Goal: Task Accomplishment & Management: Use online tool/utility

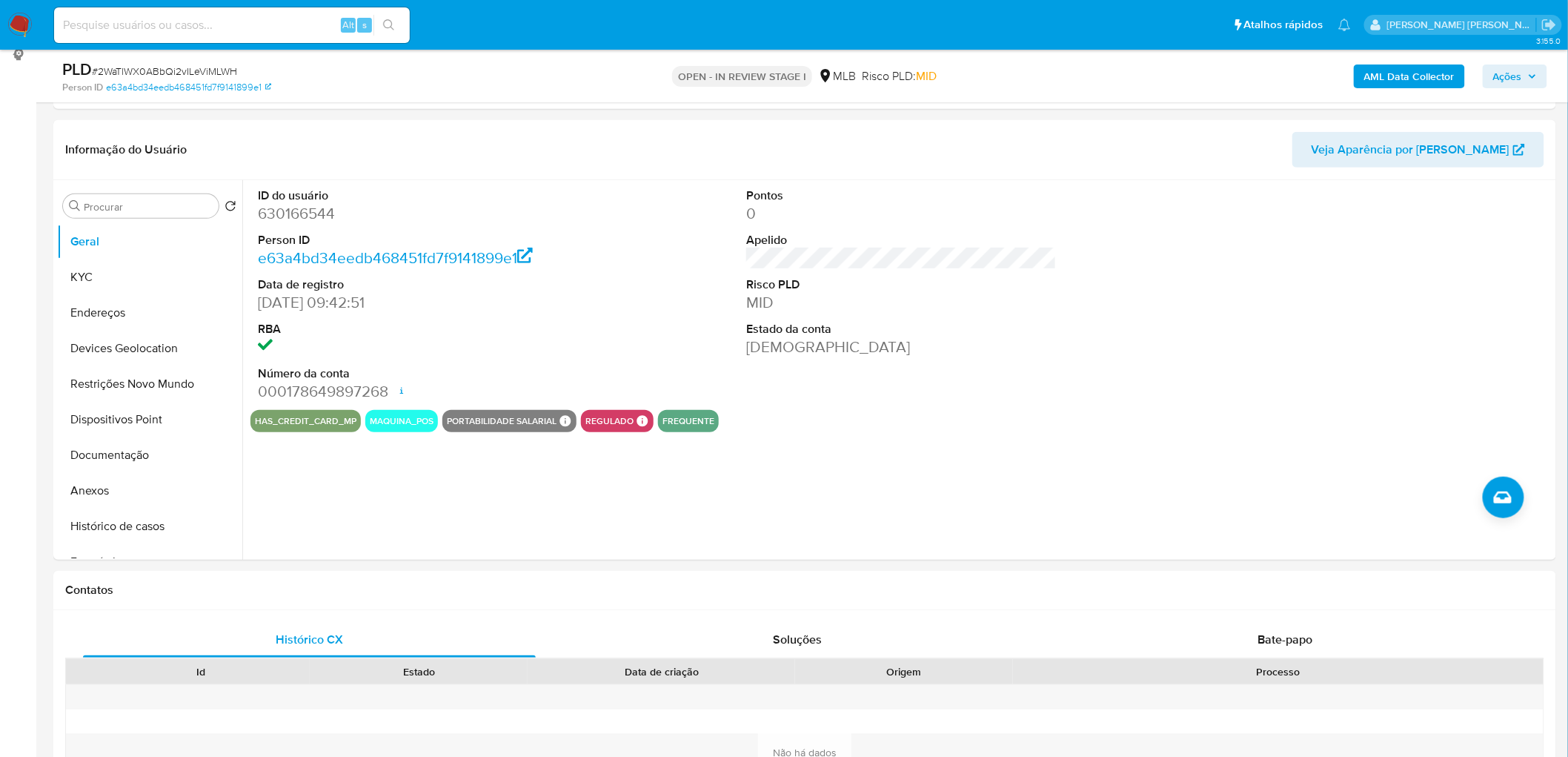
scroll to position [204, 0]
click at [149, 274] on button "KYC" at bounding box center [144, 278] width 174 height 35
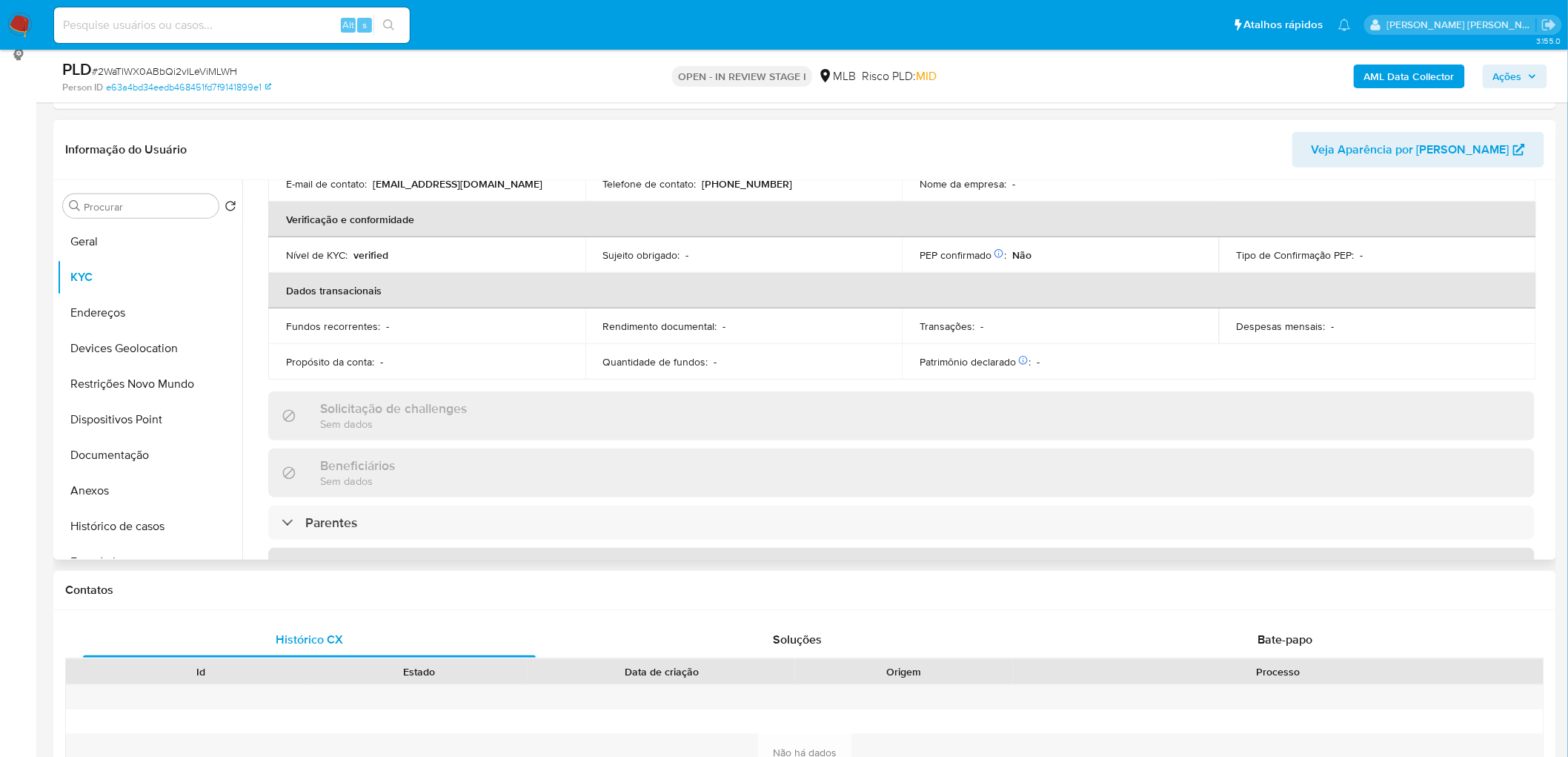
scroll to position [648, 0]
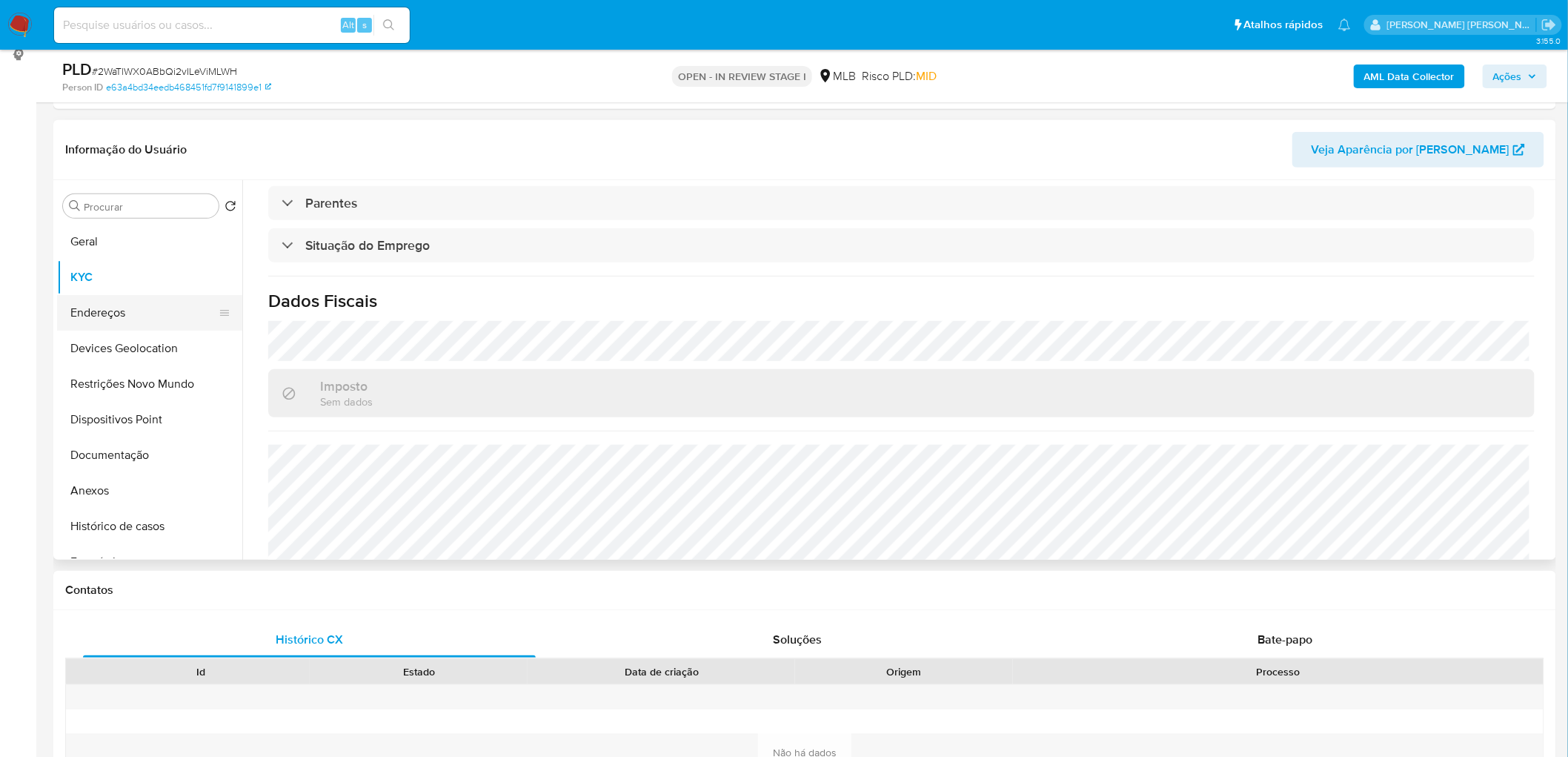
click at [96, 301] on button "Endereços" at bounding box center [144, 313] width 174 height 35
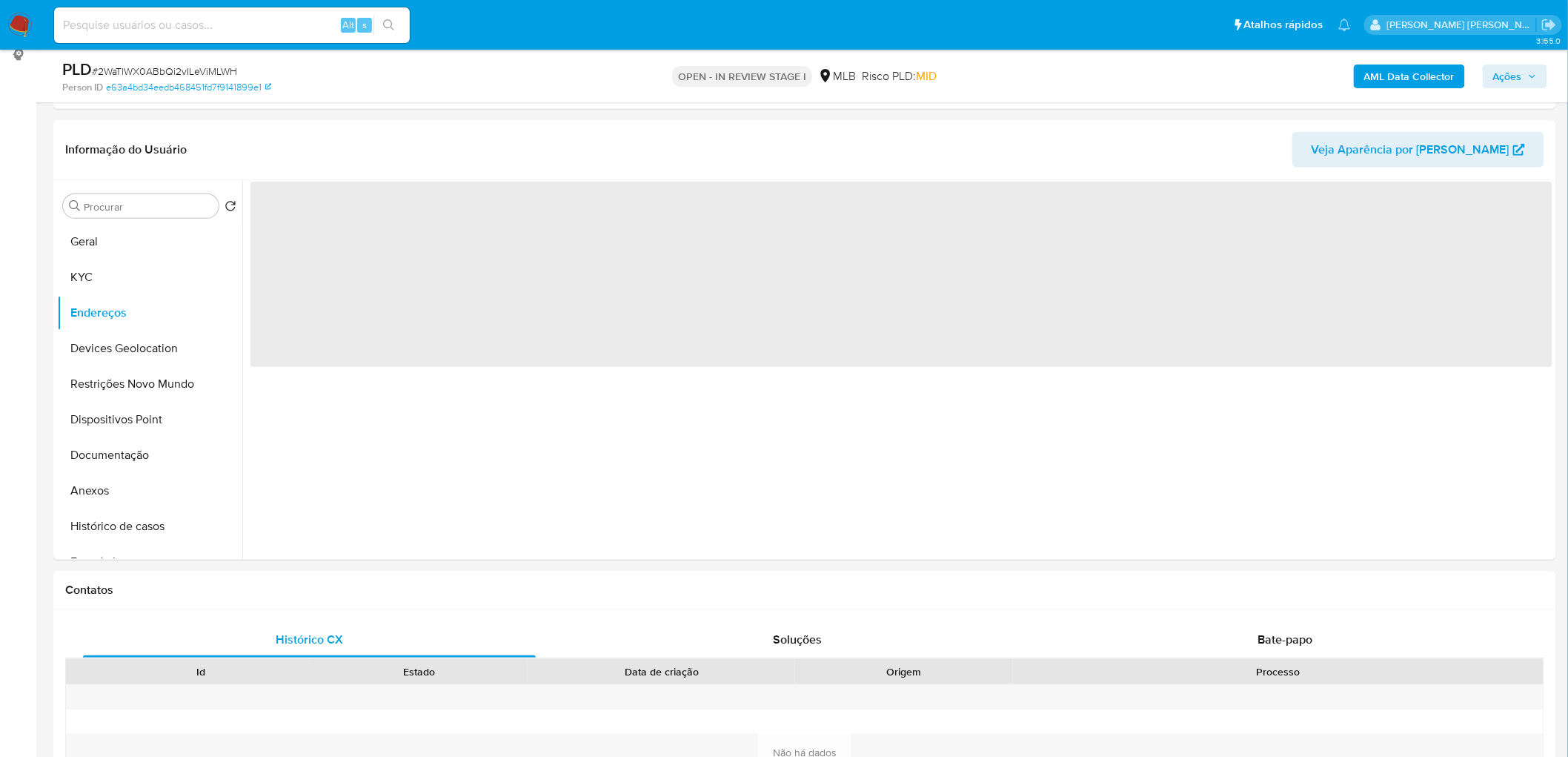
scroll to position [0, 0]
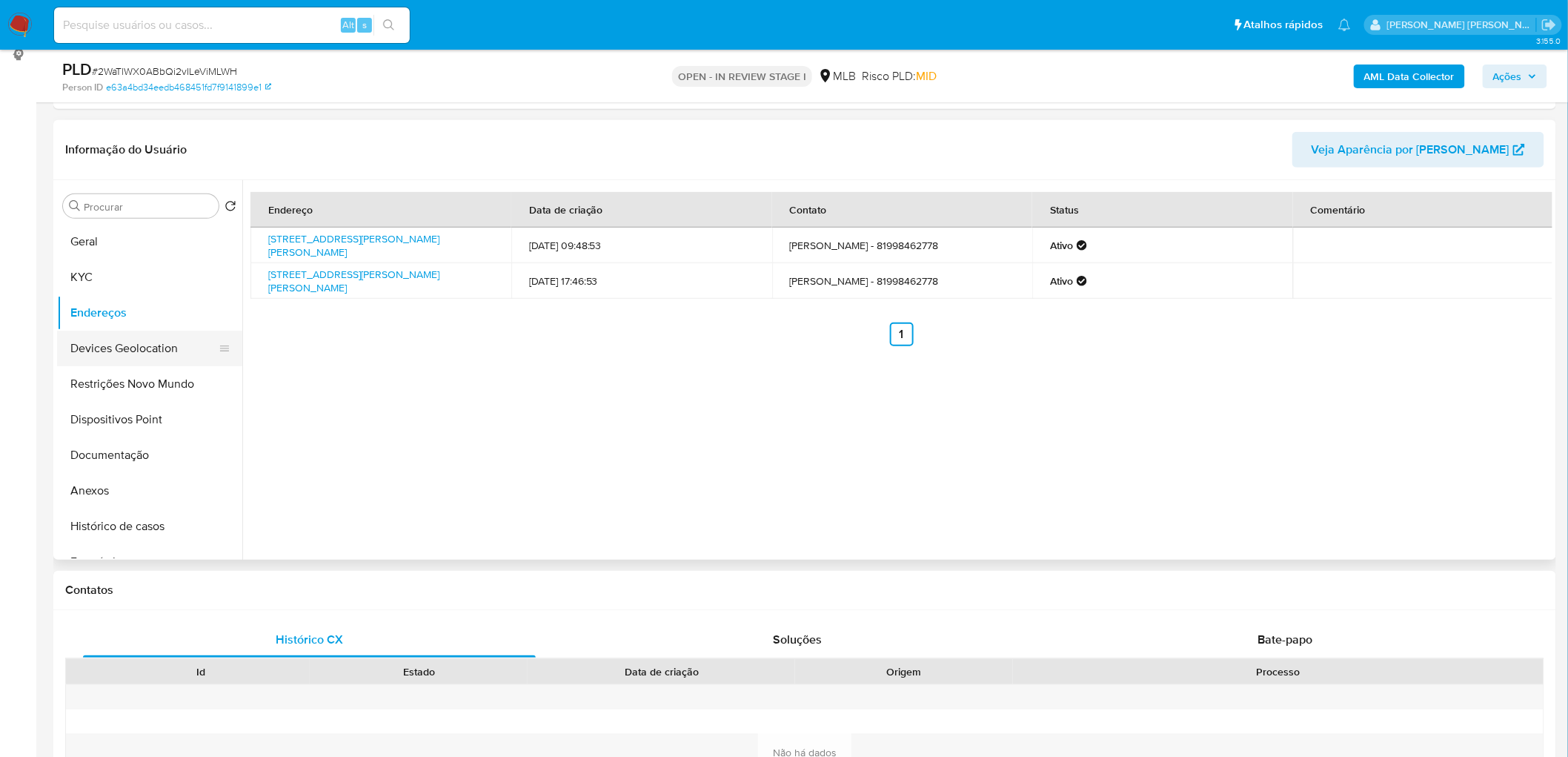
click at [125, 351] on button "Devices Geolocation" at bounding box center [144, 348] width 174 height 35
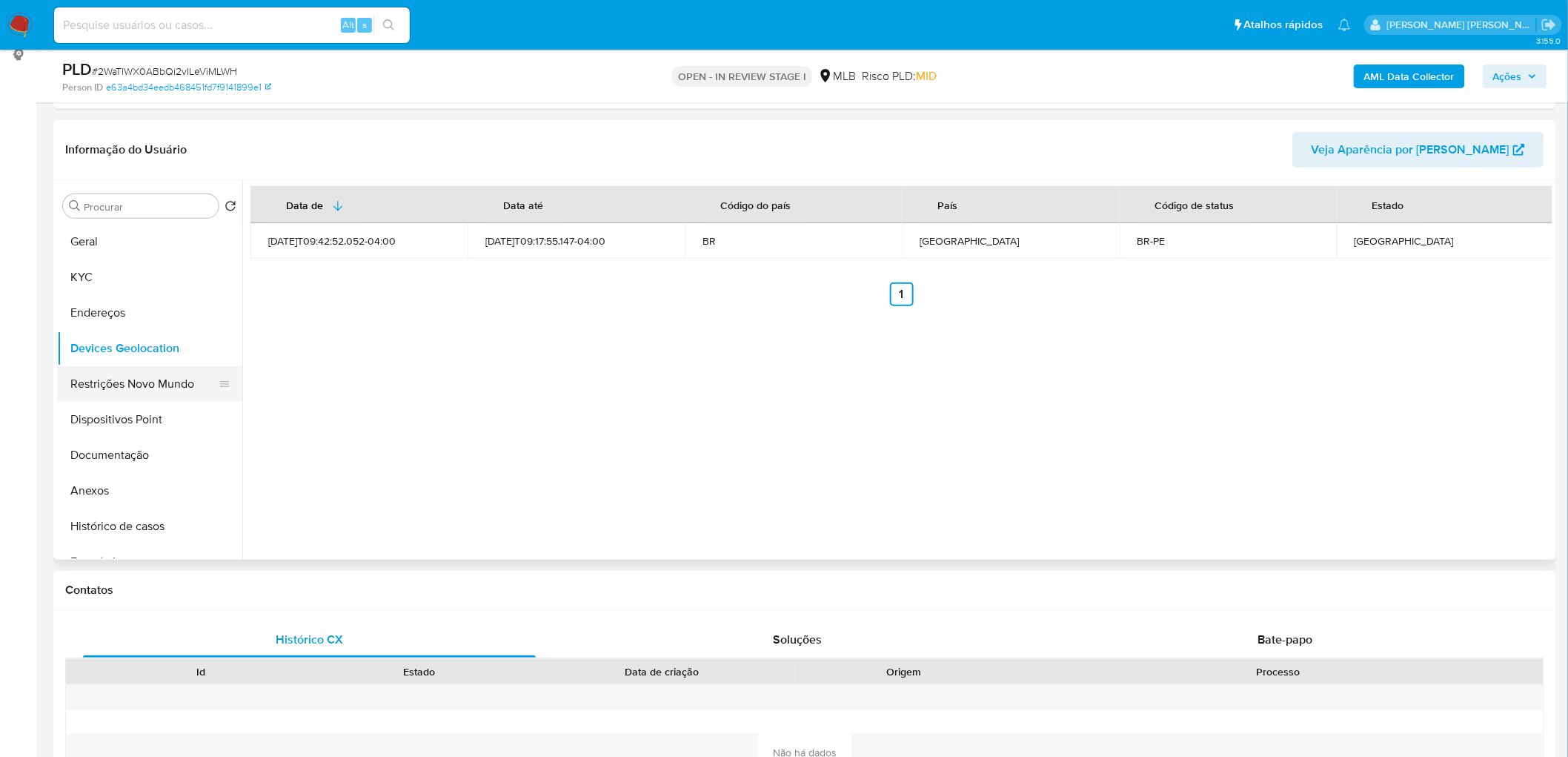
click at [129, 375] on button "Restrições Novo Mundo" at bounding box center [144, 384] width 174 height 35
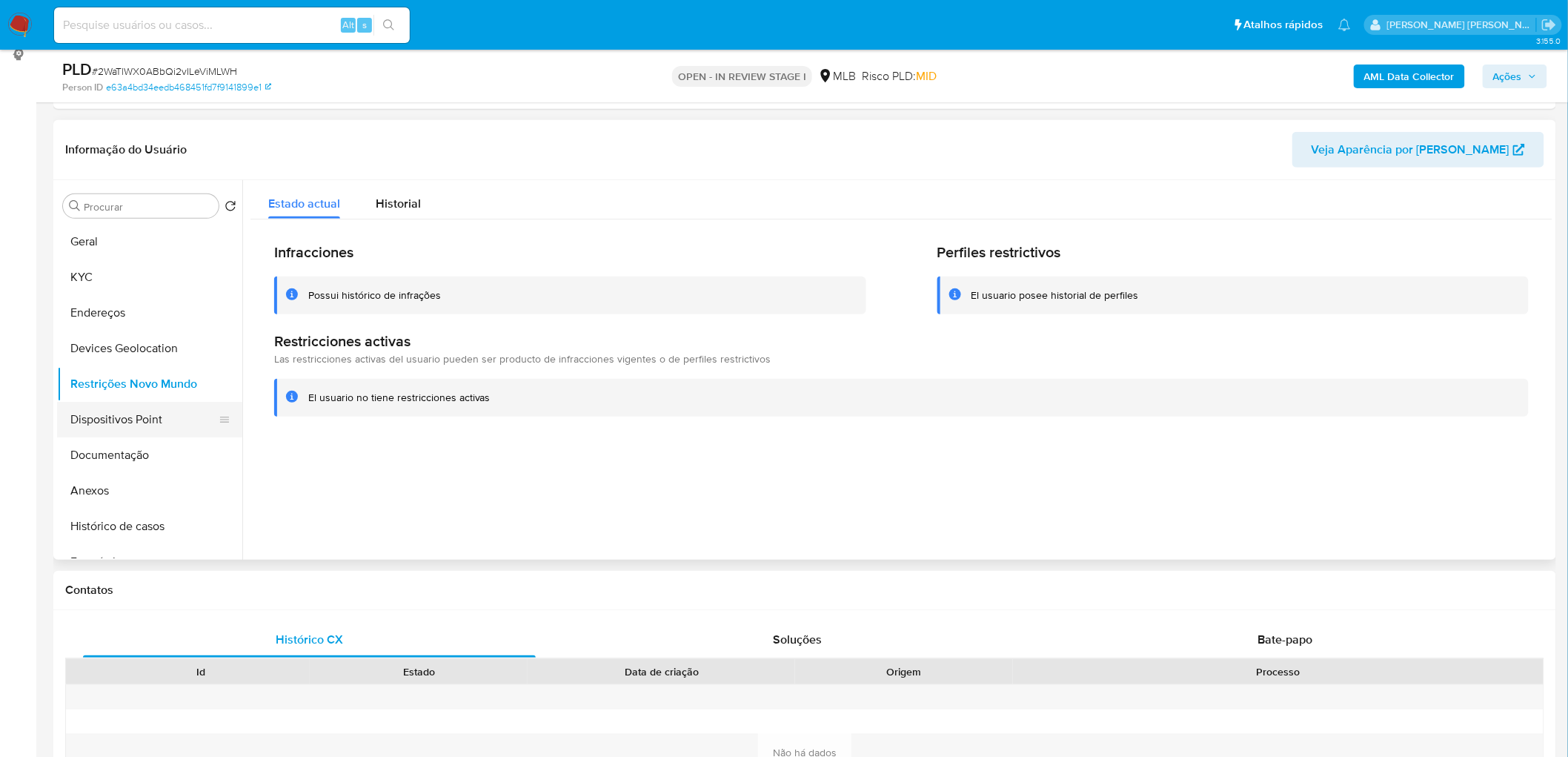
click at [142, 417] on button "Dispositivos Point" at bounding box center [144, 420] width 174 height 35
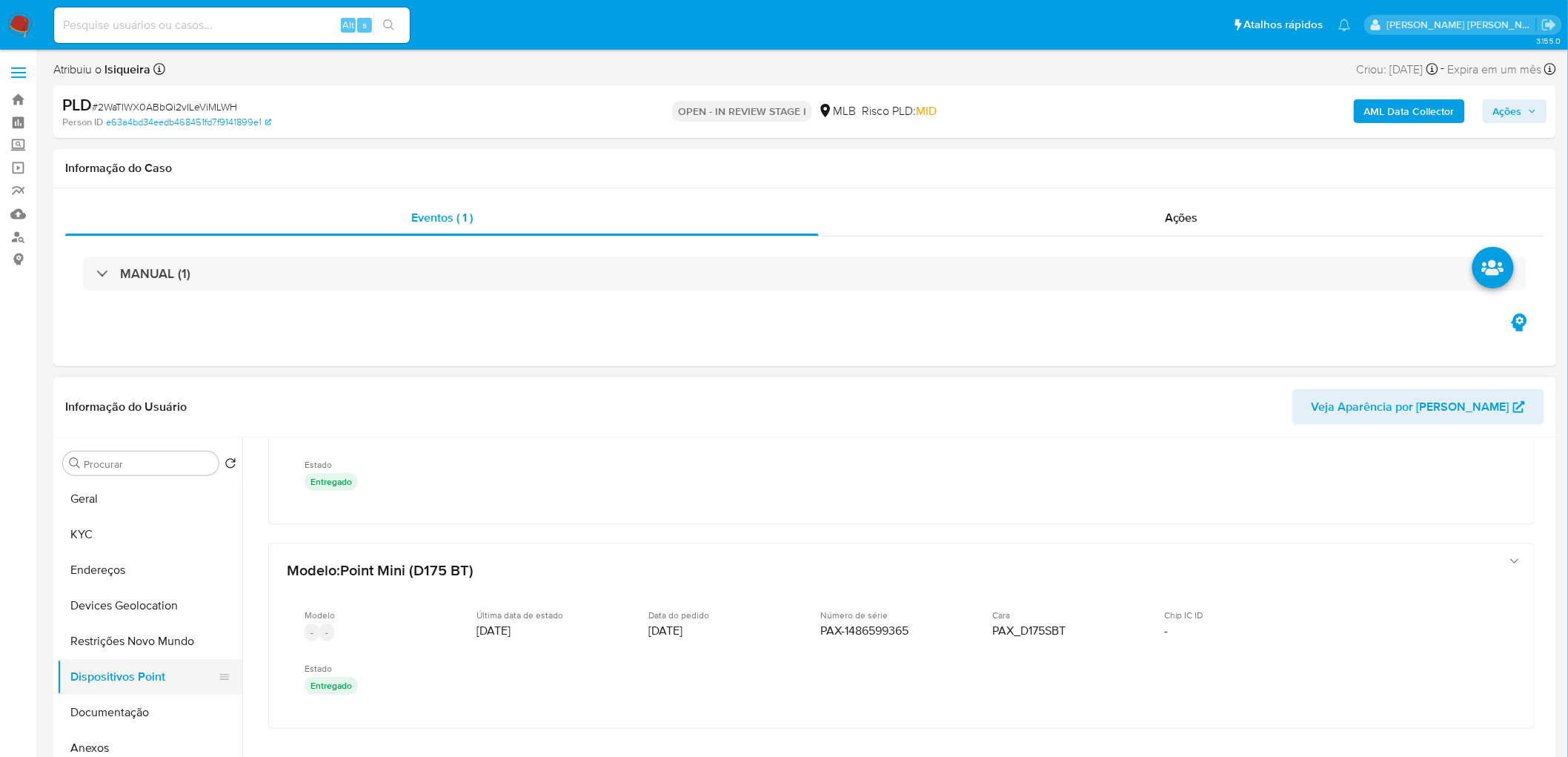
scroll to position [82, 0]
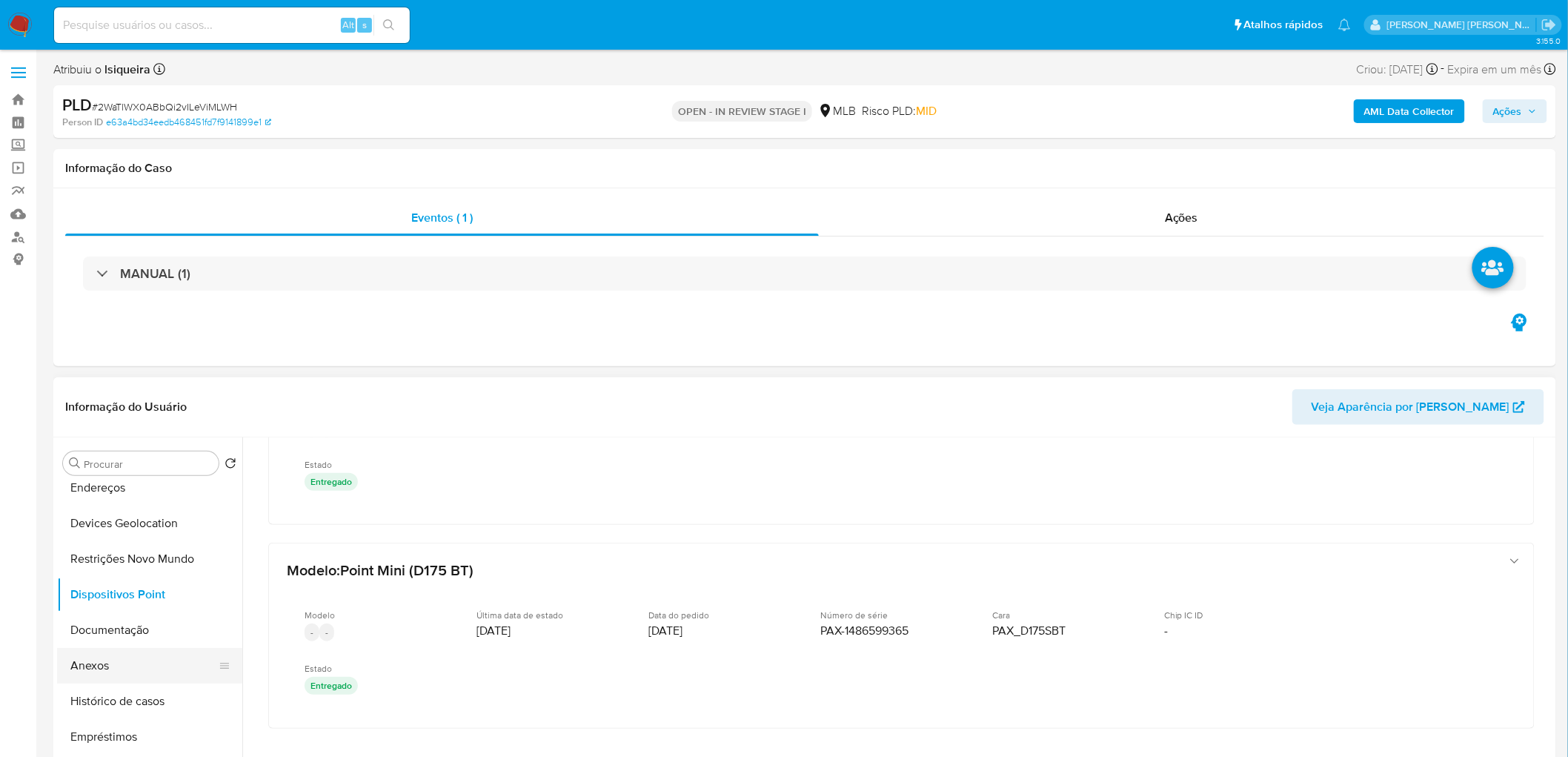
click at [137, 683] on button "Anexos" at bounding box center [144, 665] width 174 height 35
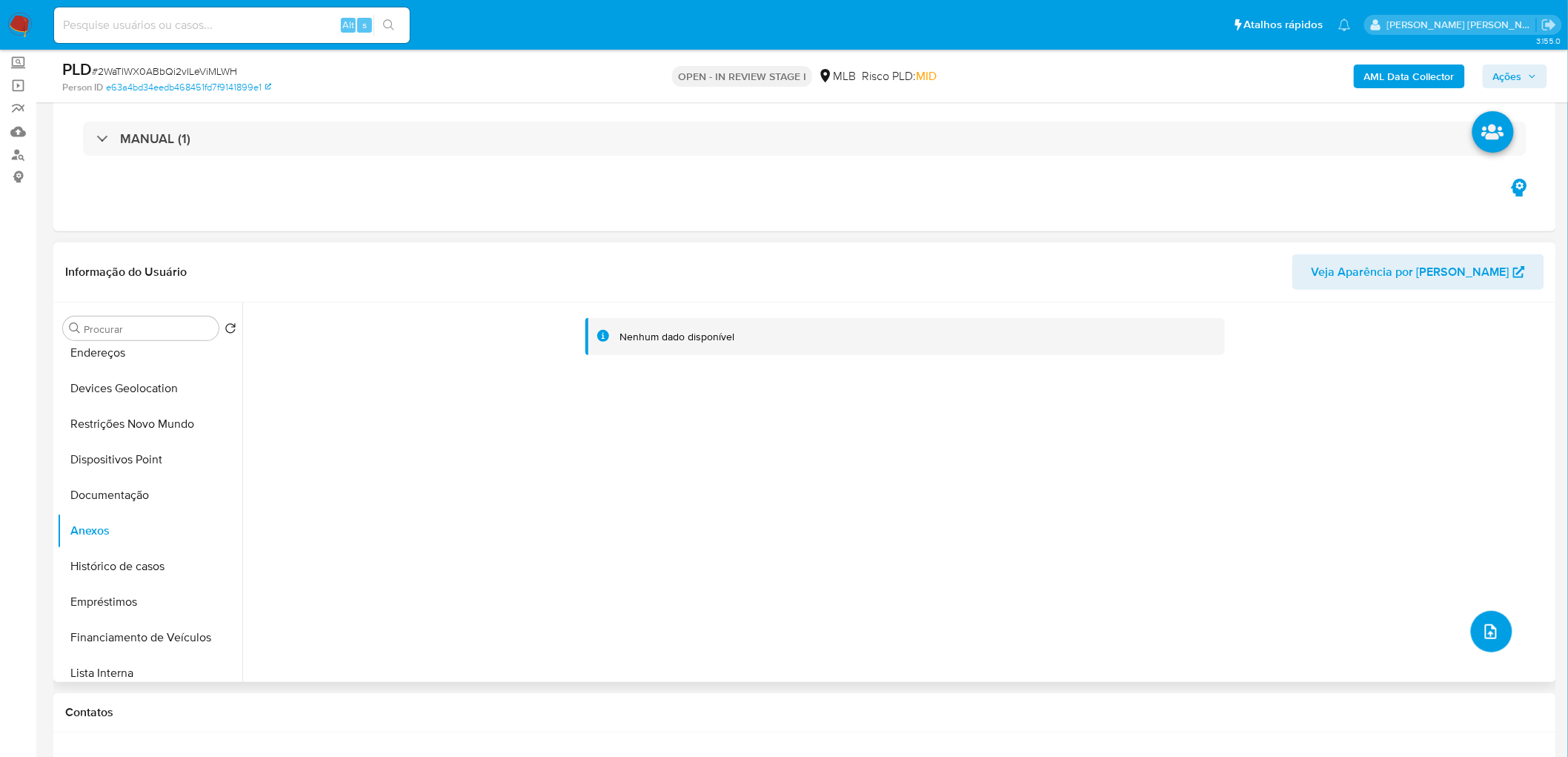
click at [1475, 635] on button "upload-file" at bounding box center [1492, 632] width 42 height 42
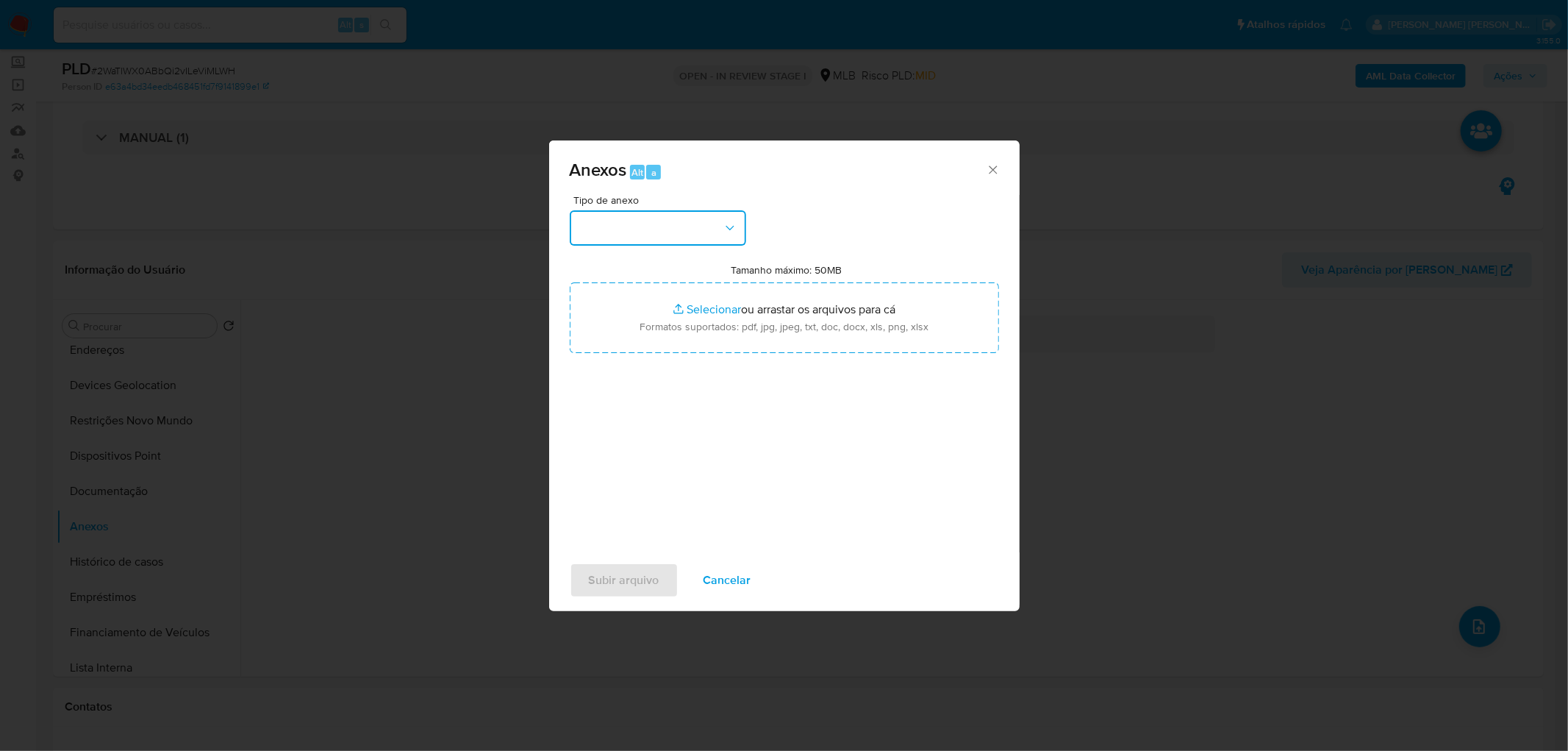
click at [642, 230] on button "button" at bounding box center [657, 228] width 176 height 35
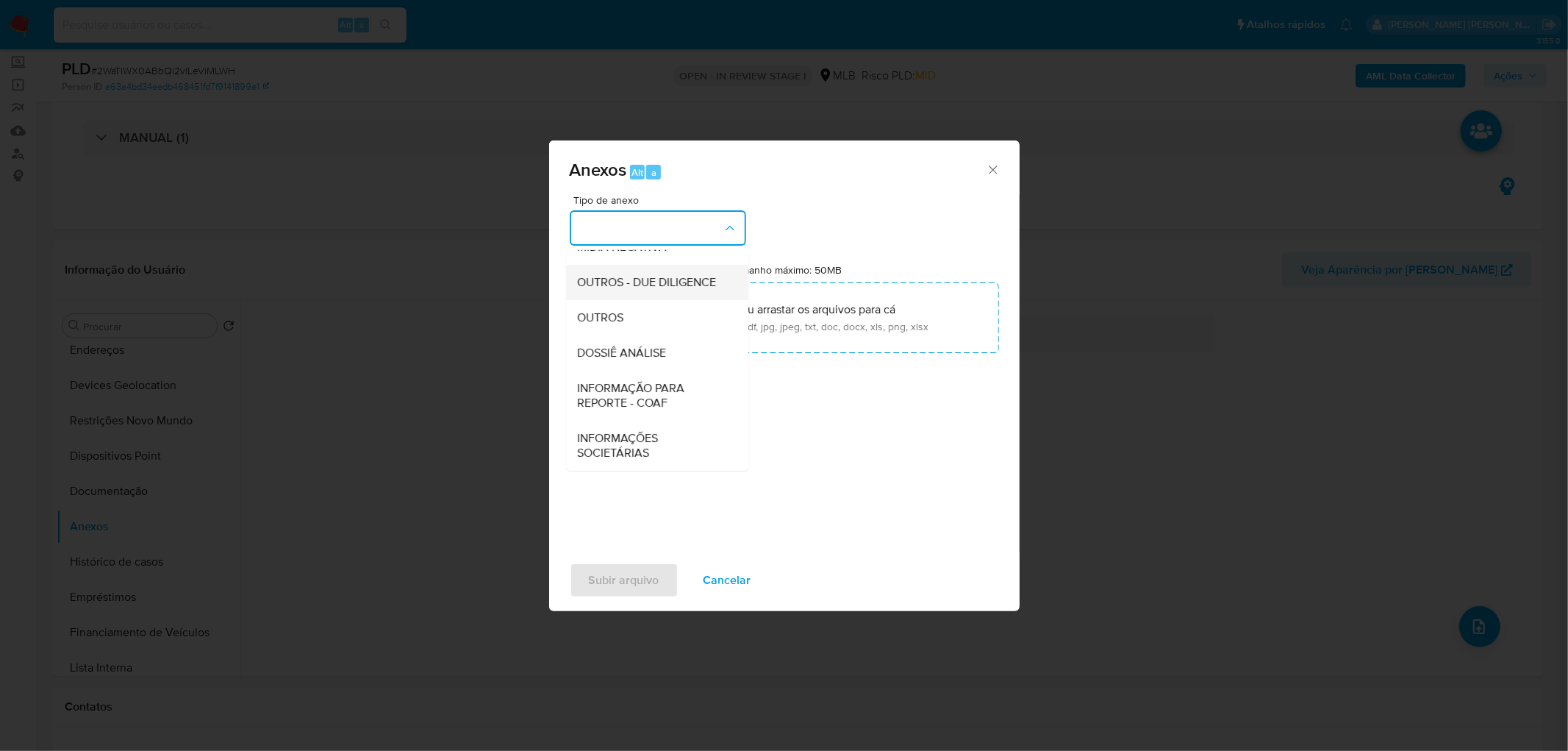
scroll to position [226, 0]
click at [634, 312] on div "OUTROS" at bounding box center [652, 318] width 150 height 35
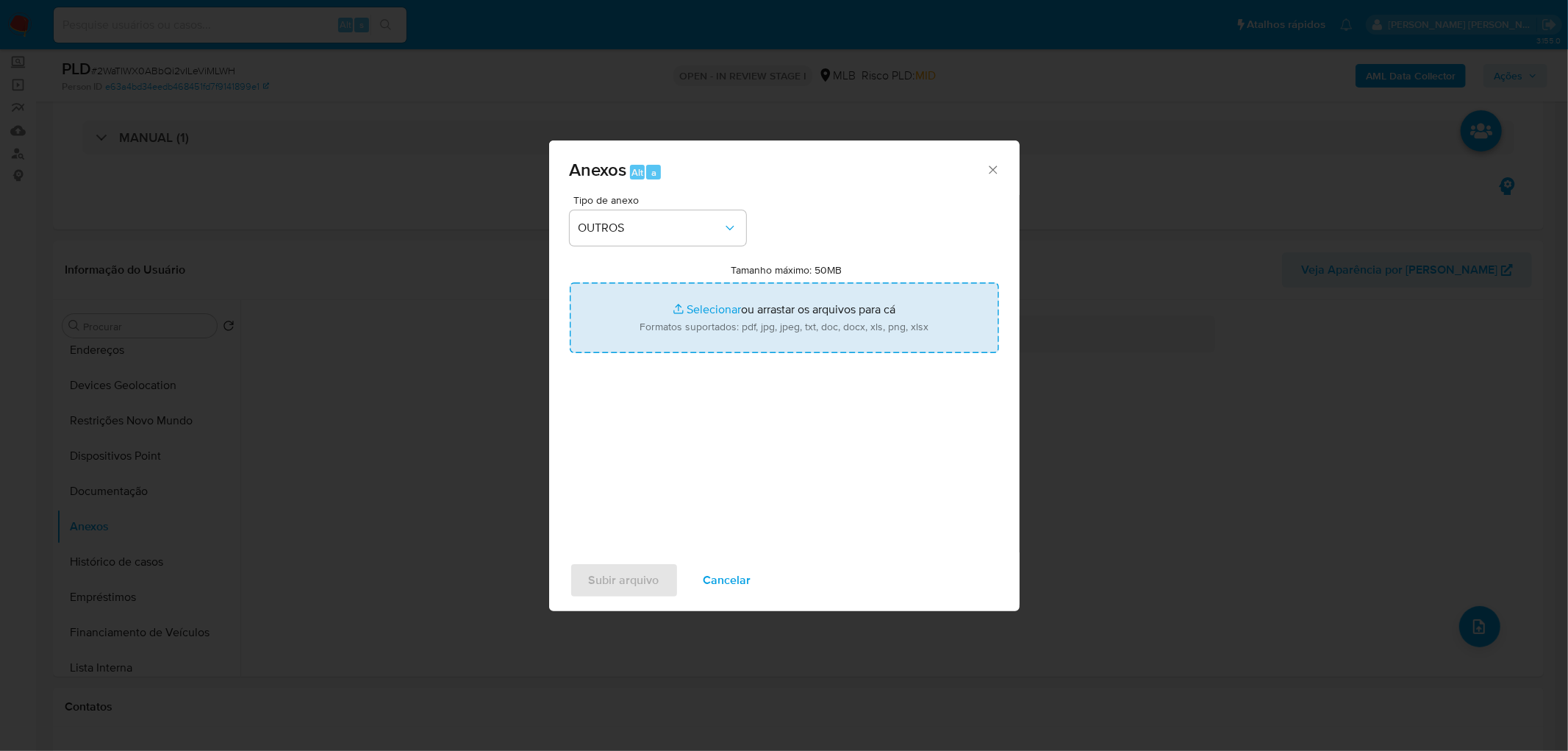
click at [757, 310] on input "Tamanho máximo: 50MB Selecionar arquivos" at bounding box center [784, 318] width 429 height 70
type input "C:\fakepath\SAR- XXXX - CPF 12600640428 - LEANDRO SIMPLICIO DA SILVA.pdf"
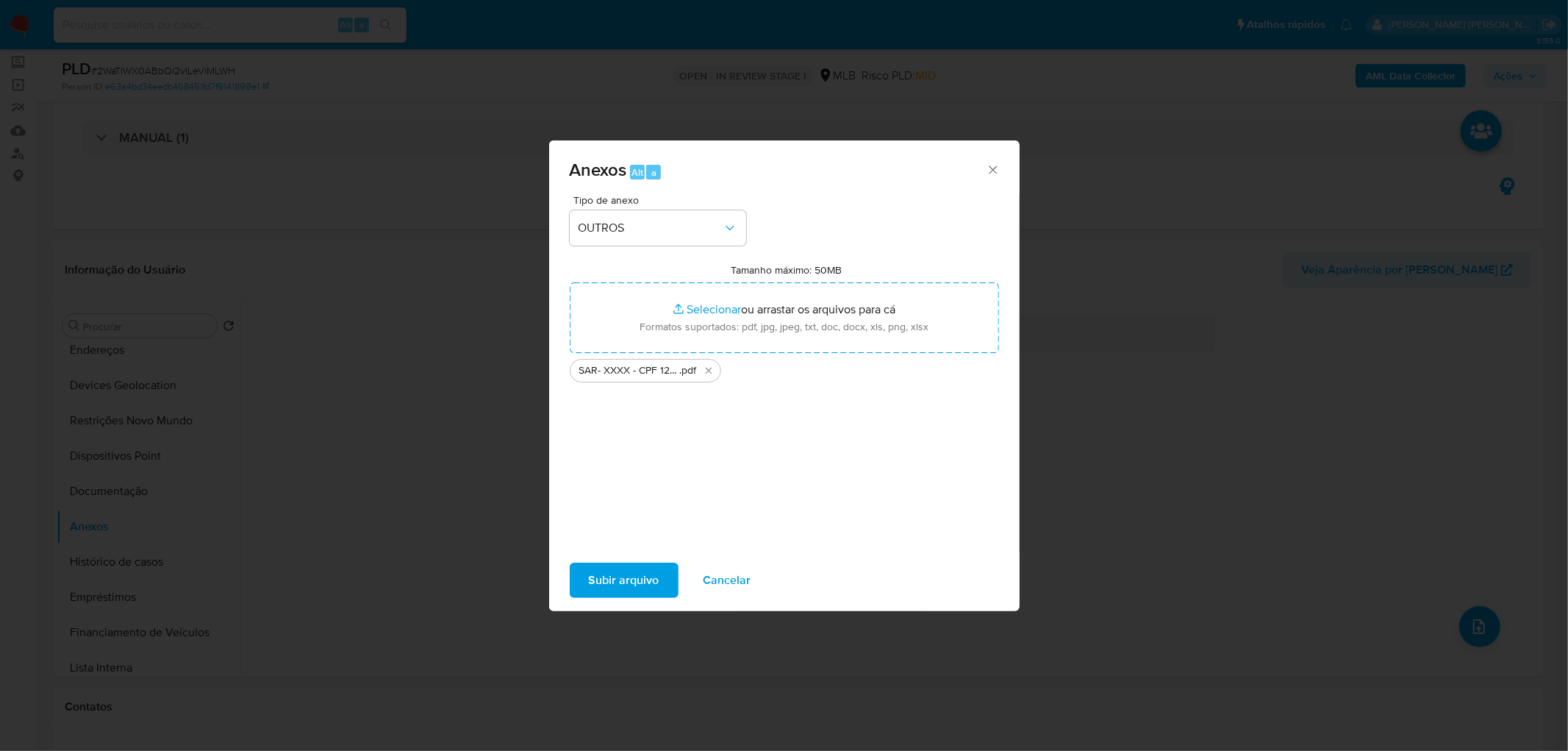
click at [633, 575] on span "Subir arquivo" at bounding box center [624, 580] width 70 height 33
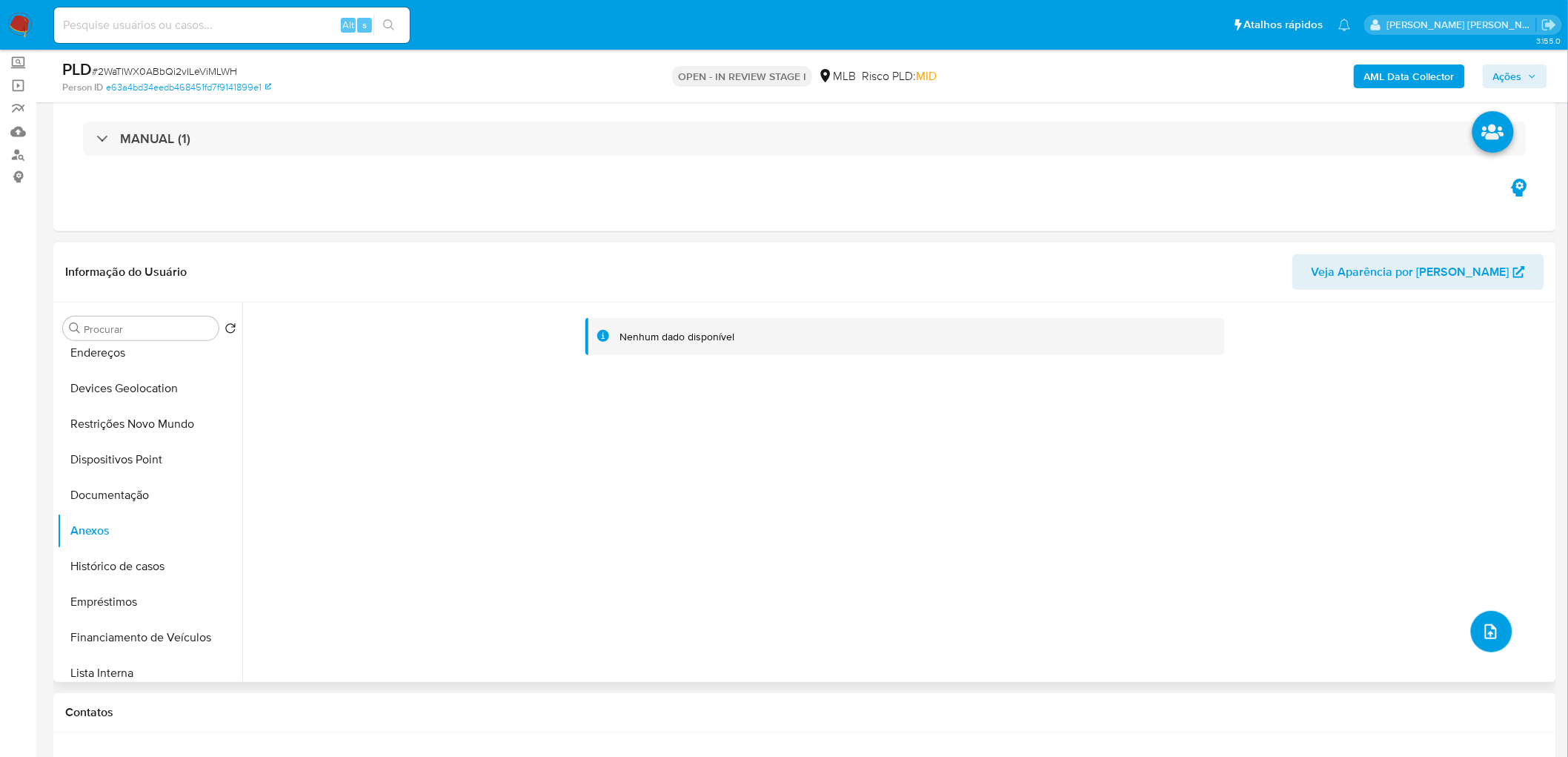
click at [1471, 636] on button "upload-file" at bounding box center [1492, 632] width 42 height 42
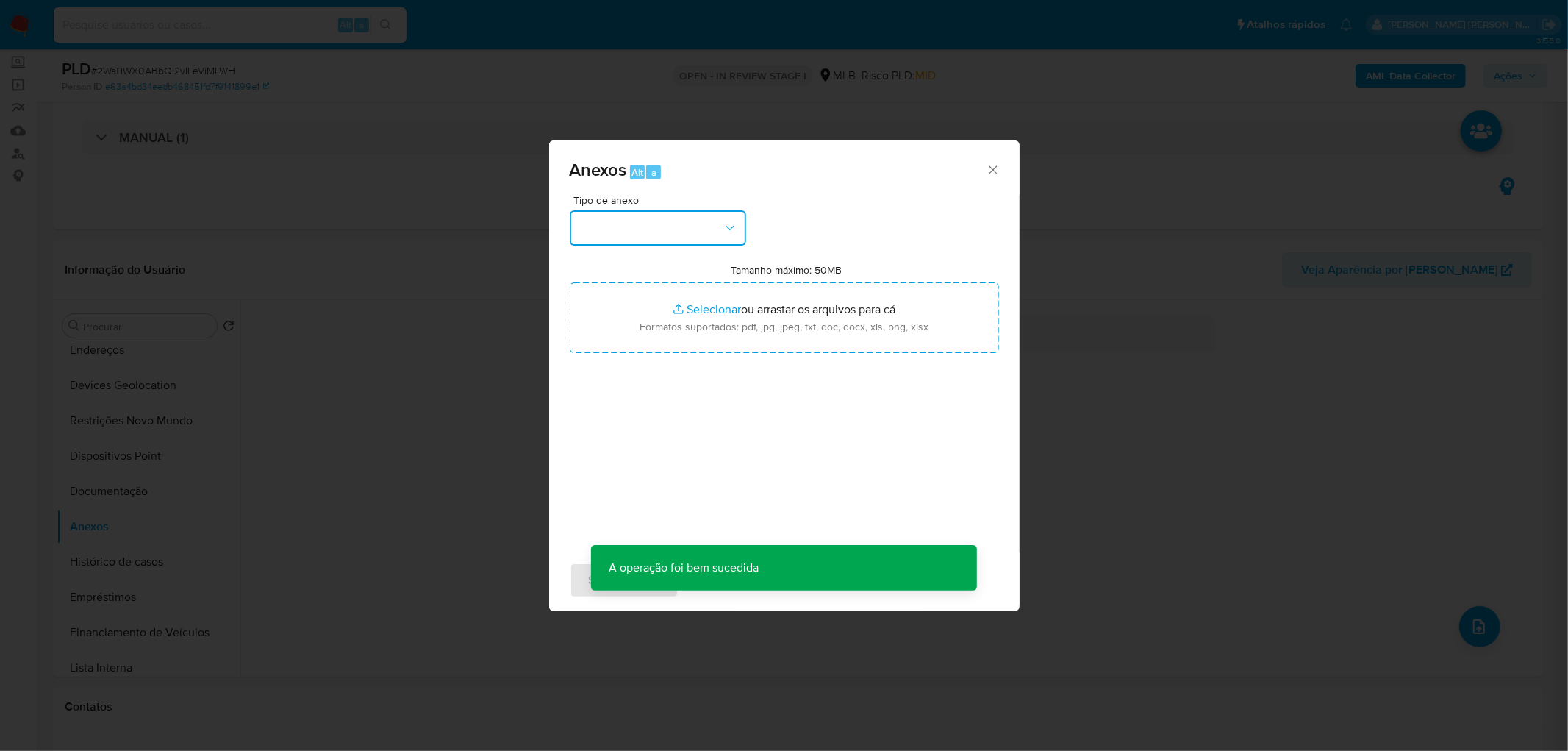
click at [701, 236] on button "button" at bounding box center [657, 228] width 176 height 35
click at [633, 311] on div "OUTROS" at bounding box center [652, 318] width 150 height 35
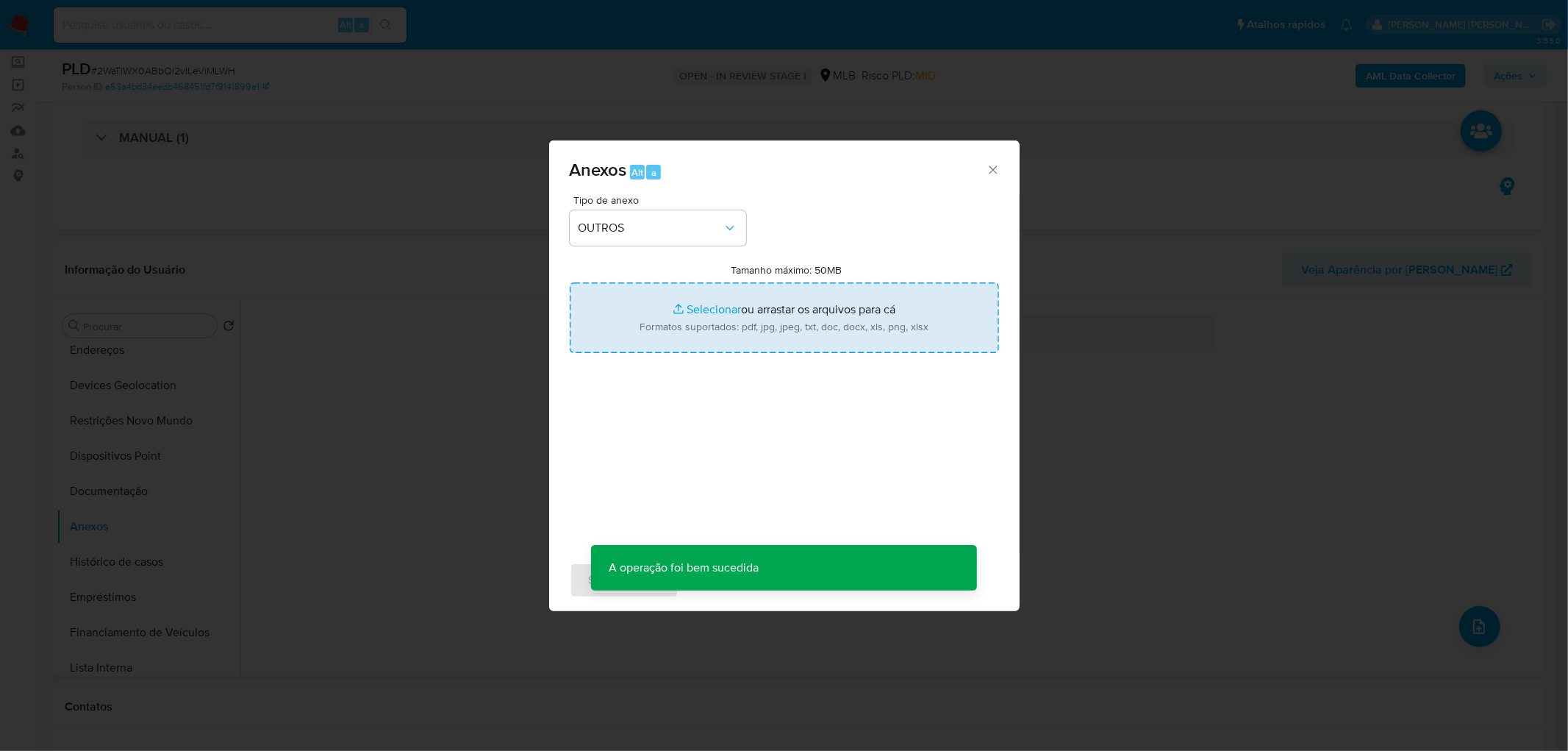
click at [719, 322] on input "Tamanho máximo: 50MB Selecionar arquivos" at bounding box center [784, 318] width 429 height 70
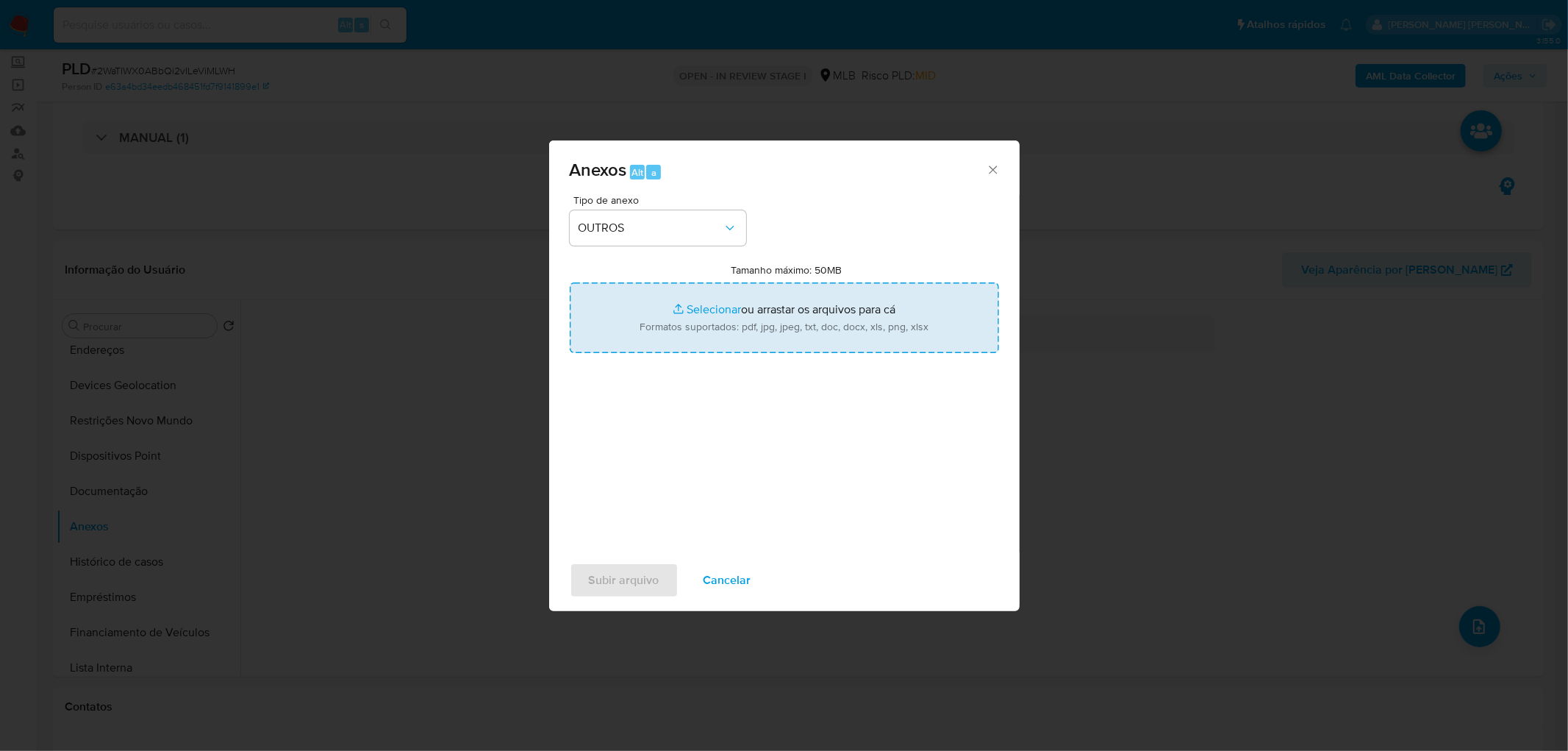
type input "C:\fakepath\Mulan 630166544_2025_08_21_08_13_21.xlsx"
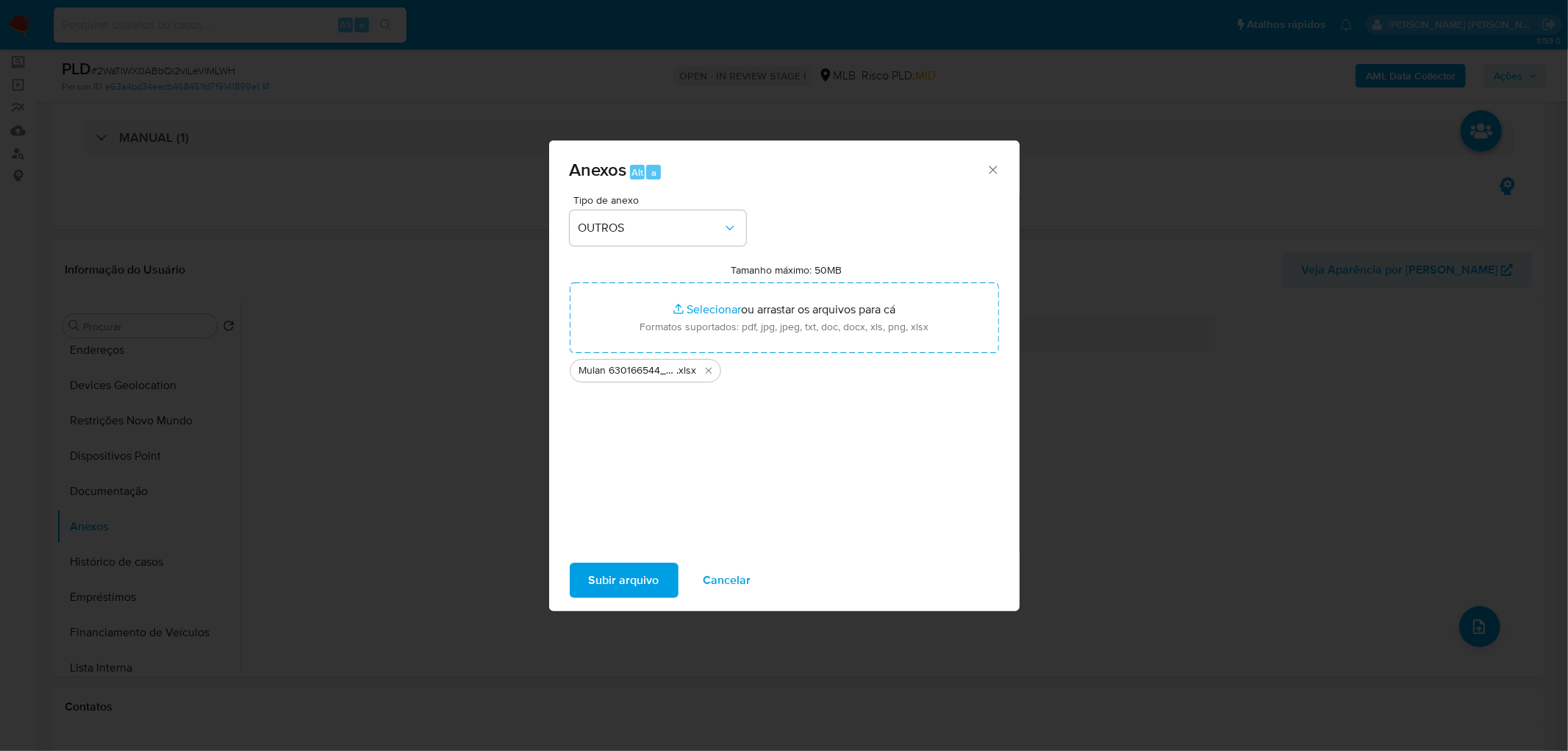
click at [637, 577] on span "Subir arquivo" at bounding box center [624, 580] width 70 height 33
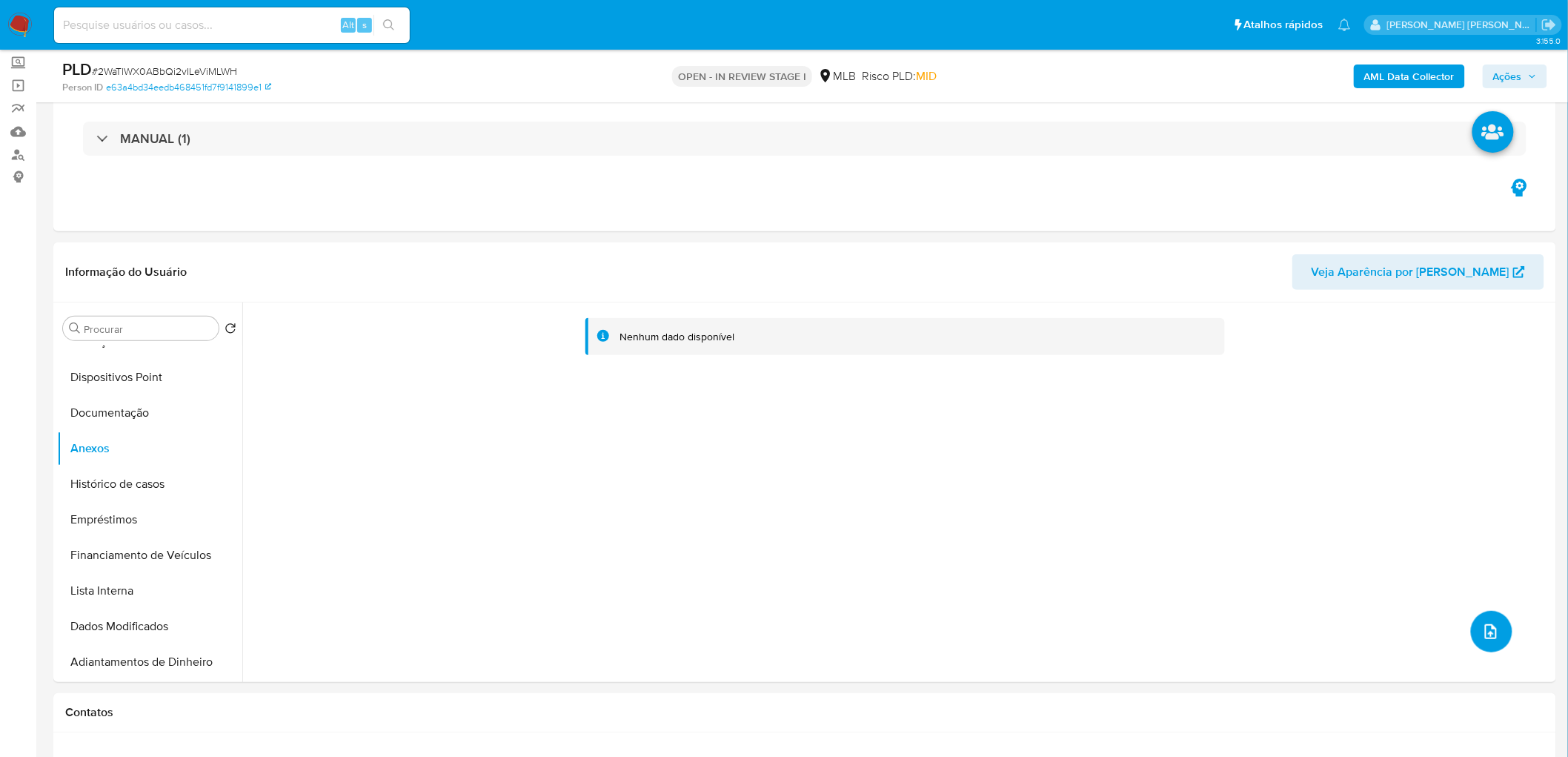
scroll to position [164, 0]
click at [122, 411] on button "Documentação" at bounding box center [144, 413] width 174 height 35
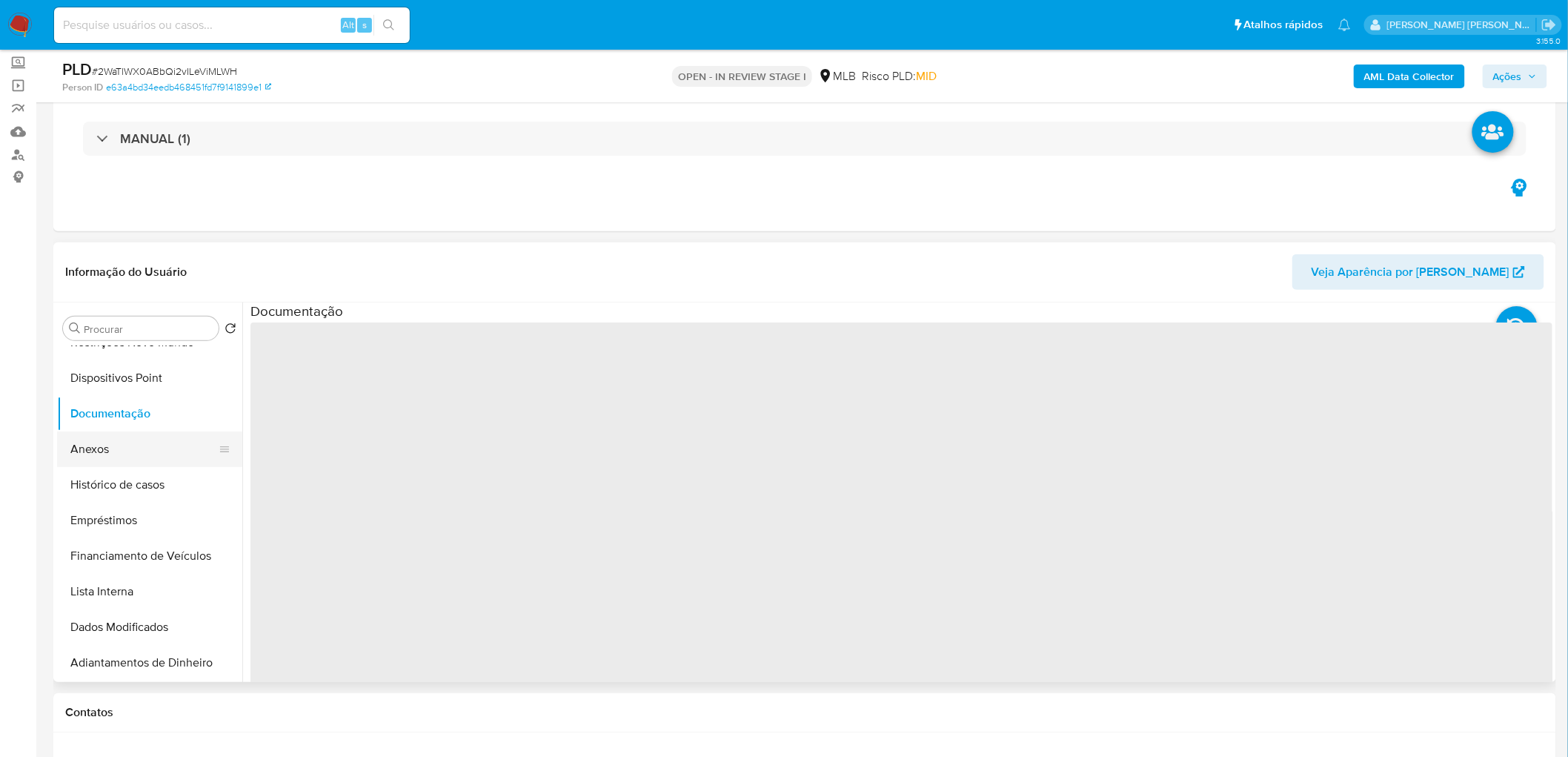
click at [113, 440] on button "Anexos" at bounding box center [144, 449] width 174 height 35
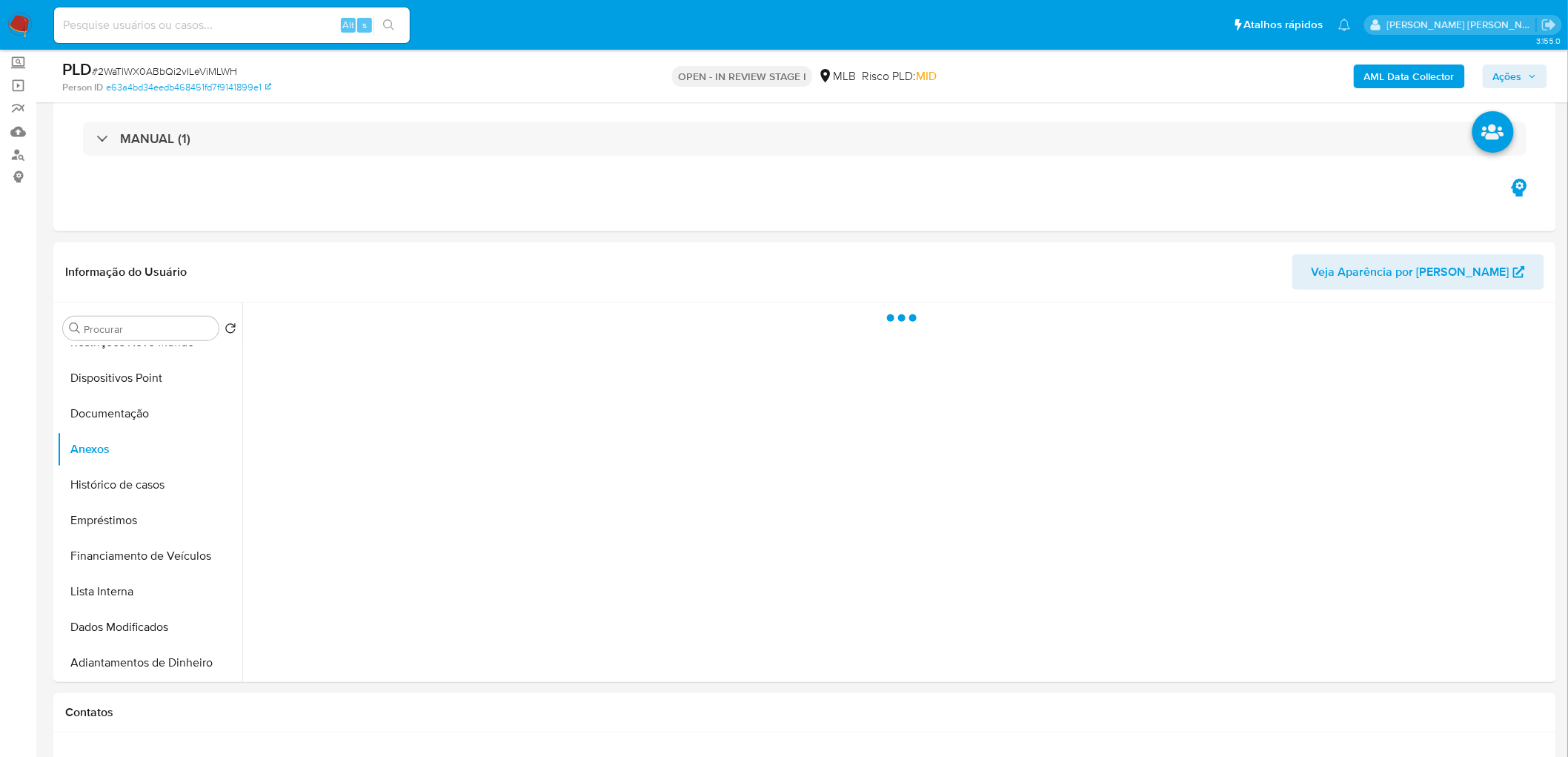
click at [1507, 71] on span "Ações" at bounding box center [1508, 76] width 29 height 23
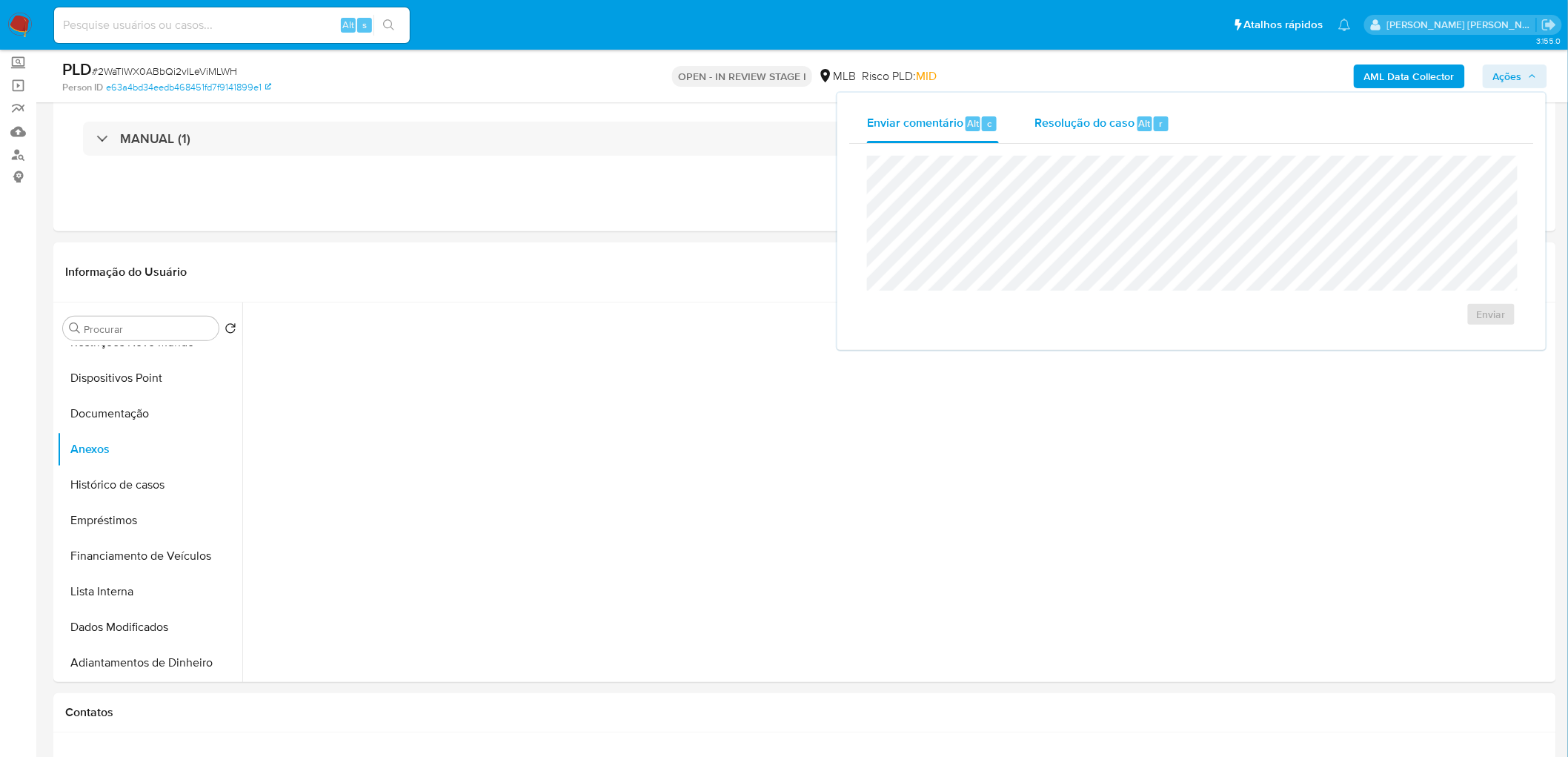
click at [1110, 128] on span "Resolução do caso" at bounding box center [1085, 122] width 100 height 17
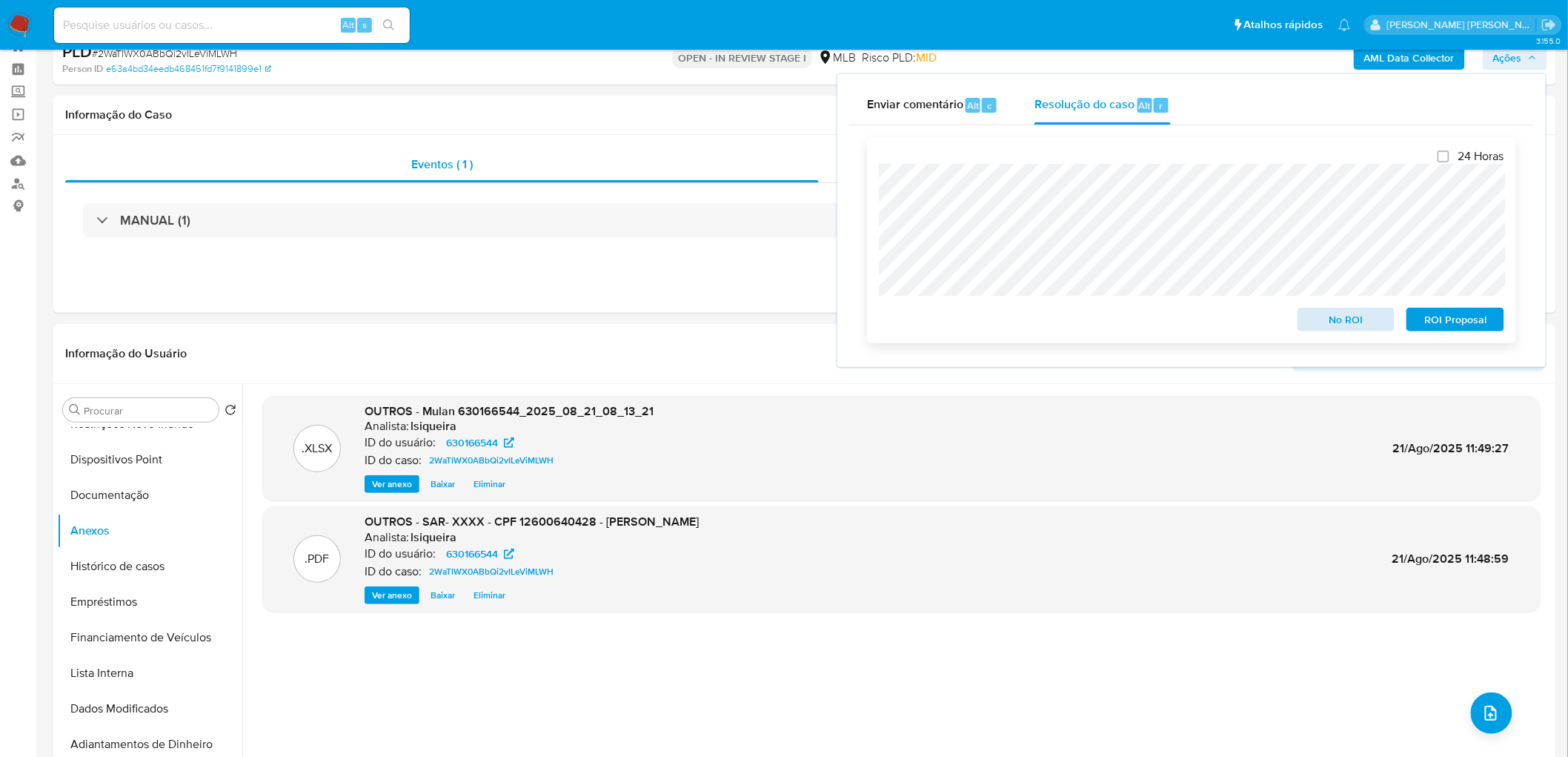
scroll to position [82, 0]
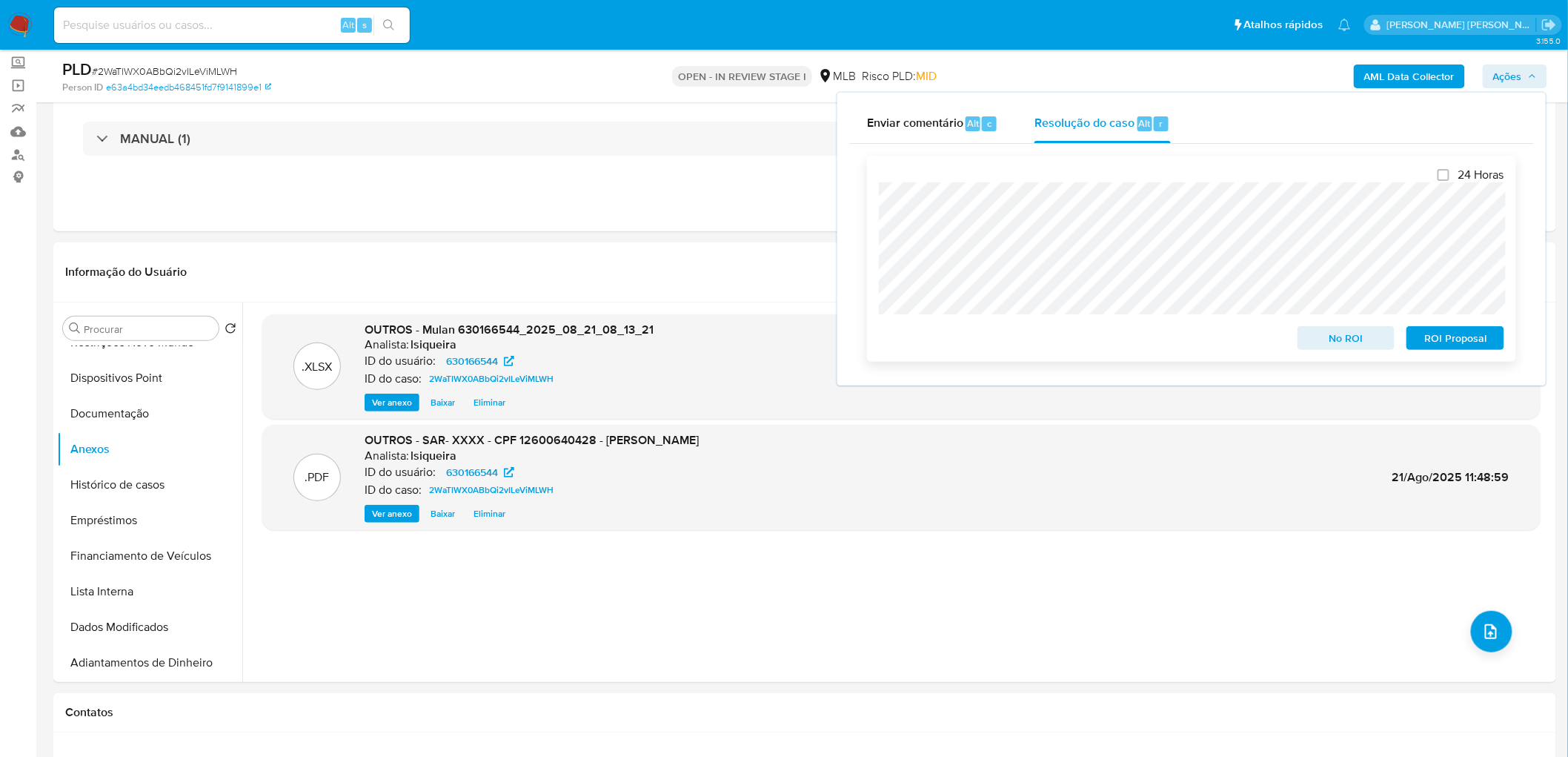
click at [1441, 334] on span "ROI Proposal" at bounding box center [1455, 338] width 77 height 21
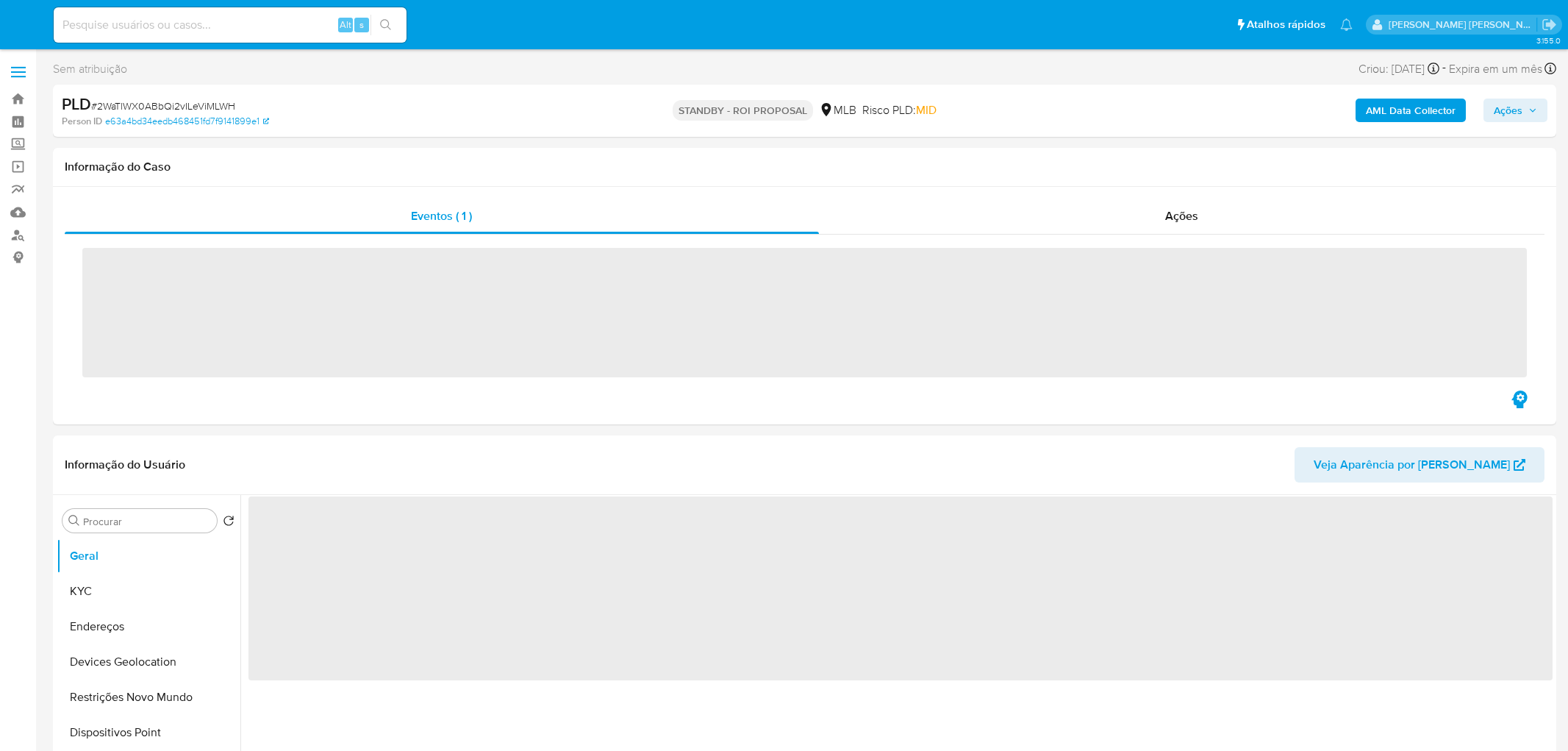
select select "10"
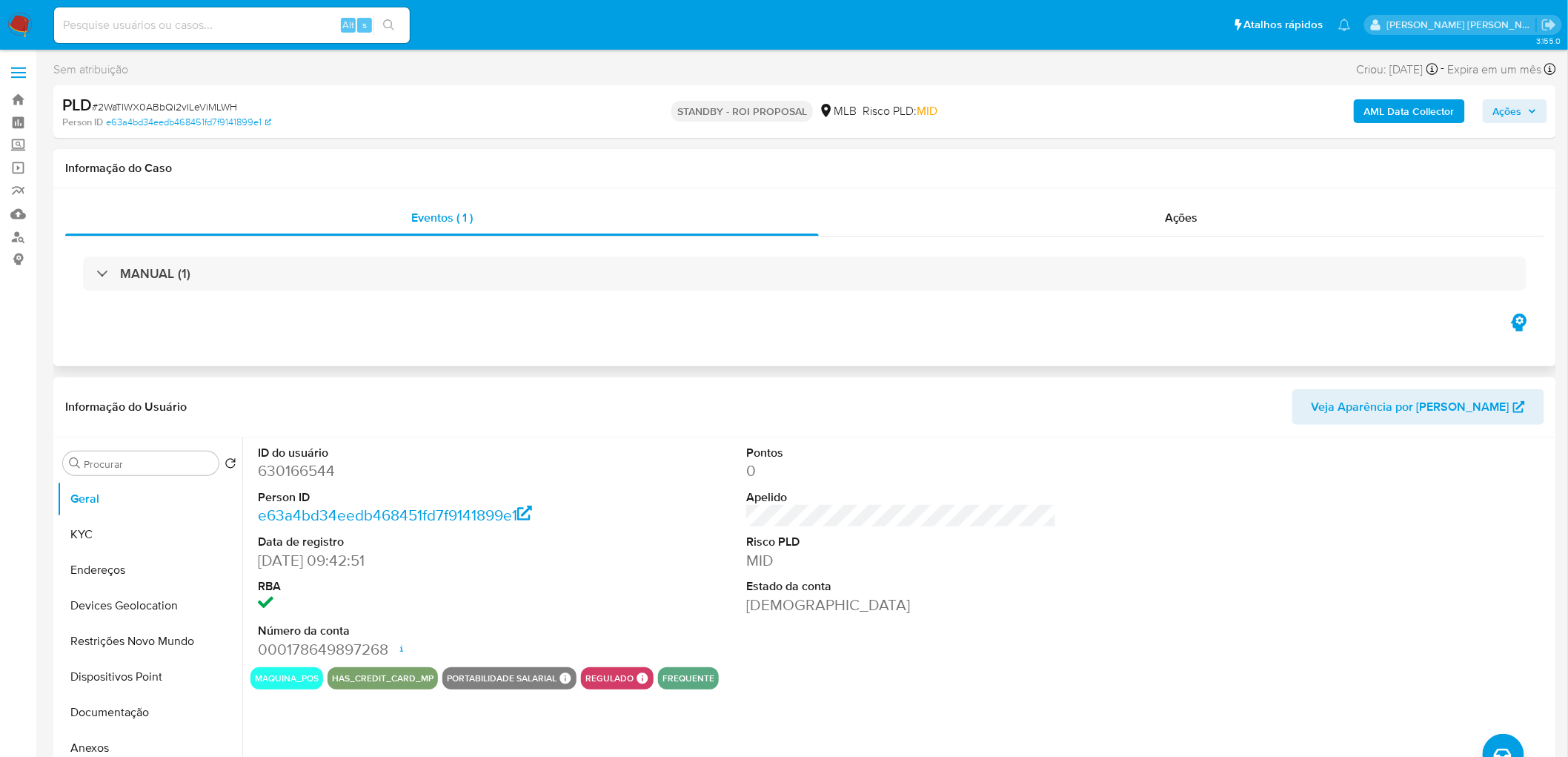
click at [1225, 194] on div "Eventos ( 1 ) Ações MANUAL (1)" at bounding box center [804, 277] width 1503 height 178
click at [1219, 213] on div "Ações" at bounding box center [1181, 218] width 725 height 35
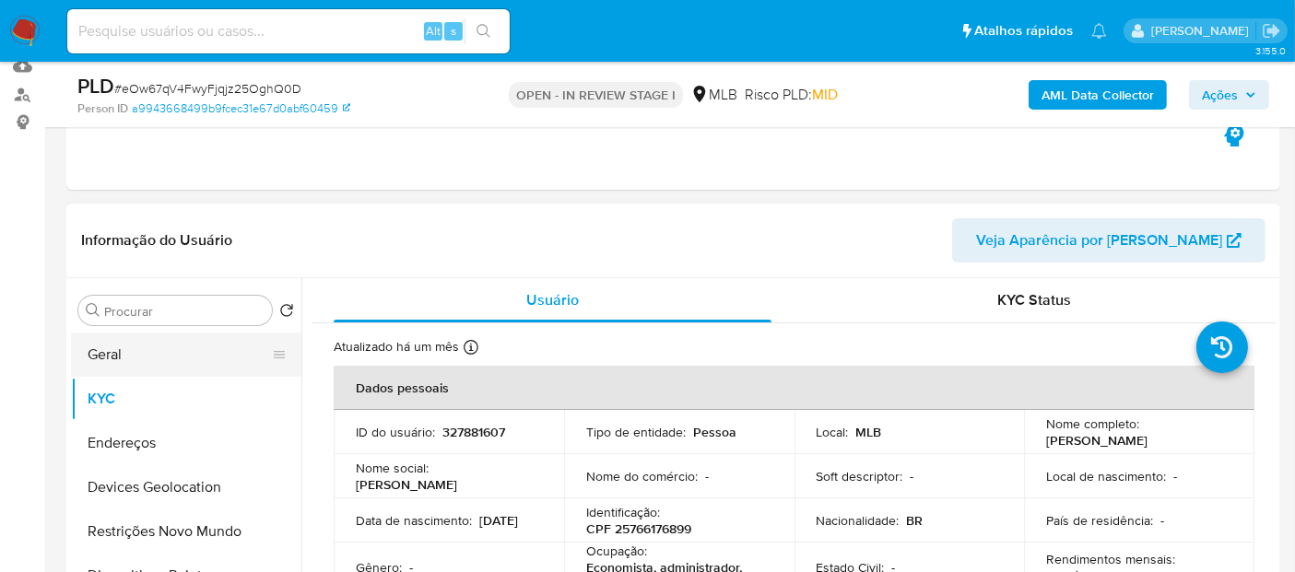
click at [180, 338] on button "Geral" at bounding box center [179, 355] width 216 height 44
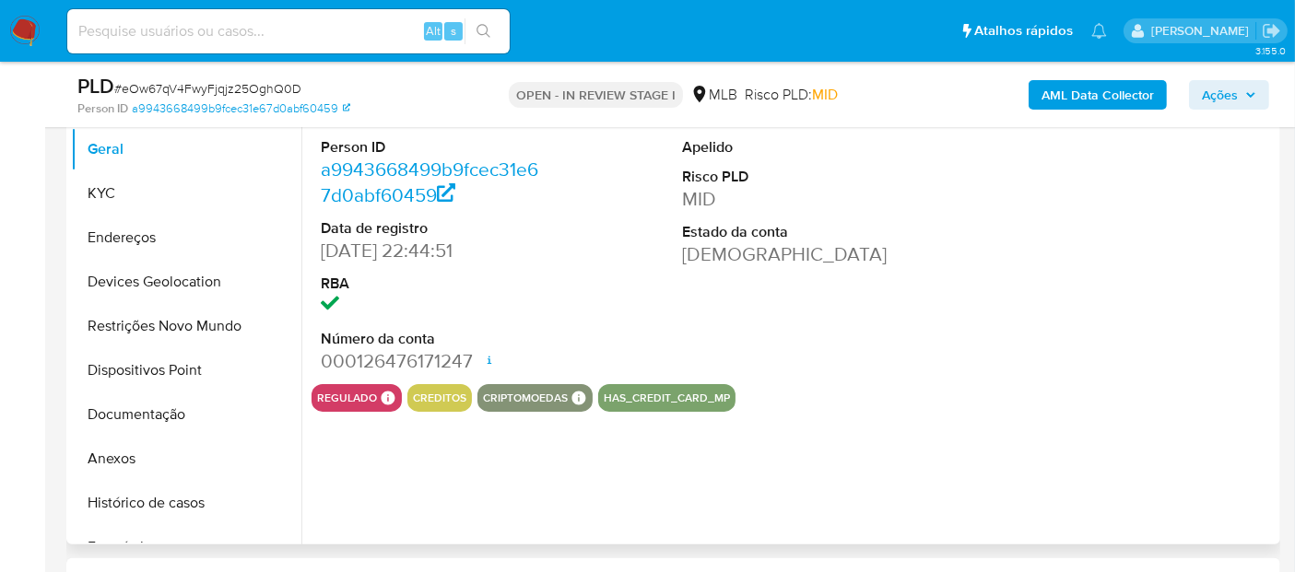
scroll to position [302, 0]
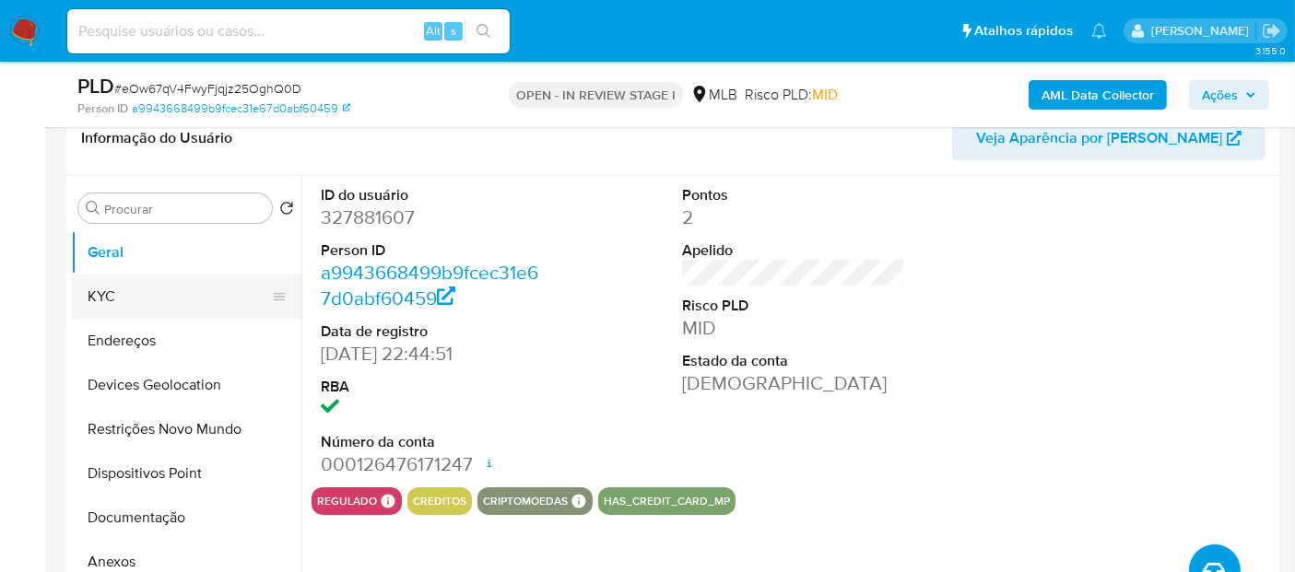
click at [209, 308] on button "KYC" at bounding box center [179, 297] width 216 height 44
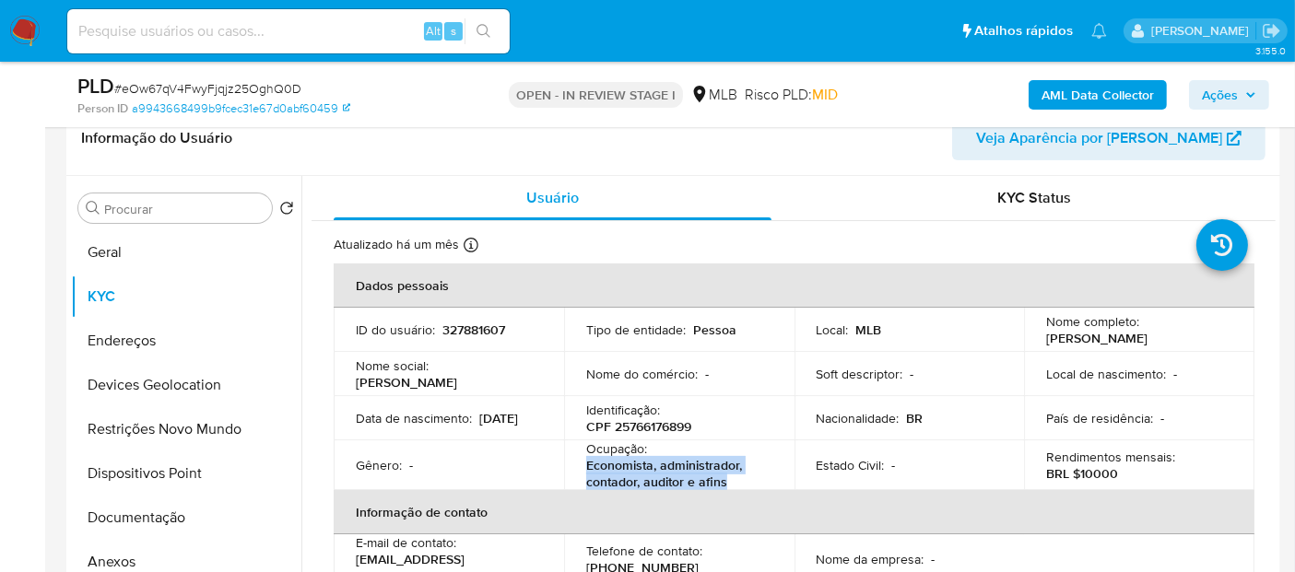
drag, startPoint x: 660, startPoint y: 535, endPoint x: 576, endPoint y: 471, distance: 105.8
click at [576, 471] on td "Ocupação : Economista, administrador, contador, auditor e afins" at bounding box center [679, 466] width 230 height 50
copy p "Economista, administrador, contador, auditor e afins"
click at [179, 517] on button "Documentação" at bounding box center [179, 518] width 216 height 44
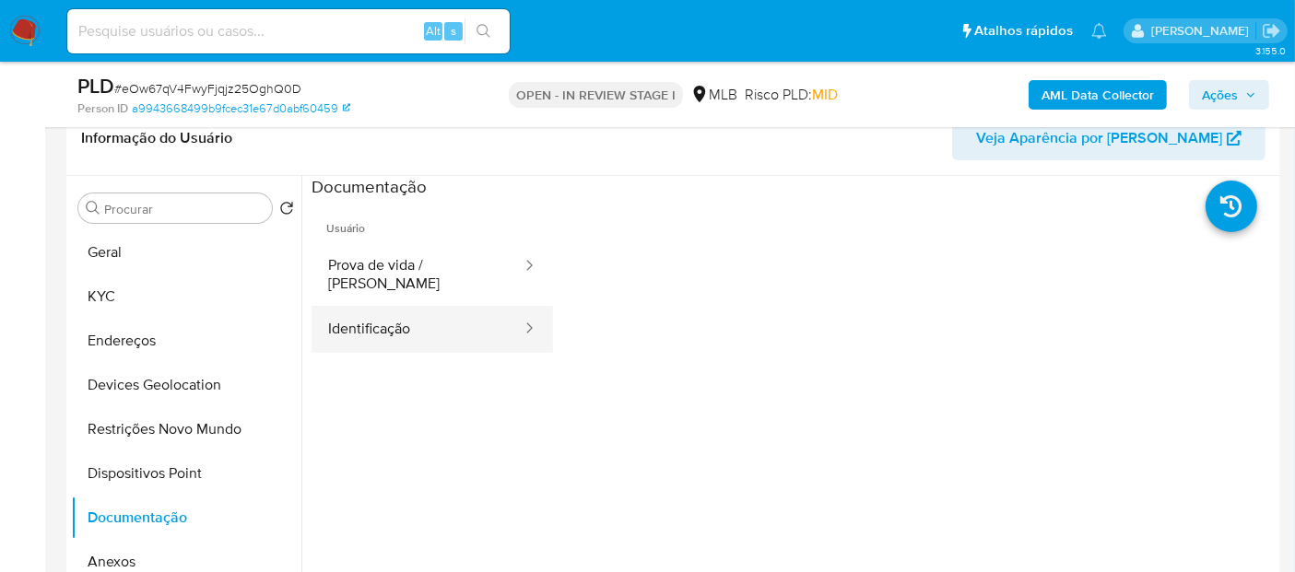
click at [398, 306] on button "Identificação" at bounding box center [418, 329] width 212 height 47
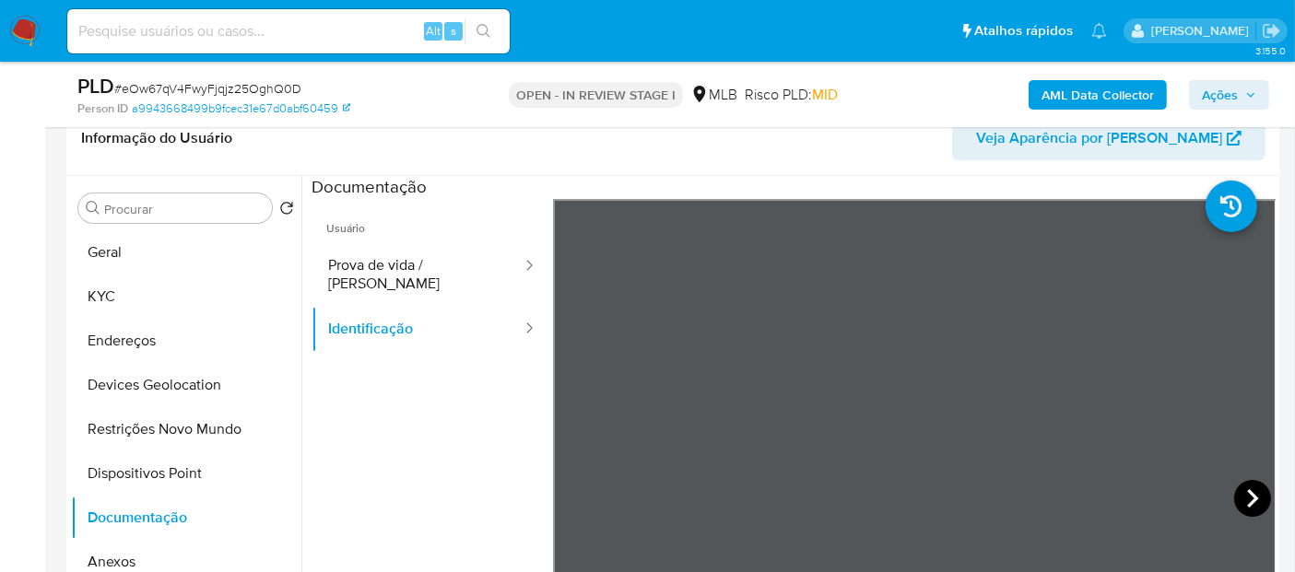
click at [1251, 493] on icon at bounding box center [1252, 498] width 37 height 37
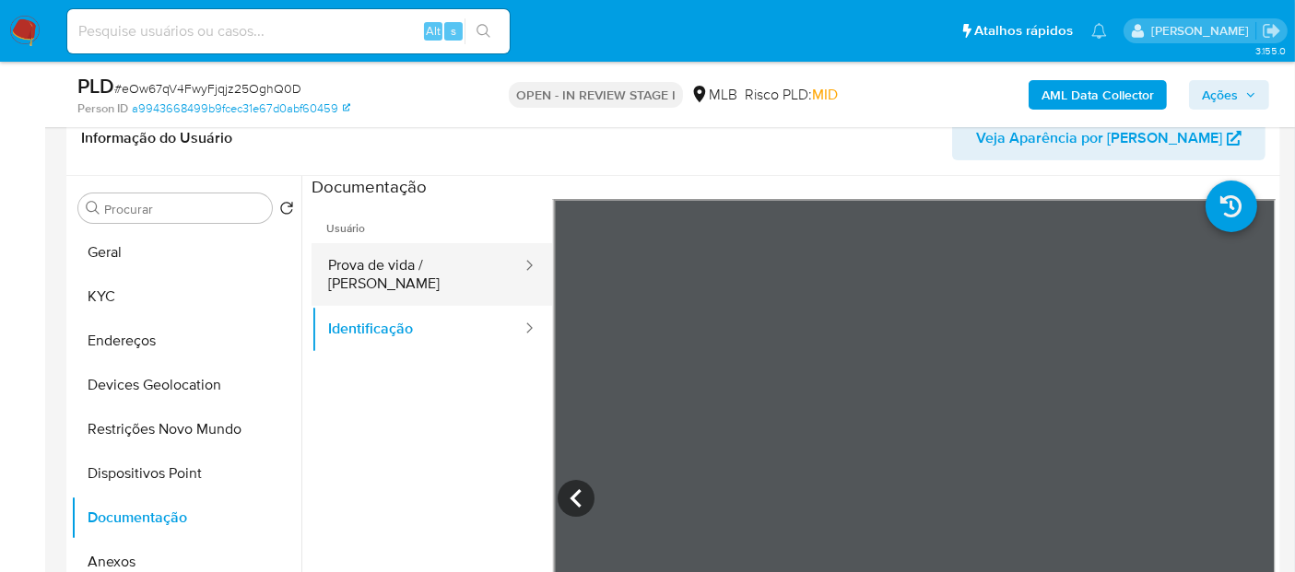
click at [444, 269] on button "Prova de vida / Selfie" at bounding box center [418, 274] width 212 height 63
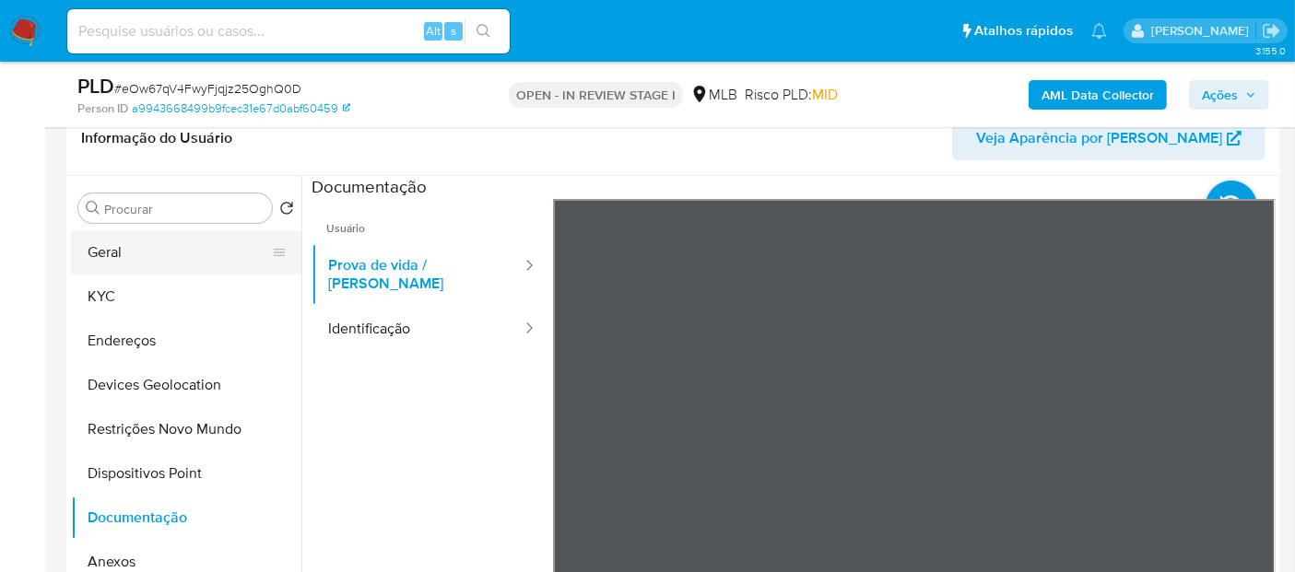
click at [137, 255] on button "Geral" at bounding box center [179, 252] width 216 height 44
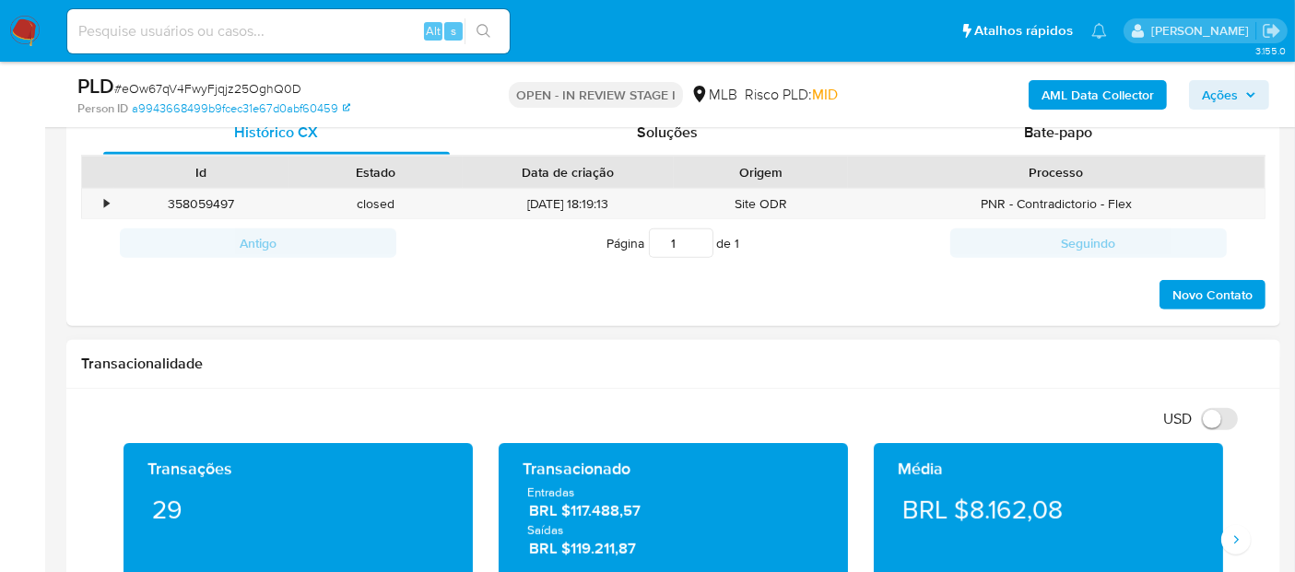
scroll to position [1122, 0]
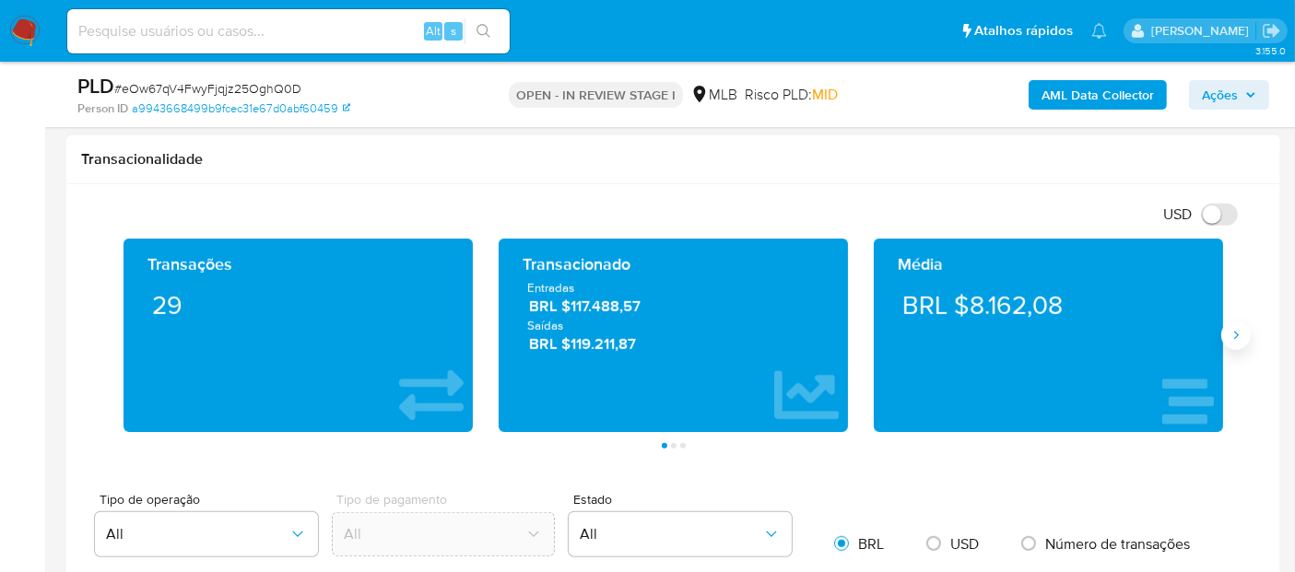
click at [1236, 328] on icon "Siguiente" at bounding box center [1235, 335] width 15 height 15
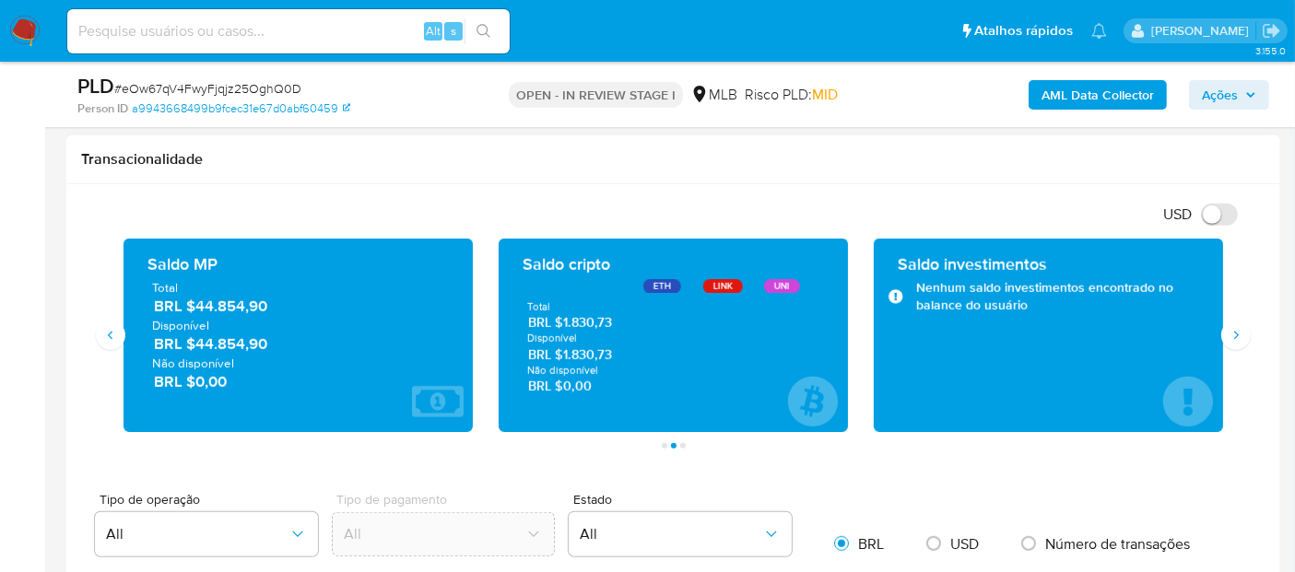
drag, startPoint x: 284, startPoint y: 351, endPoint x: 196, endPoint y: 351, distance: 87.6
click at [196, 351] on div "Total BRL $44.854,90 Disponível BRL $44.854,90 Não disponível BRL $0,00" at bounding box center [298, 335] width 320 height 112
click at [1243, 330] on button "Siguiente" at bounding box center [1235, 335] width 29 height 29
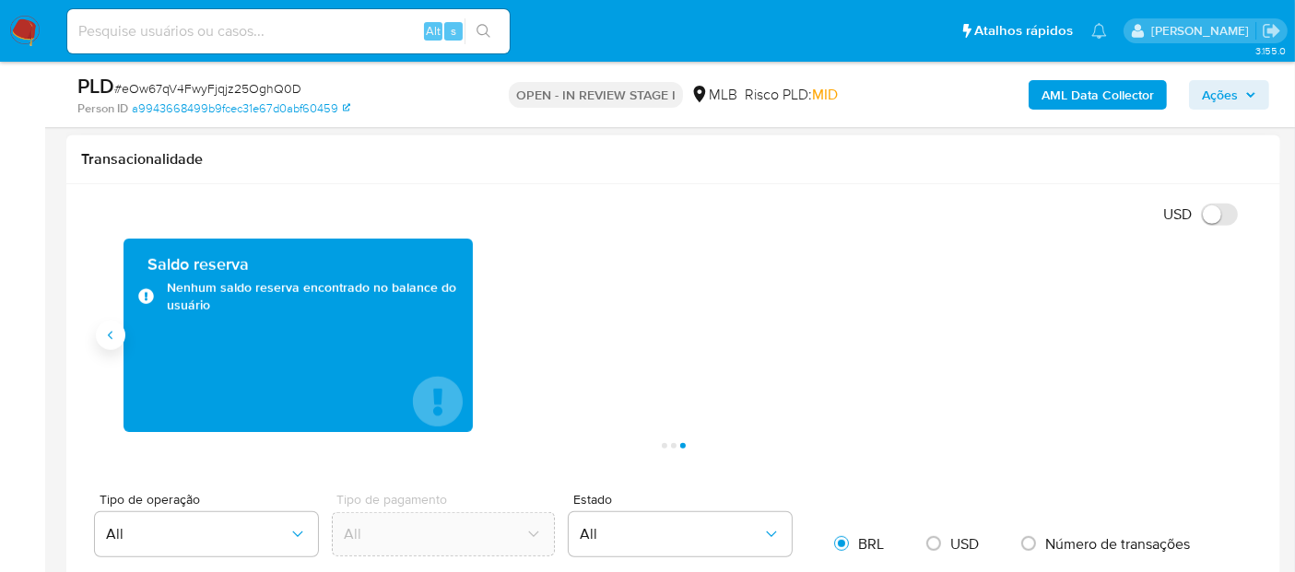
click at [104, 338] on icon "Anterior" at bounding box center [110, 335] width 15 height 15
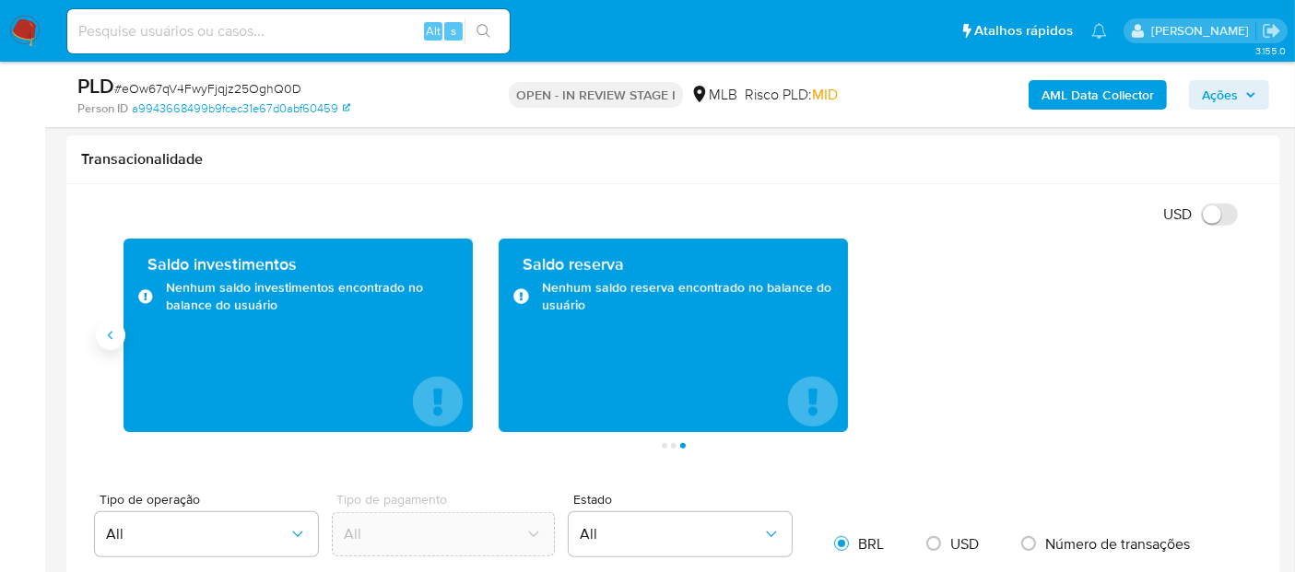
click at [111, 337] on icon "Anterior" at bounding box center [110, 335] width 15 height 15
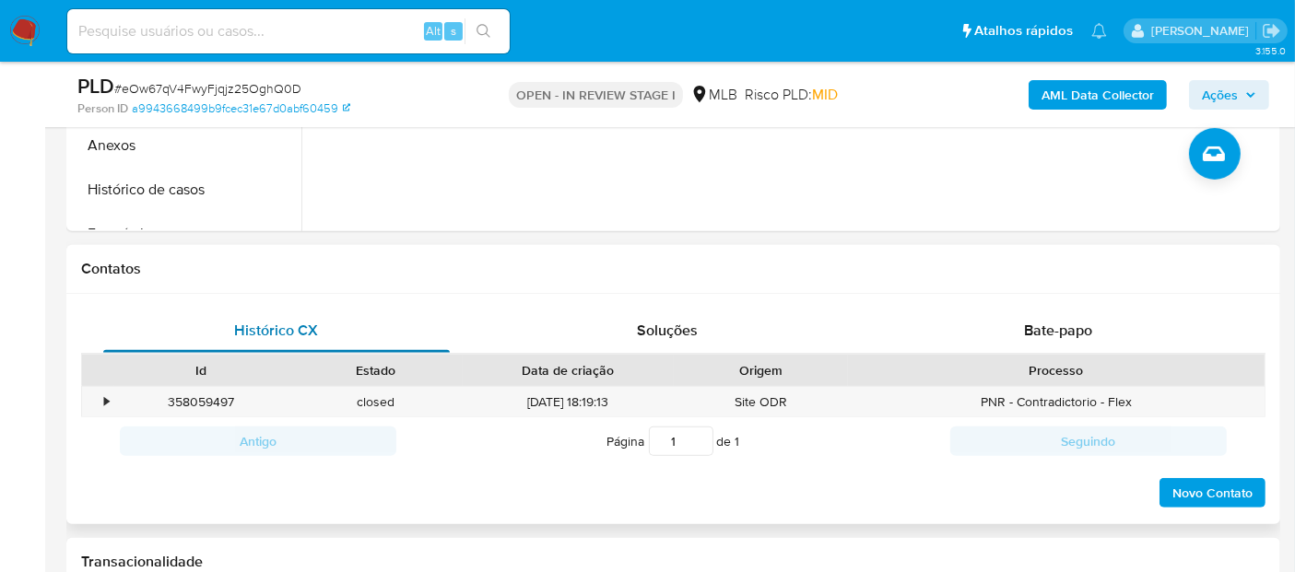
scroll to position [712, 0]
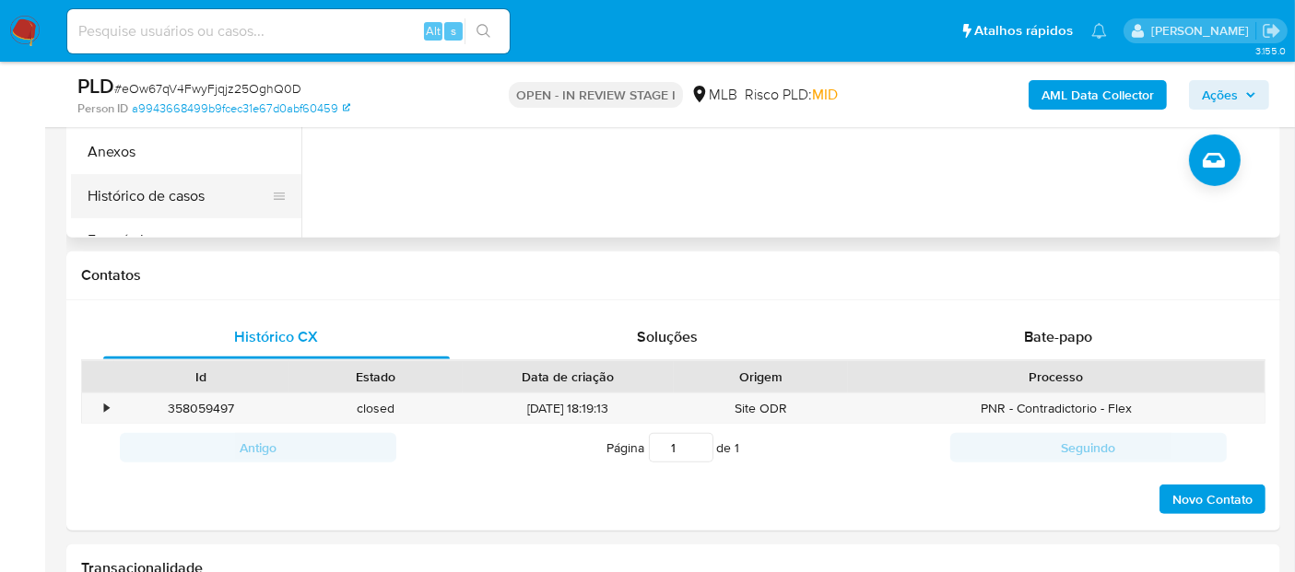
click at [164, 204] on button "Histórico de casos" at bounding box center [179, 196] width 216 height 44
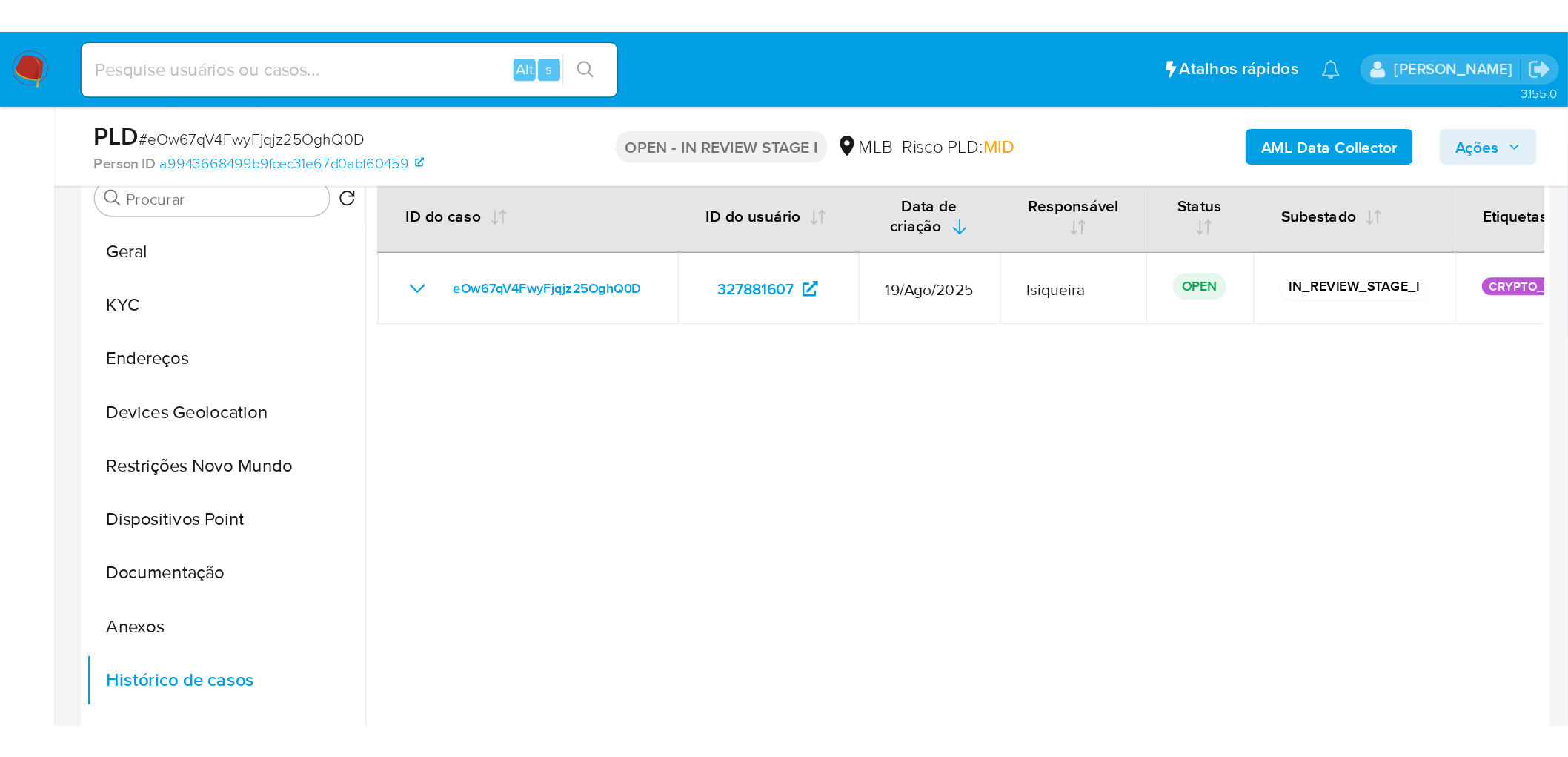
scroll to position [161, 0]
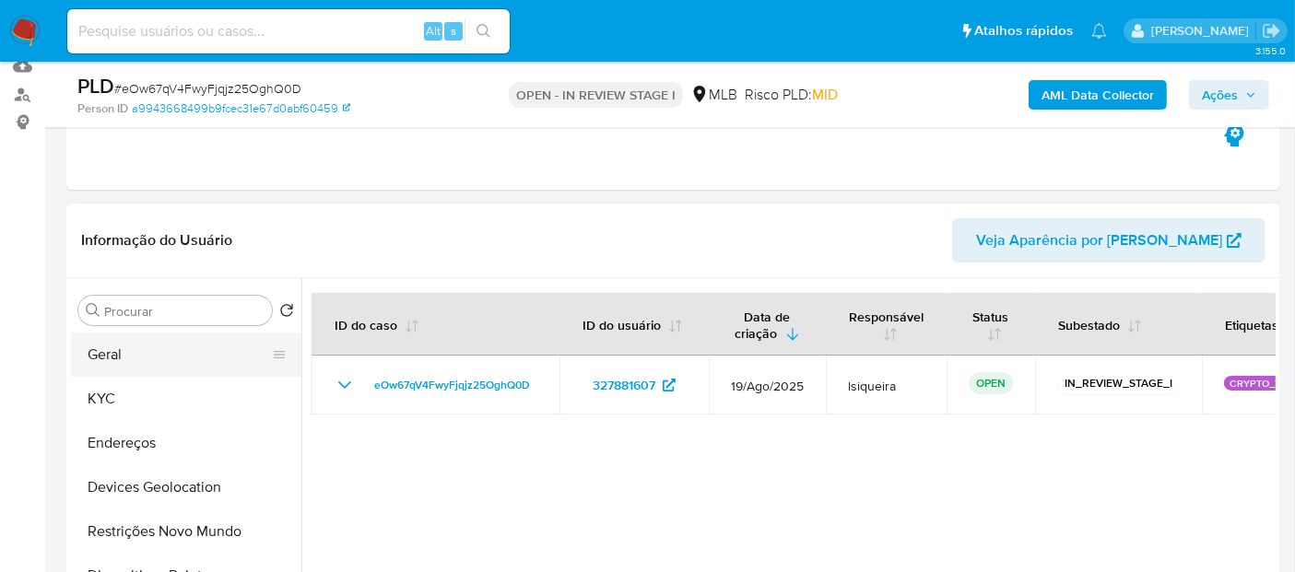
click at [121, 347] on button "Geral" at bounding box center [179, 355] width 216 height 44
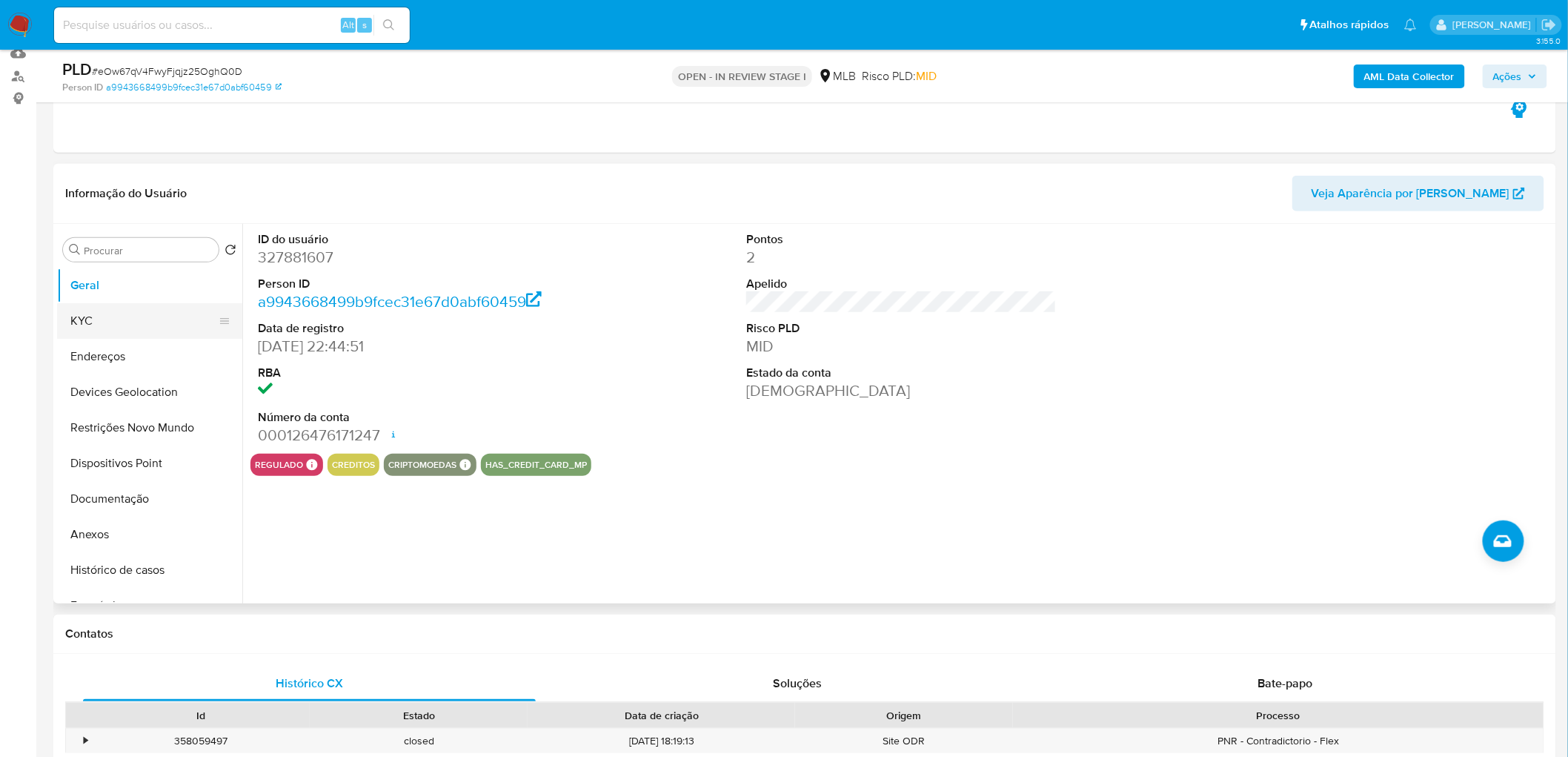
click at [105, 313] on button "KYC" at bounding box center [144, 321] width 174 height 35
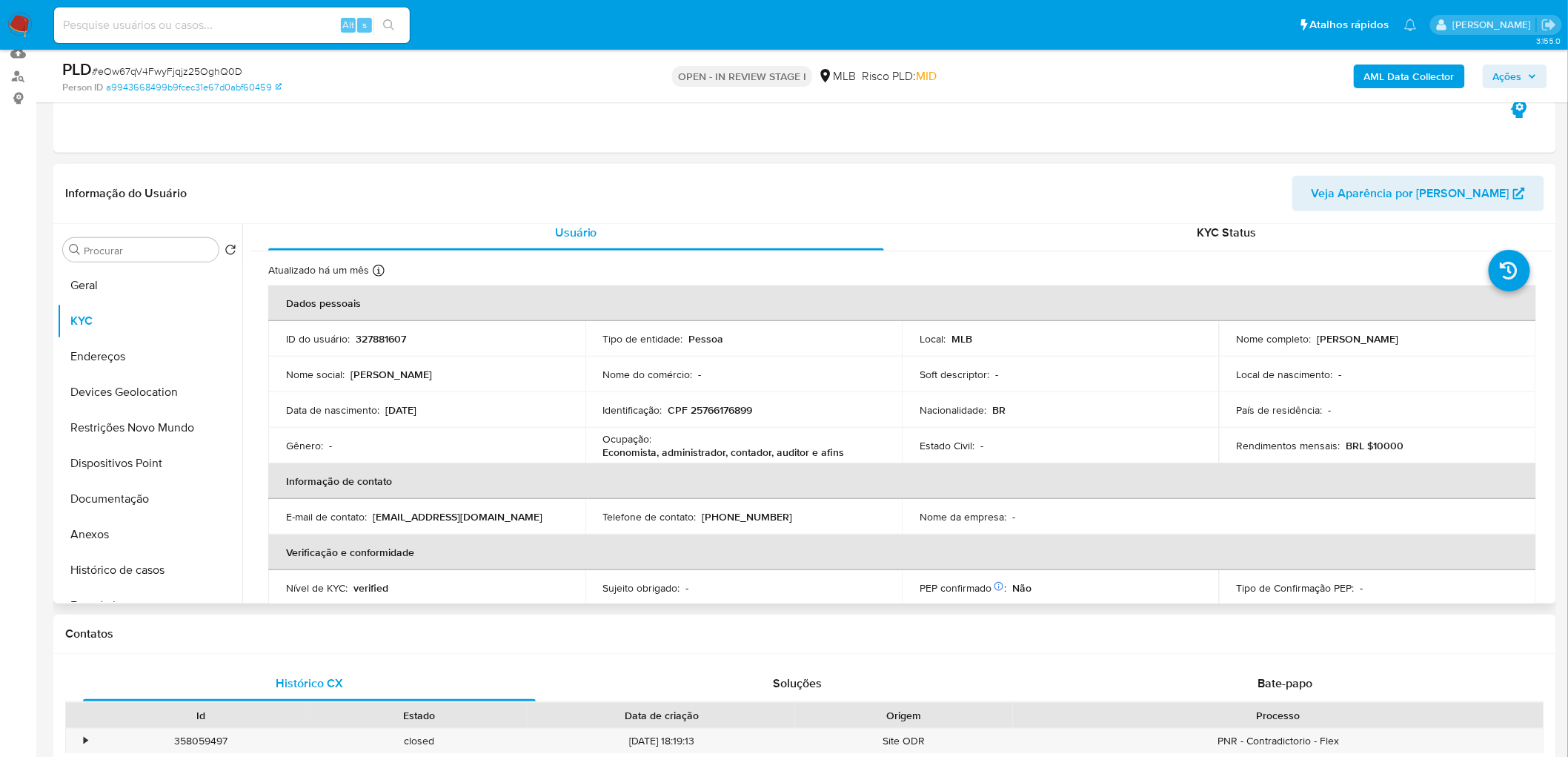
scroll to position [0, 0]
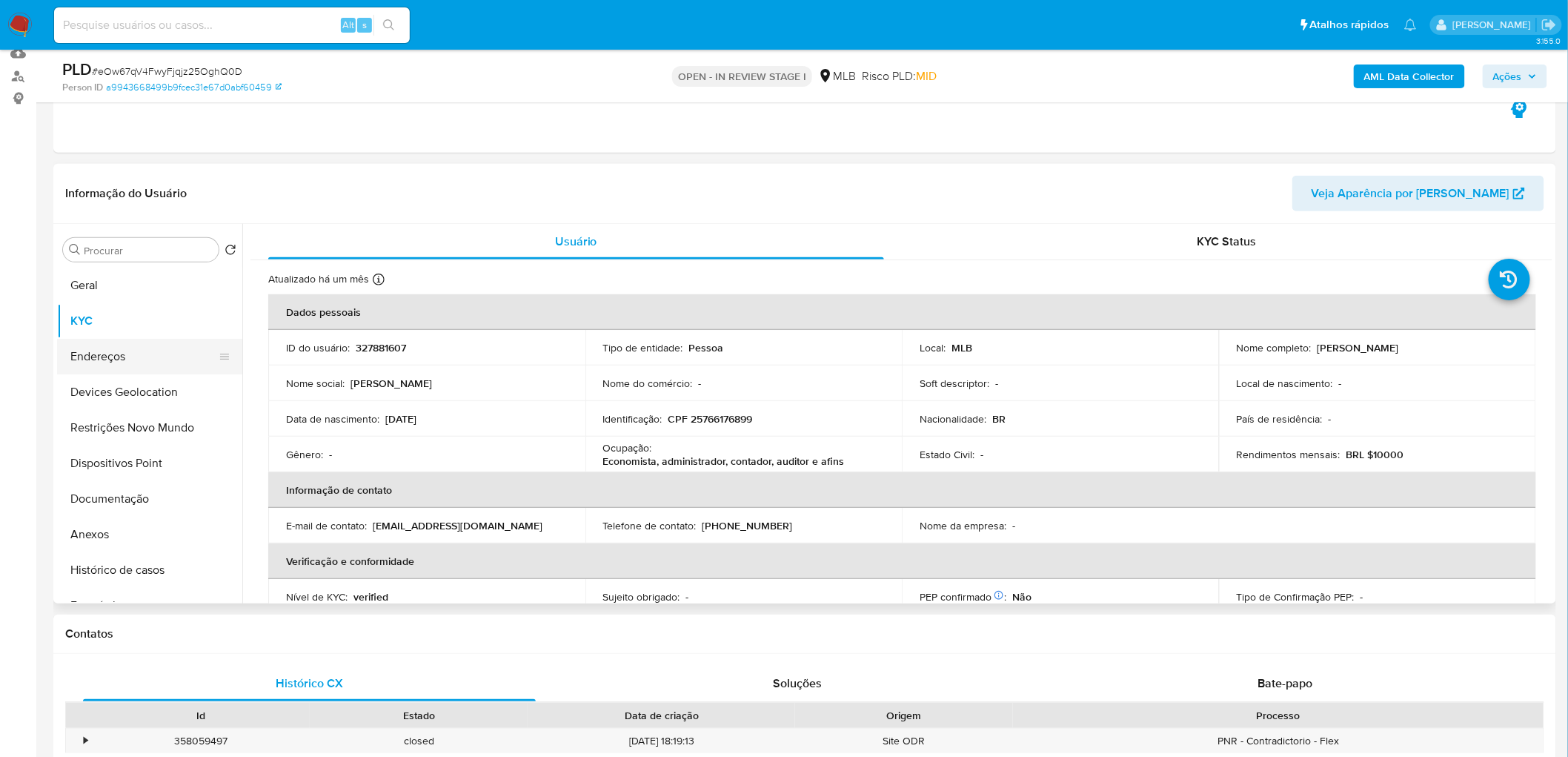
click at [111, 360] on button "Endereços" at bounding box center [144, 356] width 174 height 35
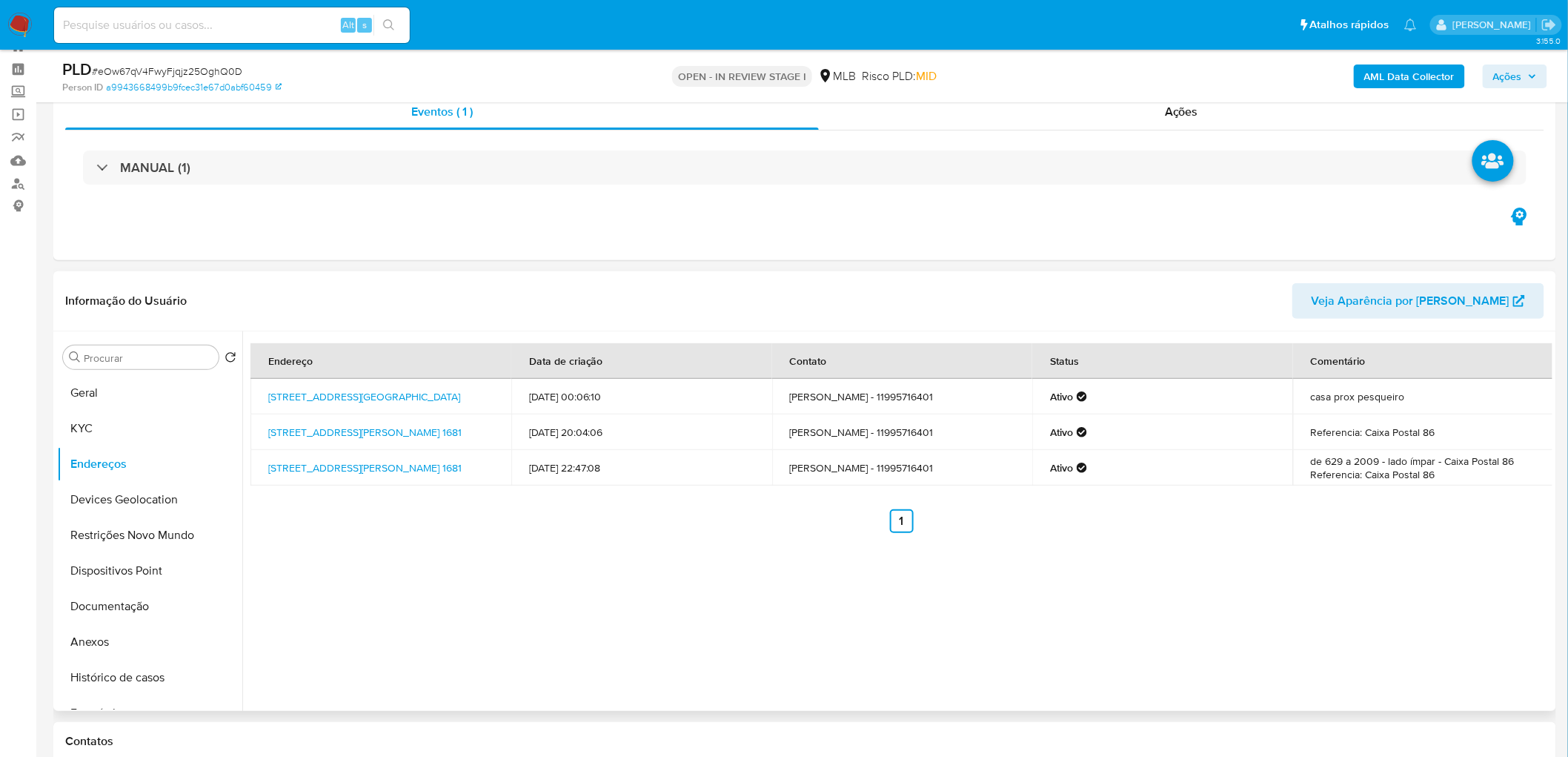
scroll to position [82, 0]
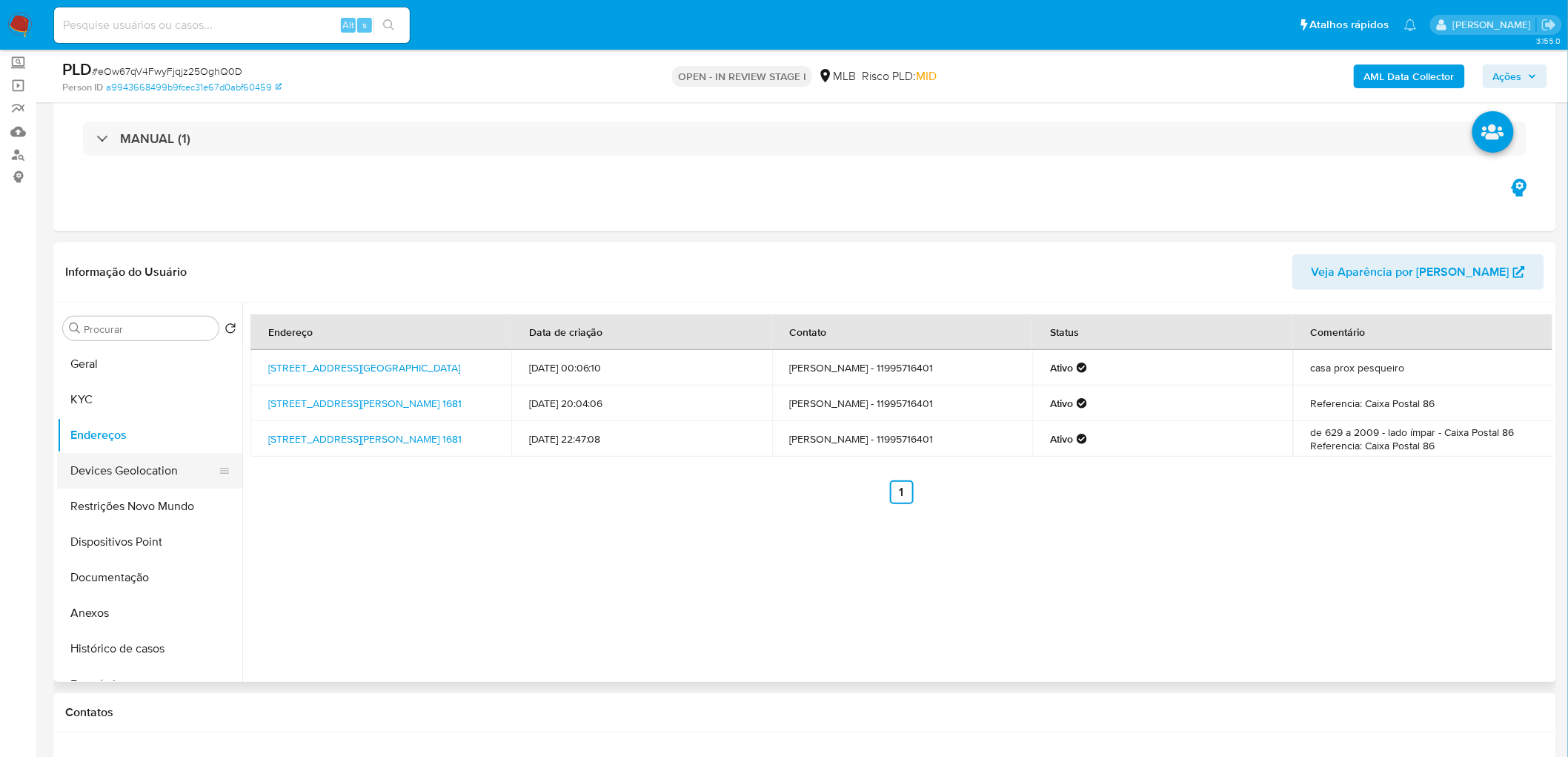
click at [121, 459] on button "Devices Geolocation" at bounding box center [144, 471] width 174 height 35
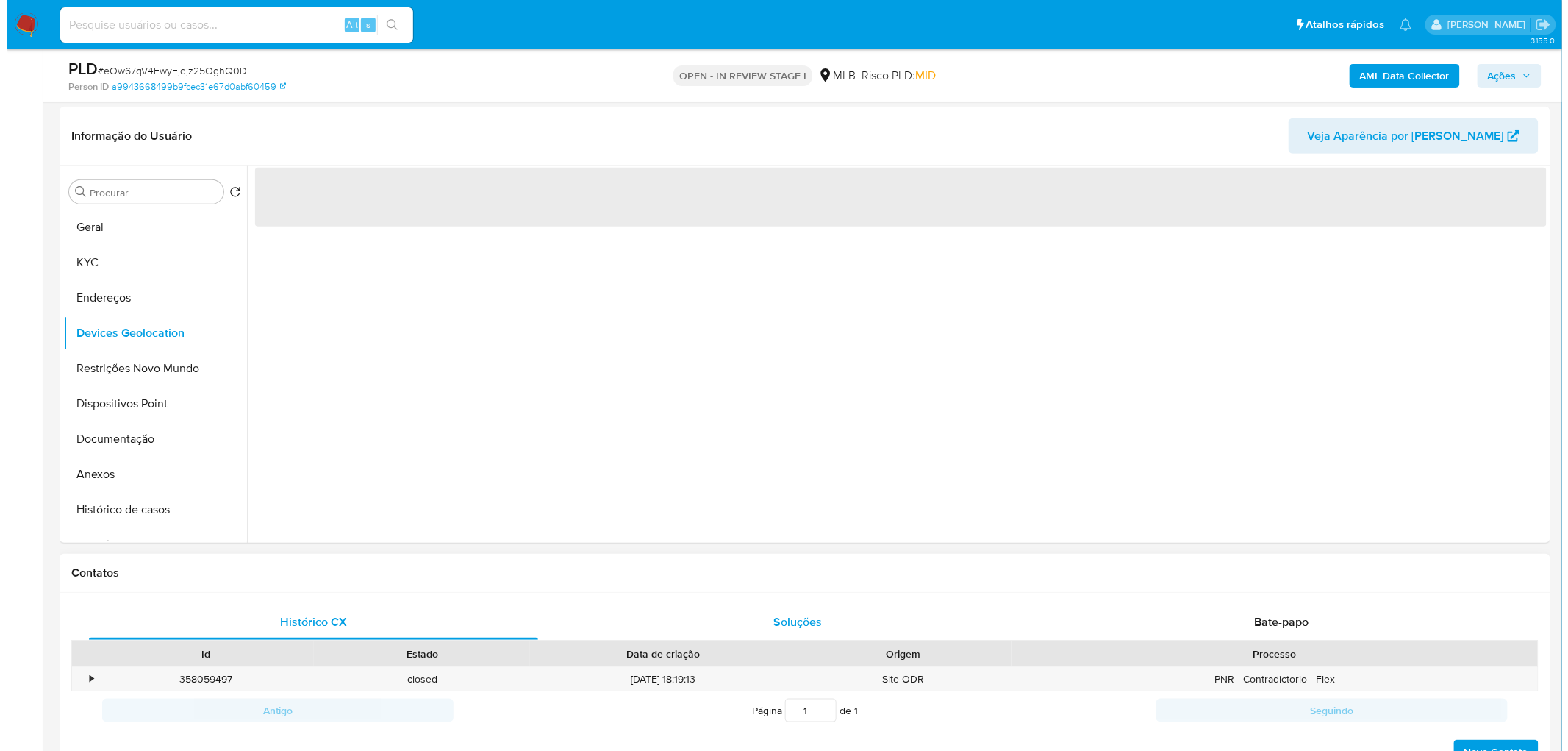
scroll to position [245, 0]
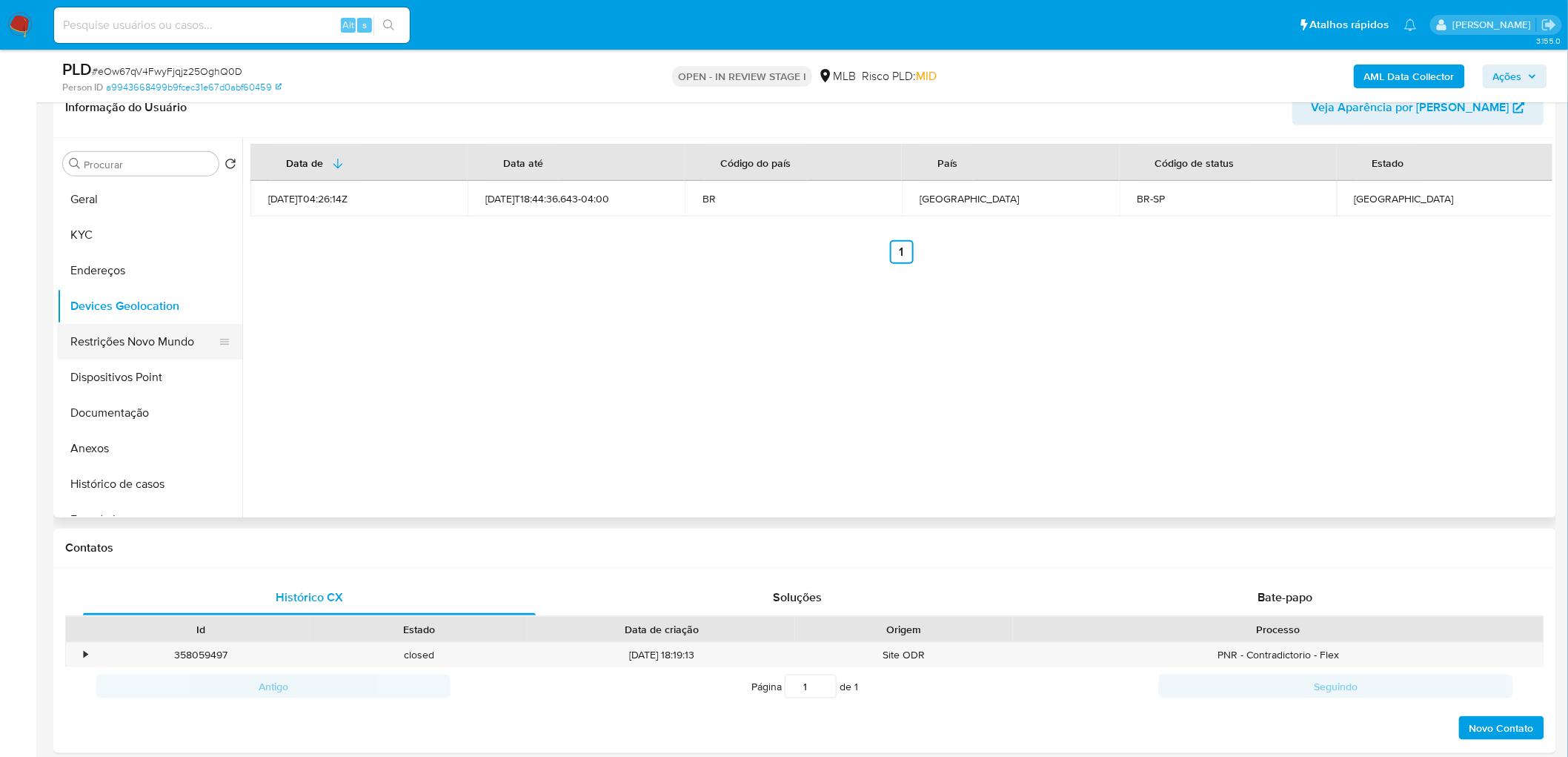
click at [166, 344] on button "Restrições Novo Mundo" at bounding box center [144, 342] width 174 height 35
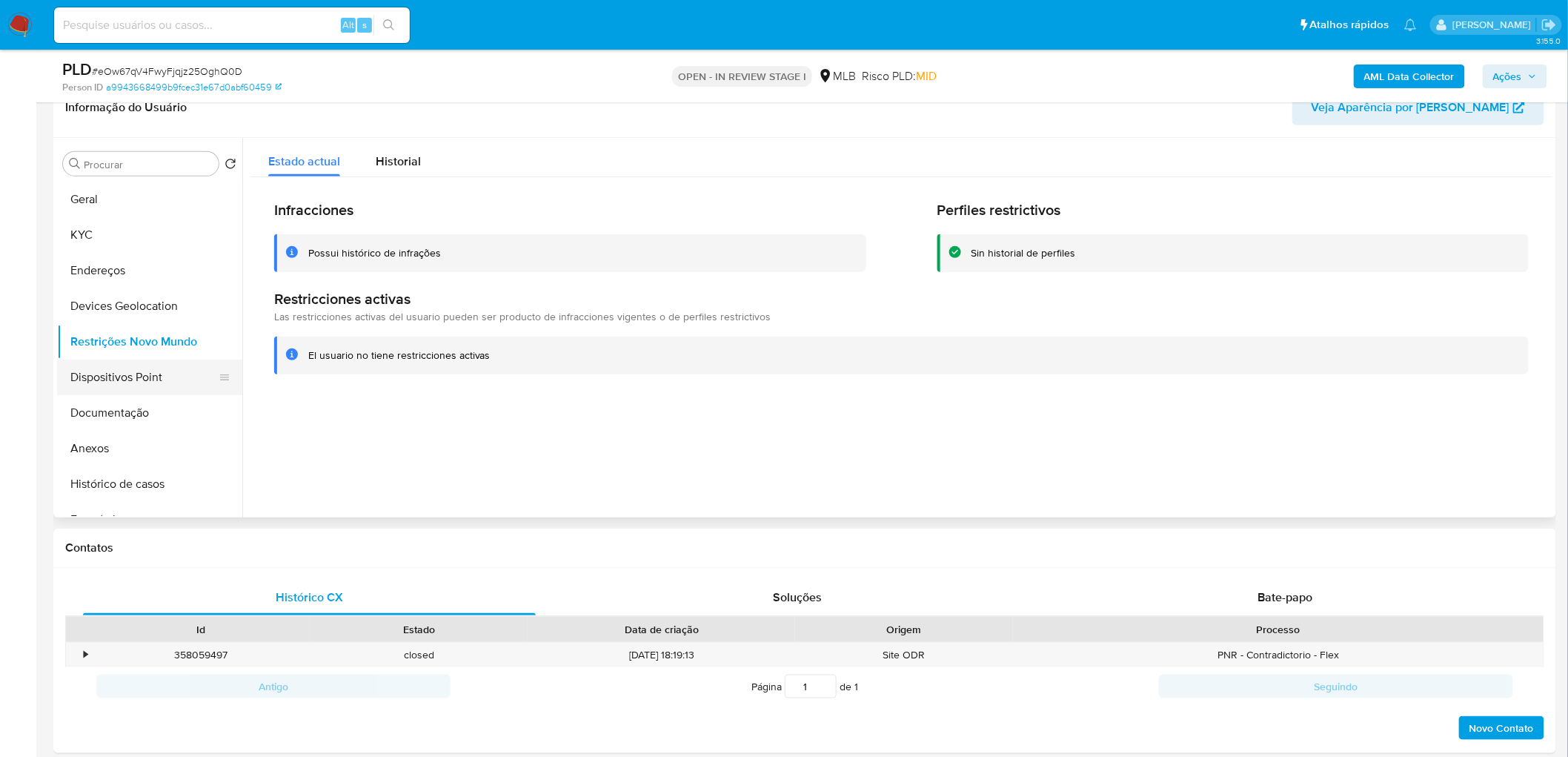
click at [109, 389] on button "Dispositivos Point" at bounding box center [144, 377] width 174 height 35
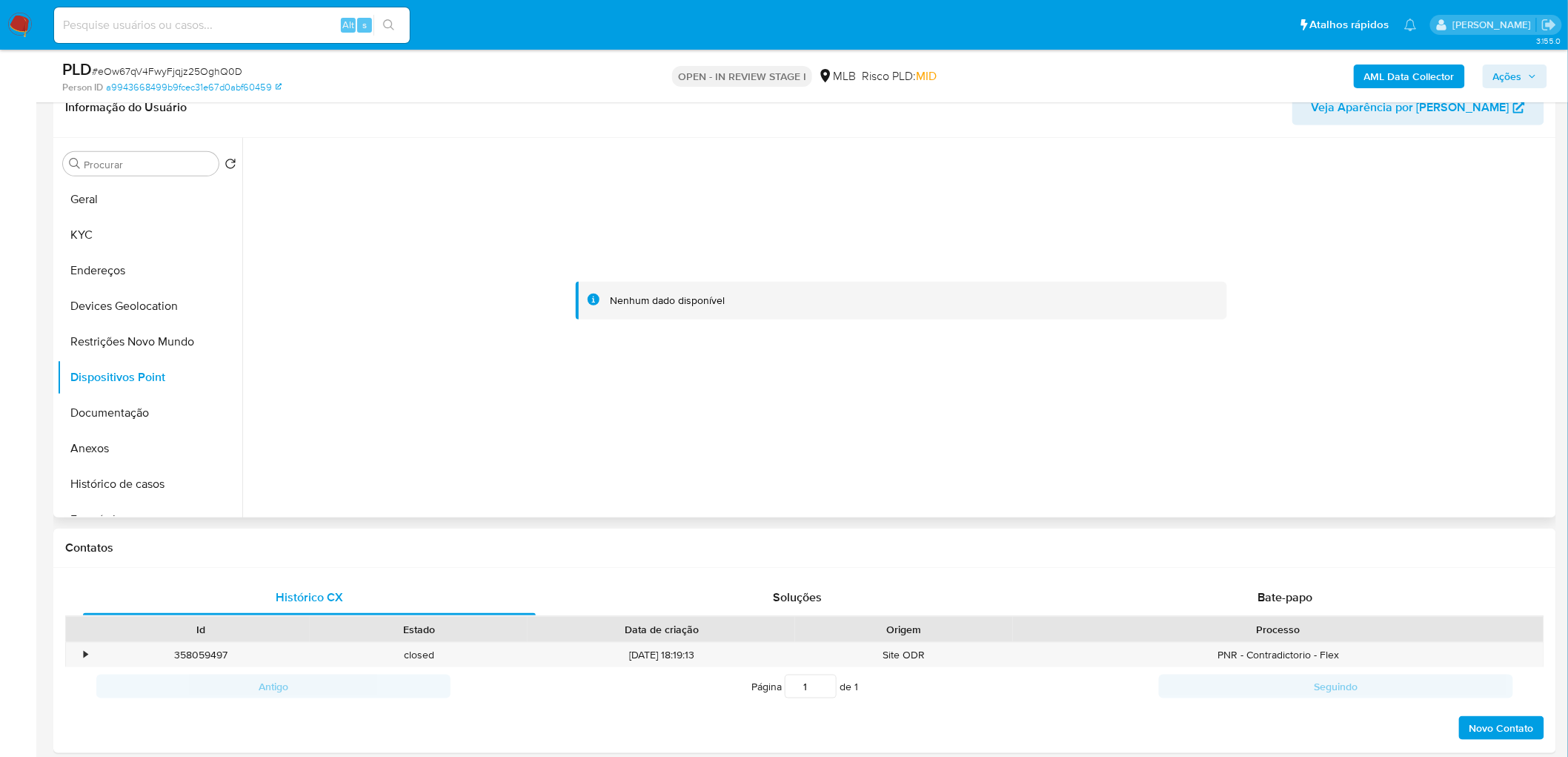
click at [909, 352] on div at bounding box center [901, 301] width 1302 height 327
click at [104, 455] on button "Anexos" at bounding box center [144, 448] width 174 height 35
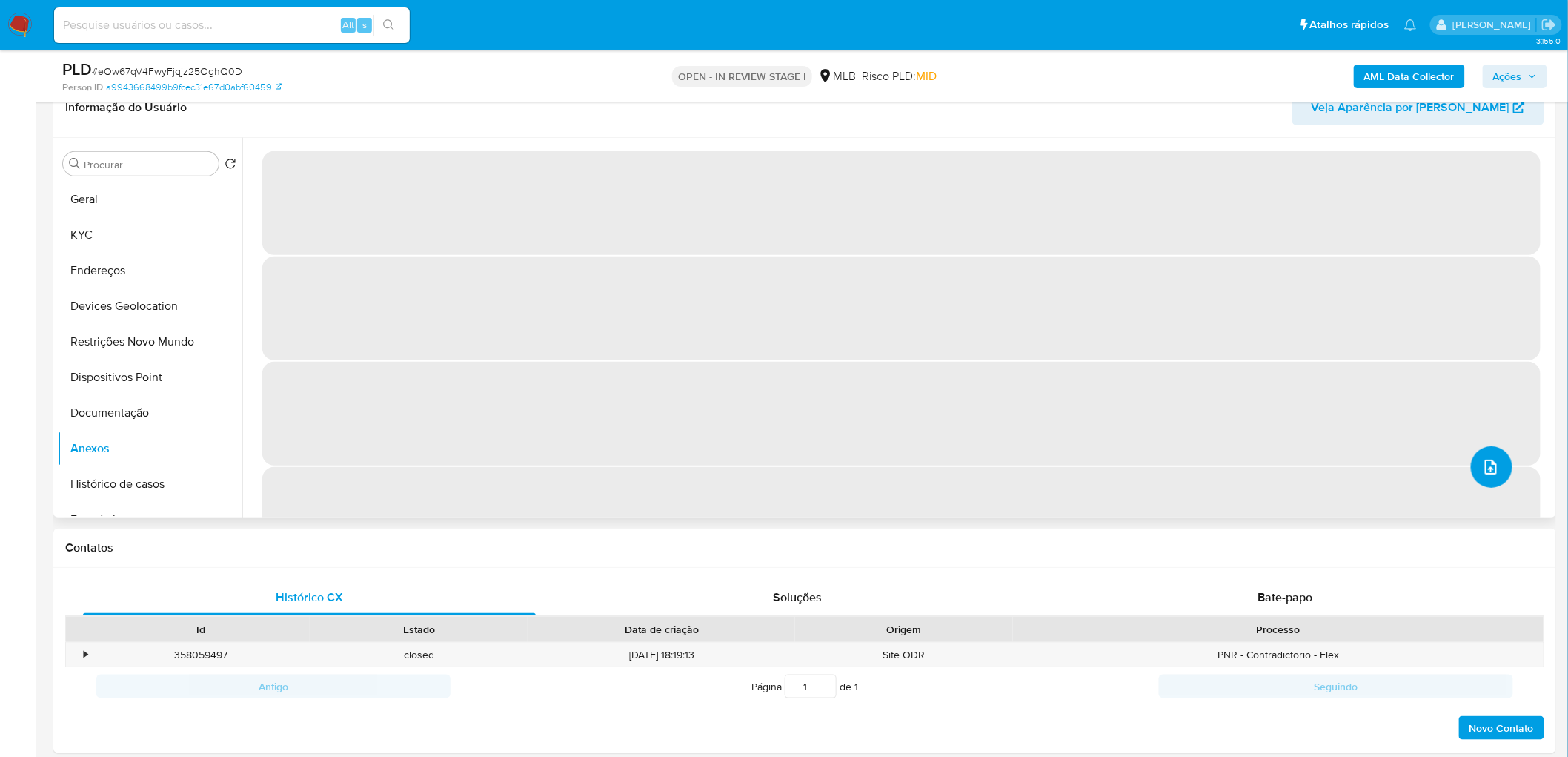
click at [1041, 459] on icon "upload-file" at bounding box center [1491, 467] width 18 height 18
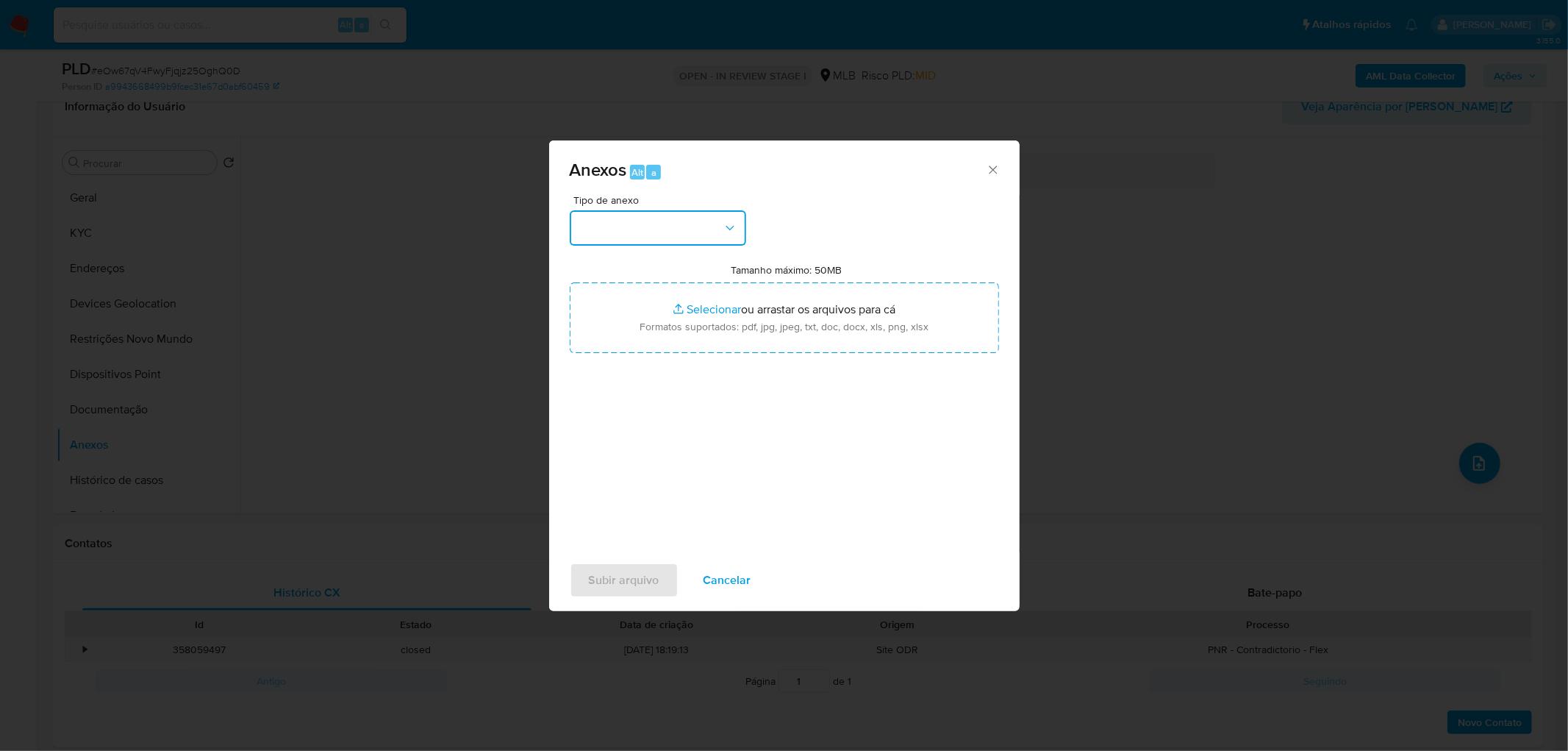
click at [636, 211] on button "button" at bounding box center [657, 228] width 176 height 35
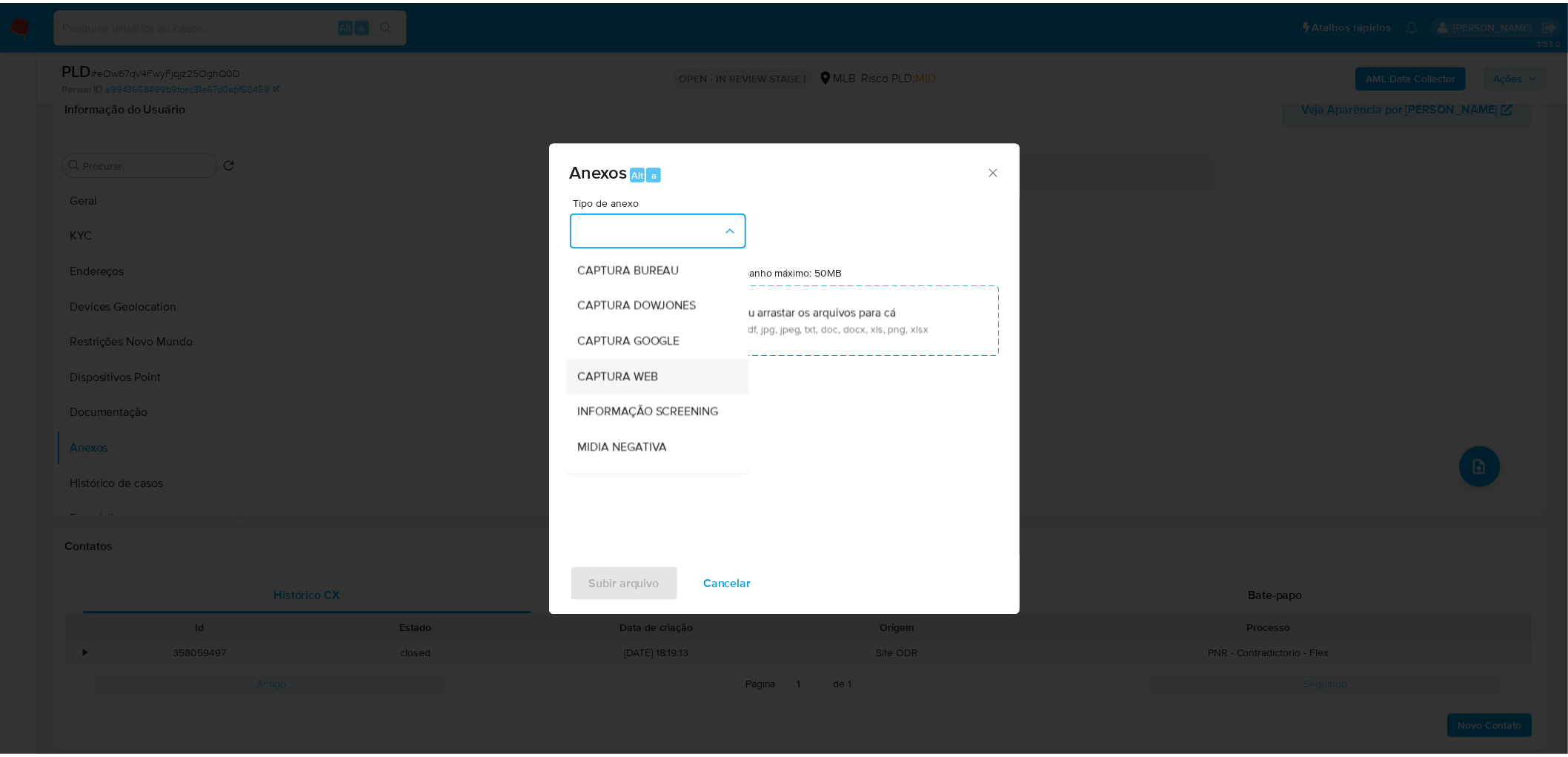
scroll to position [82, 0]
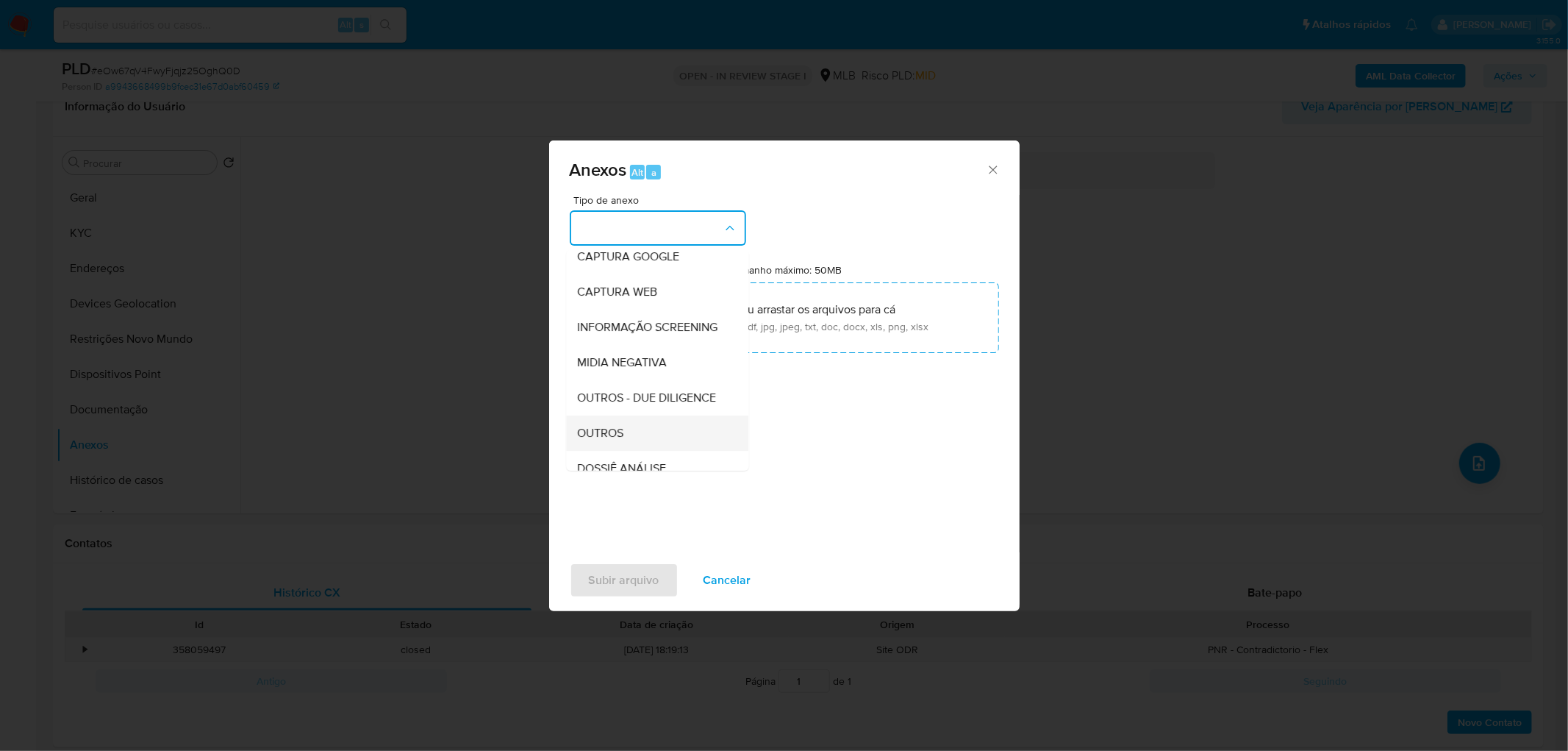
click at [613, 446] on div "OUTROS" at bounding box center [652, 433] width 150 height 35
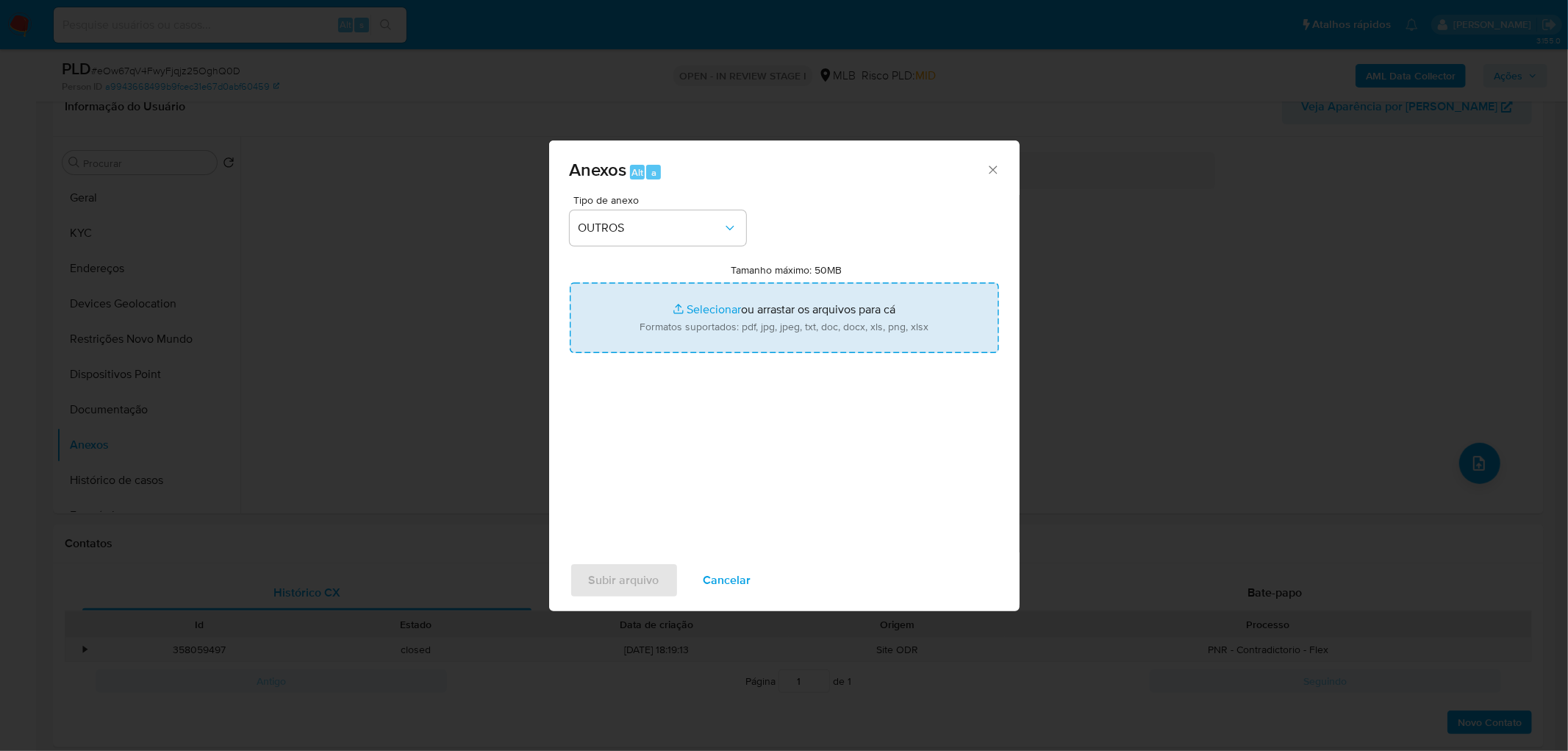
click at [714, 313] on input "Tamanho máximo: 50MB Selecionar arquivos" at bounding box center [784, 318] width 429 height 70
type input "C:\fakepath\Mulan 327881607_2025_08_21_08_11_18.xlsx"
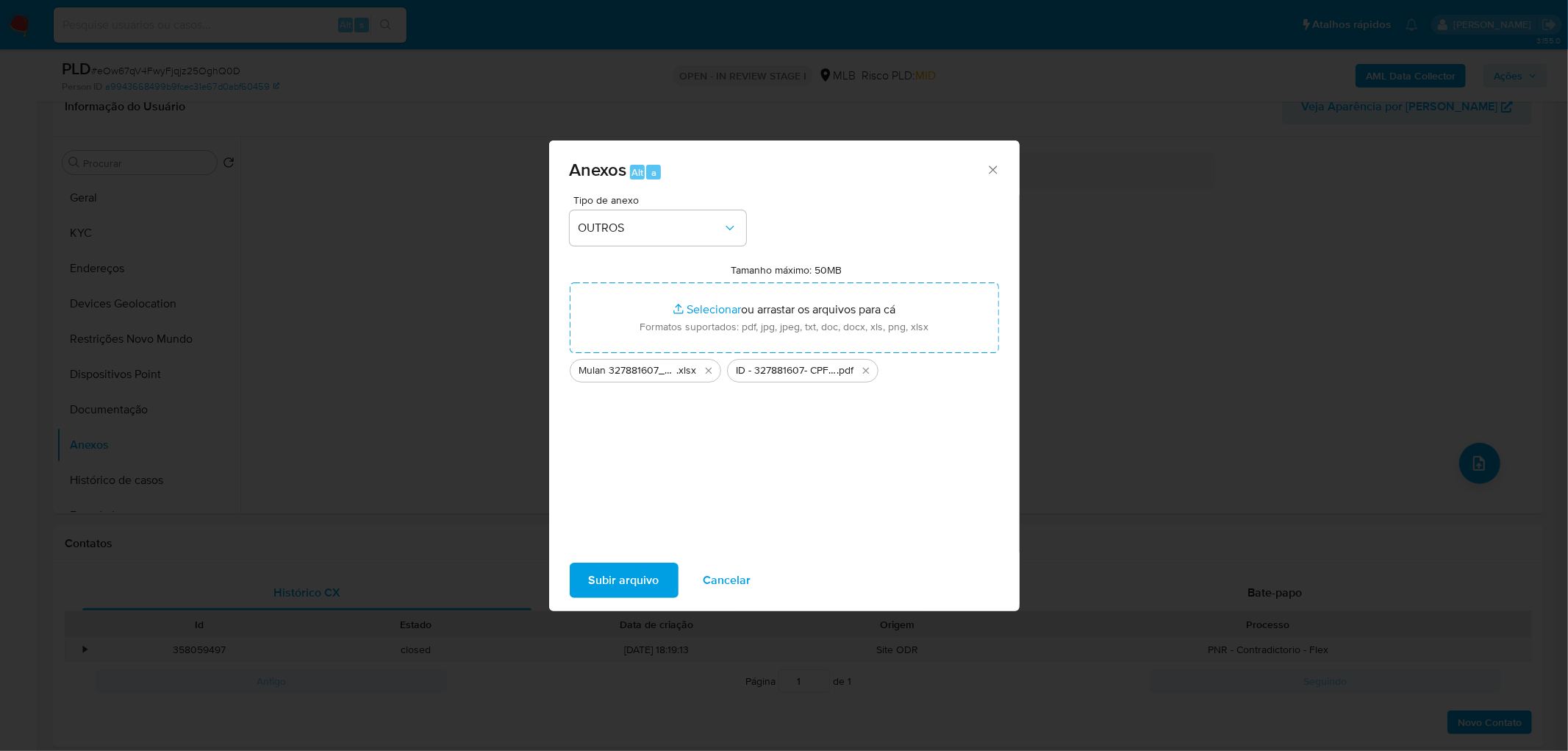
drag, startPoint x: 714, startPoint y: 313, endPoint x: 641, endPoint y: 577, distance: 273.9
click at [641, 456] on span "Subir arquivo" at bounding box center [624, 580] width 70 height 33
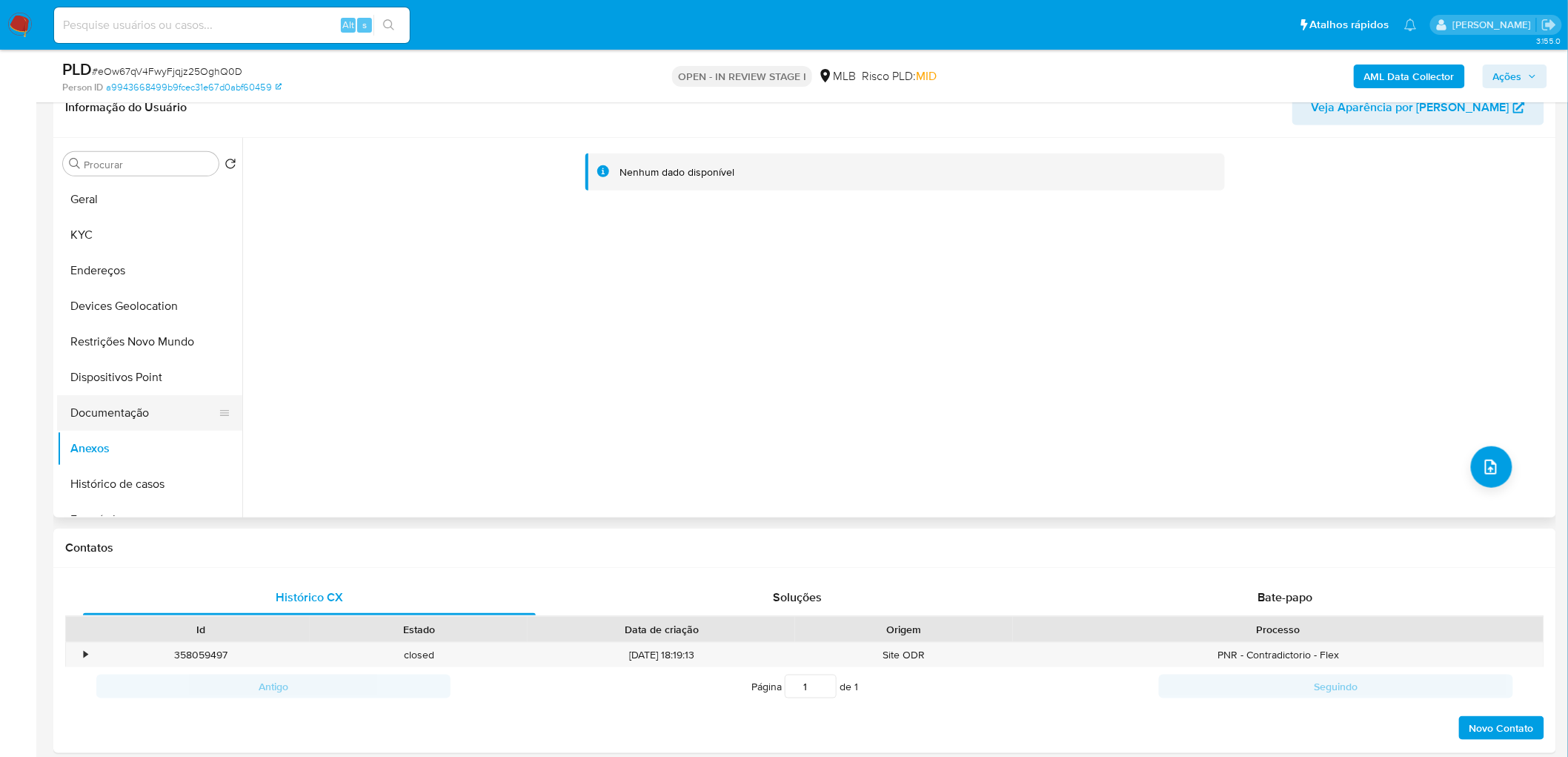
click at [146, 410] on button "Documentação" at bounding box center [144, 413] width 174 height 35
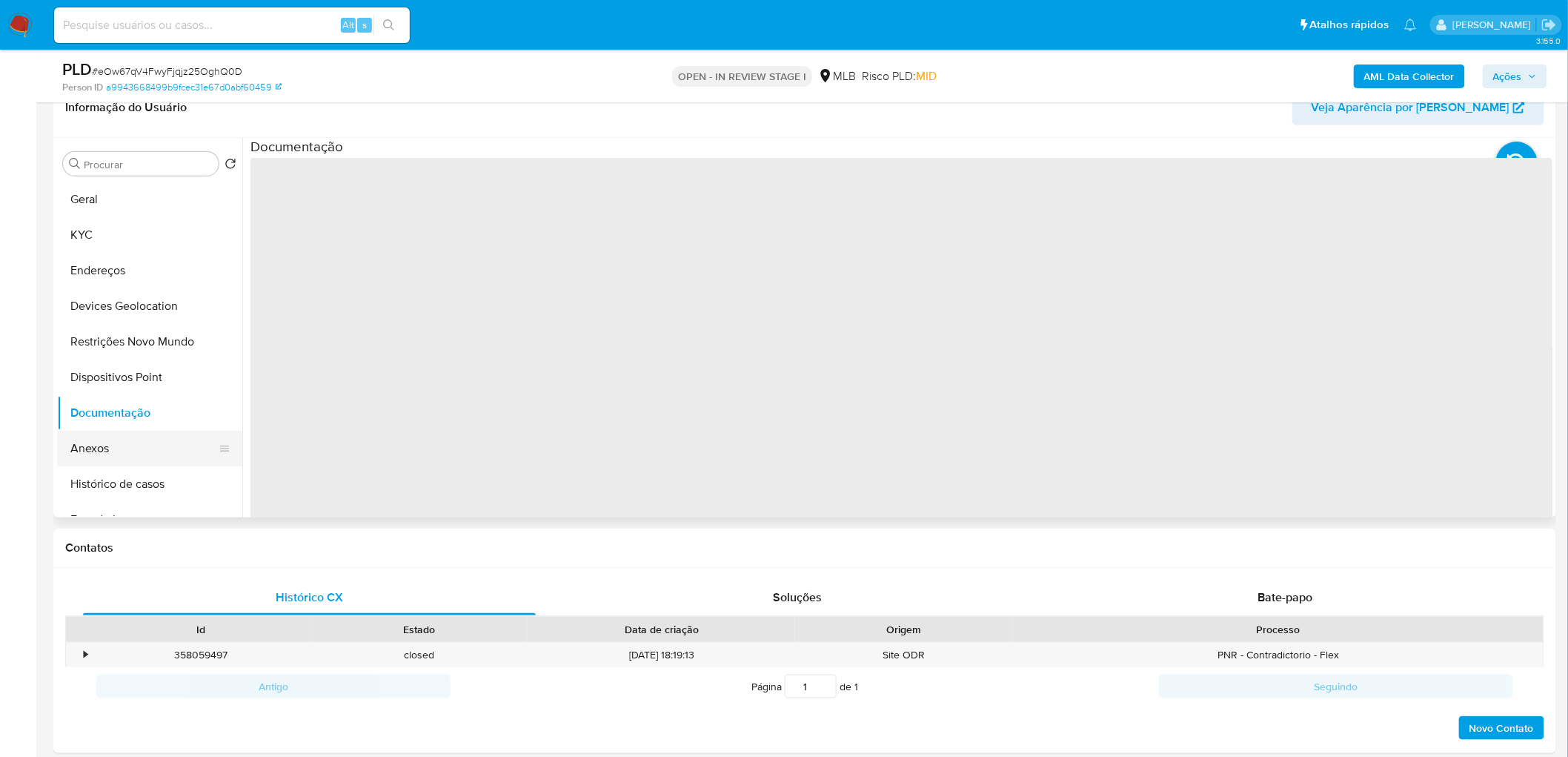
click at [136, 442] on button "Anexos" at bounding box center [144, 448] width 174 height 35
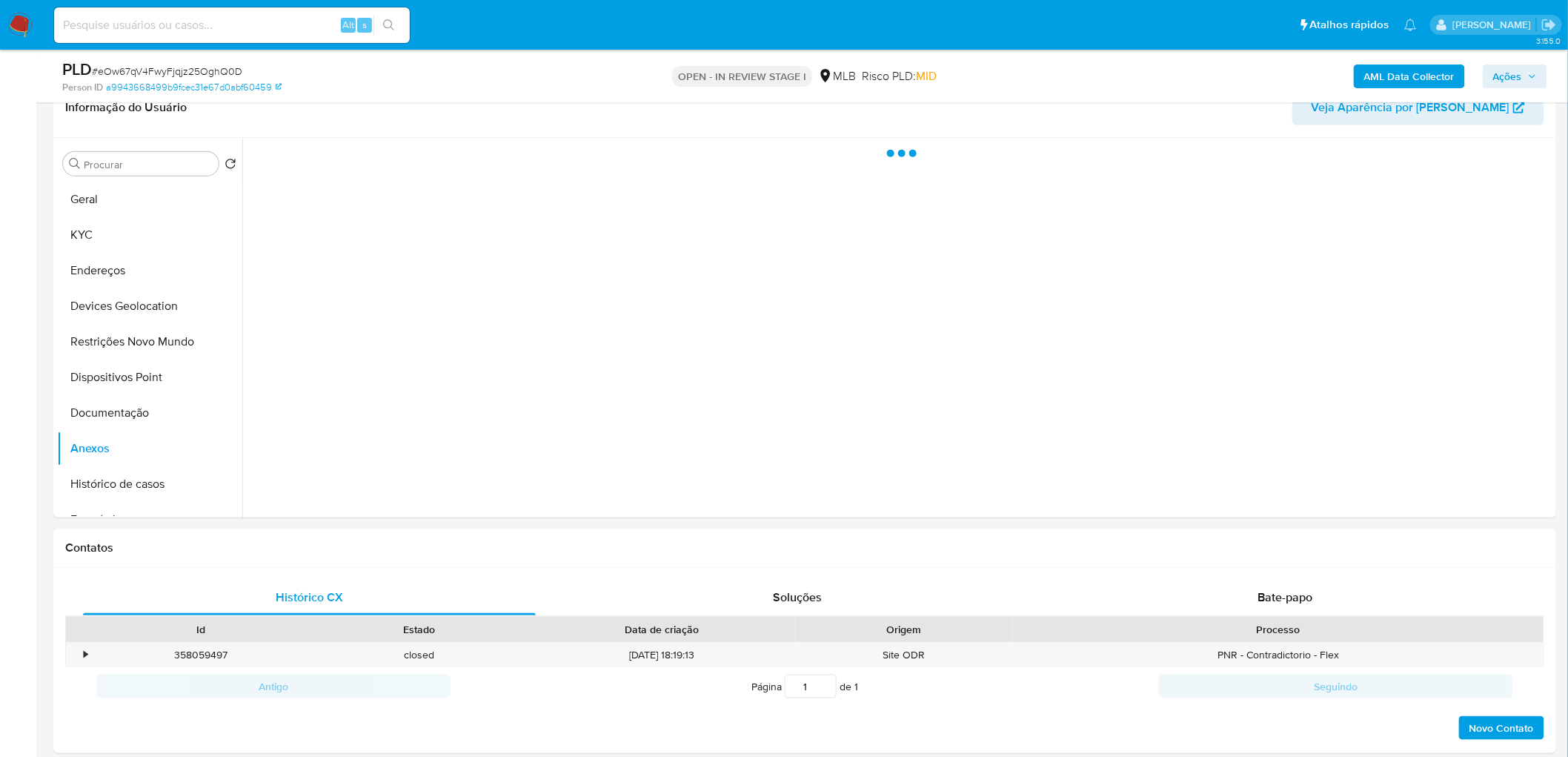
click at [1041, 72] on span "Ações" at bounding box center [1508, 76] width 29 height 23
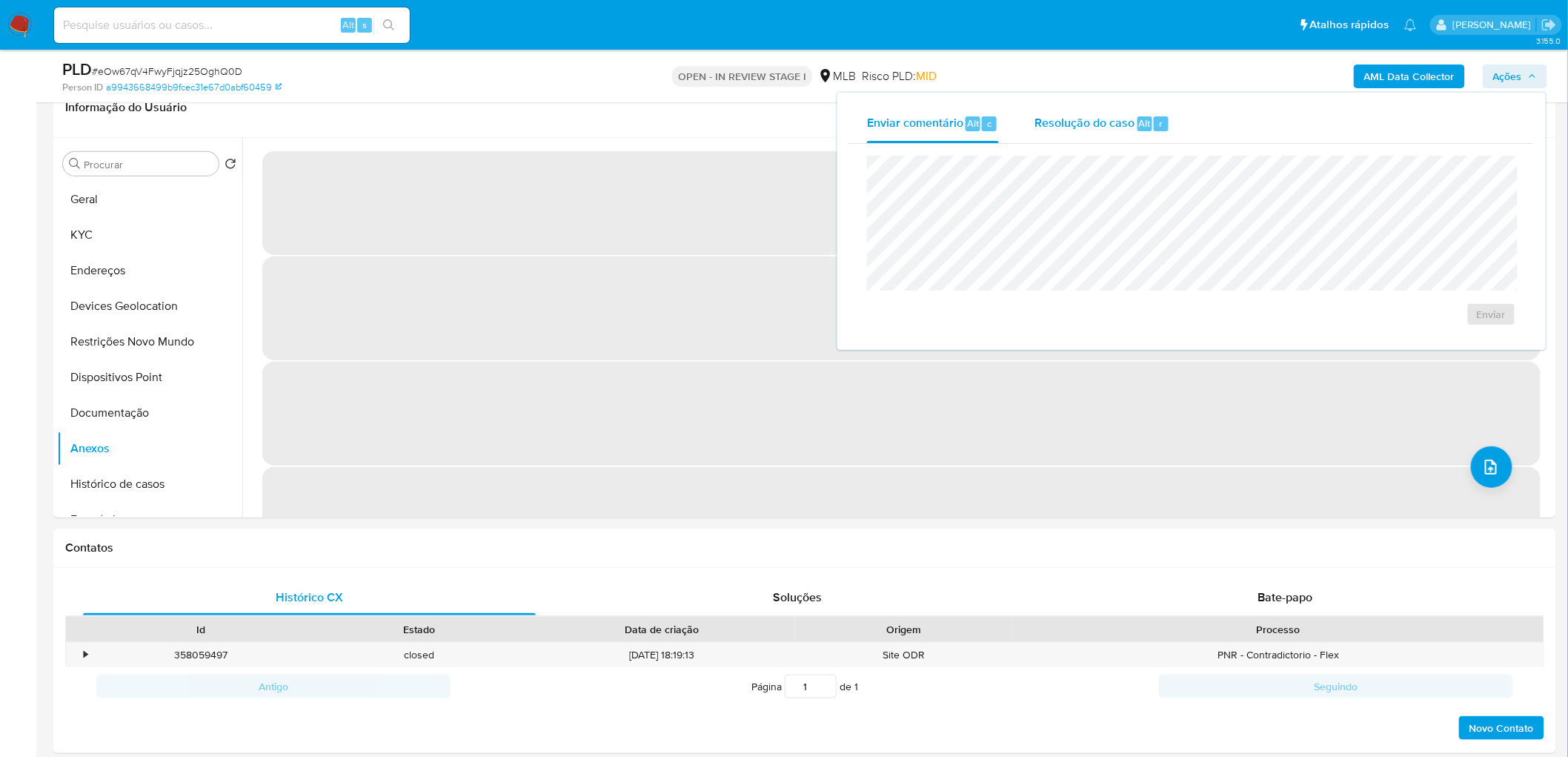
click at [1041, 118] on span "Resolução do caso" at bounding box center [1085, 122] width 100 height 17
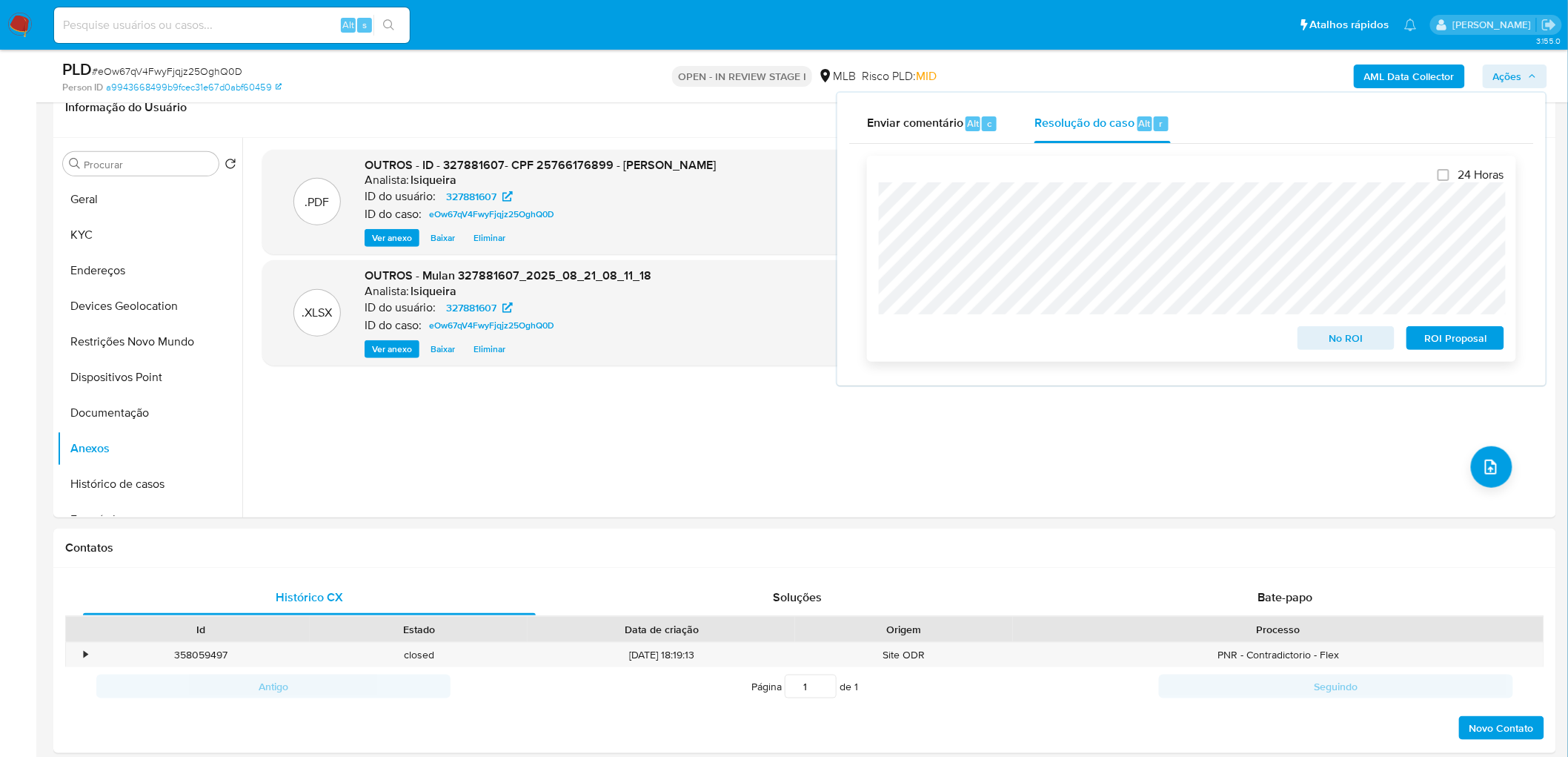
click at [1041, 339] on span "No ROI" at bounding box center [1347, 338] width 77 height 21
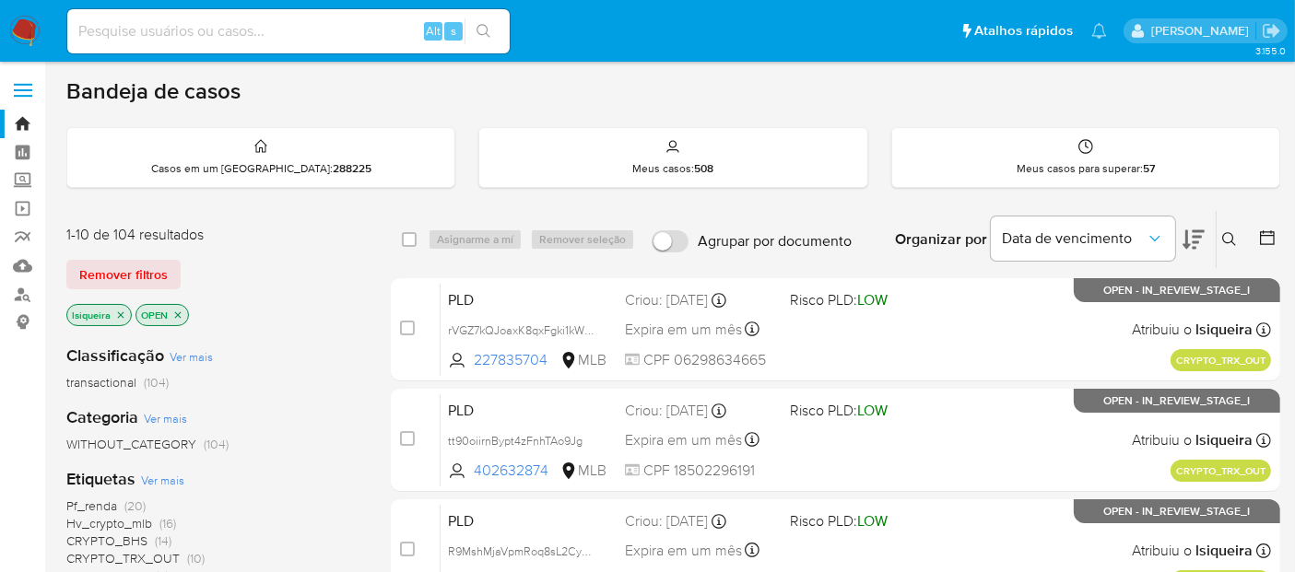
click at [237, 43] on div "Alt s" at bounding box center [288, 31] width 442 height 44
click at [236, 34] on input at bounding box center [288, 31] width 442 height 24
paste input "38900493"
type input "38900493"
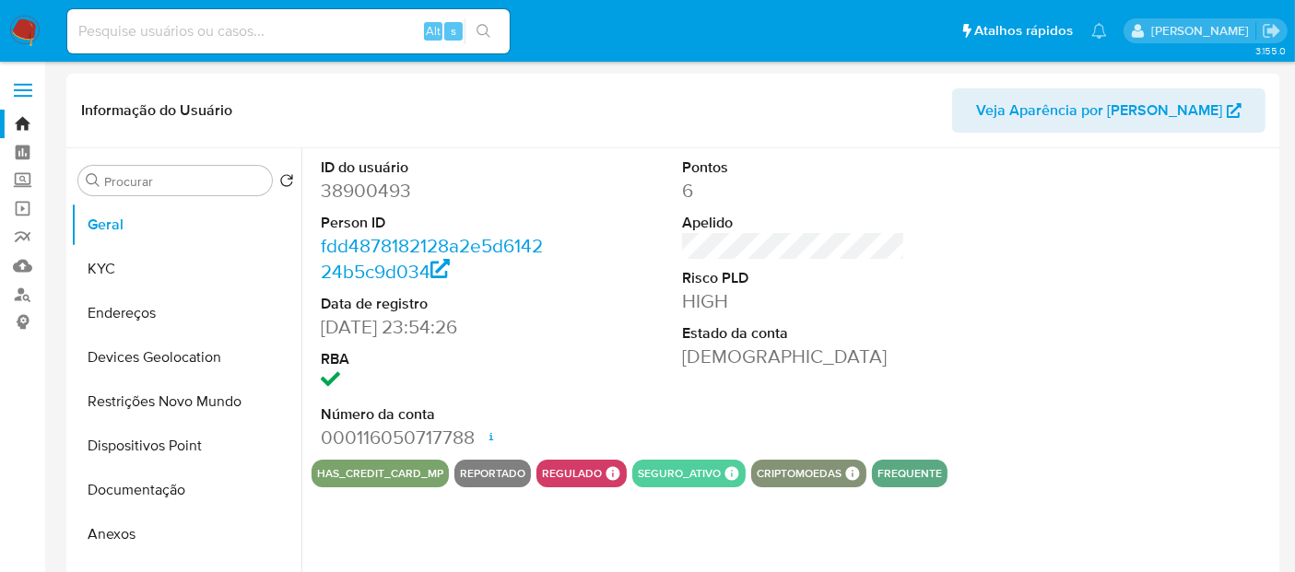
select select "10"
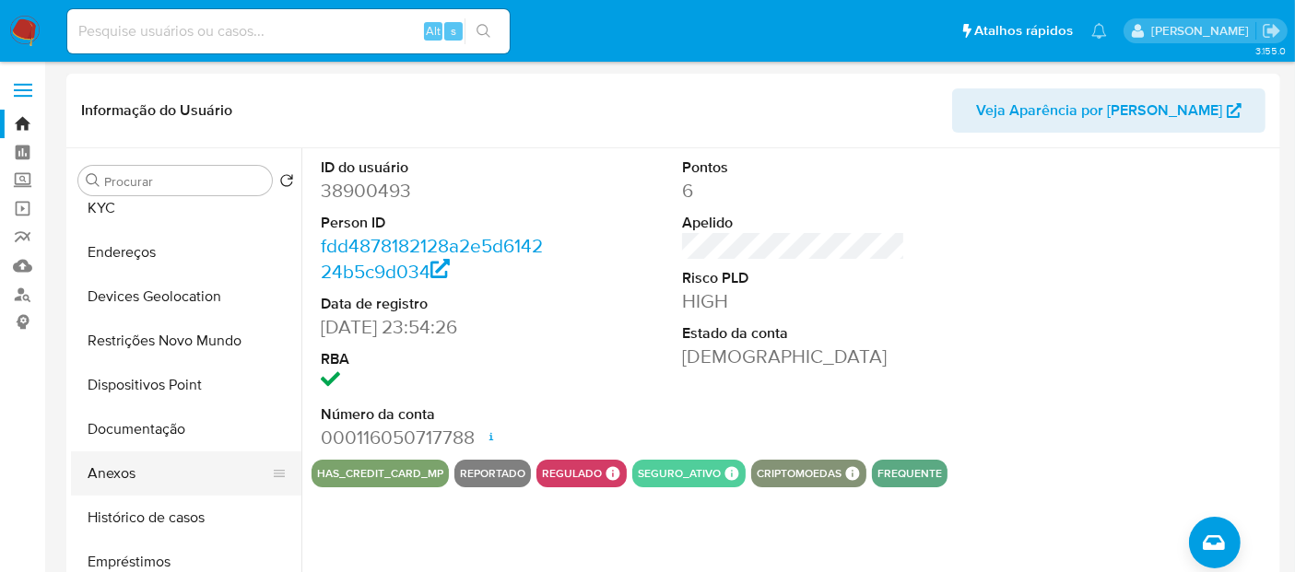
scroll to position [102, 0]
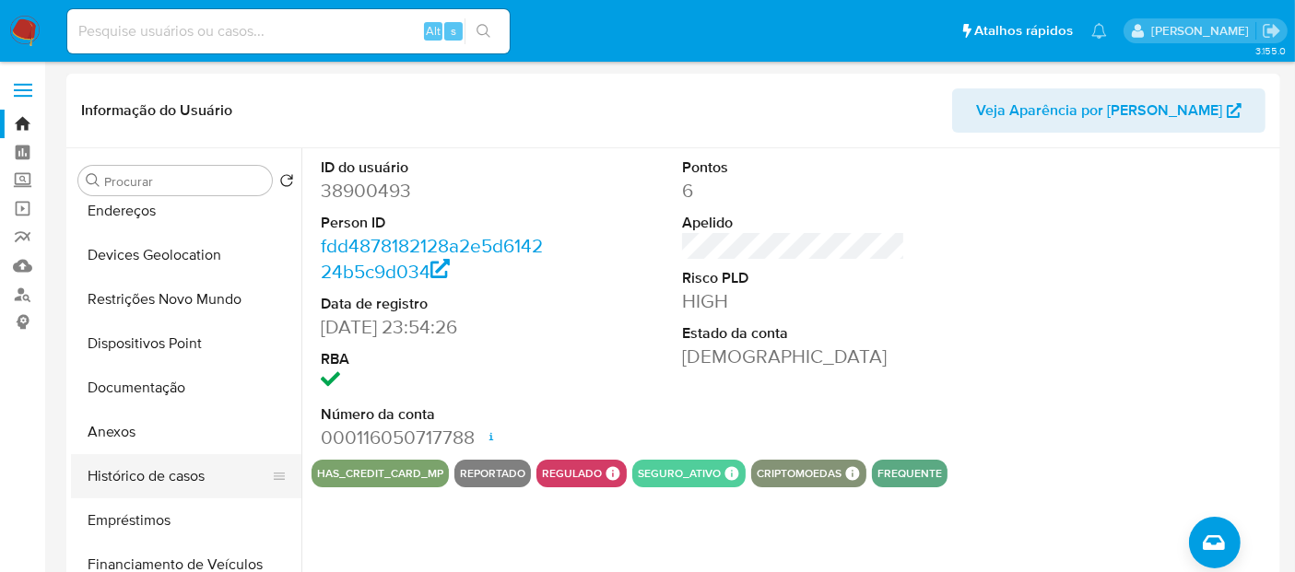
click at [163, 490] on button "Histórico de casos" at bounding box center [179, 476] width 216 height 44
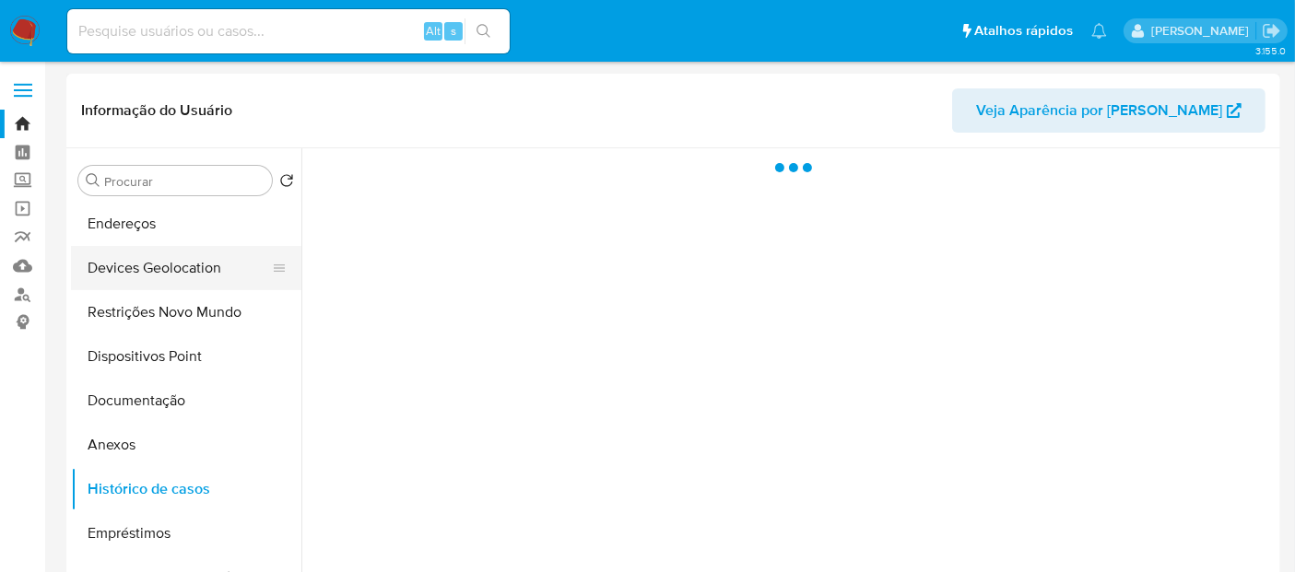
scroll to position [0, 0]
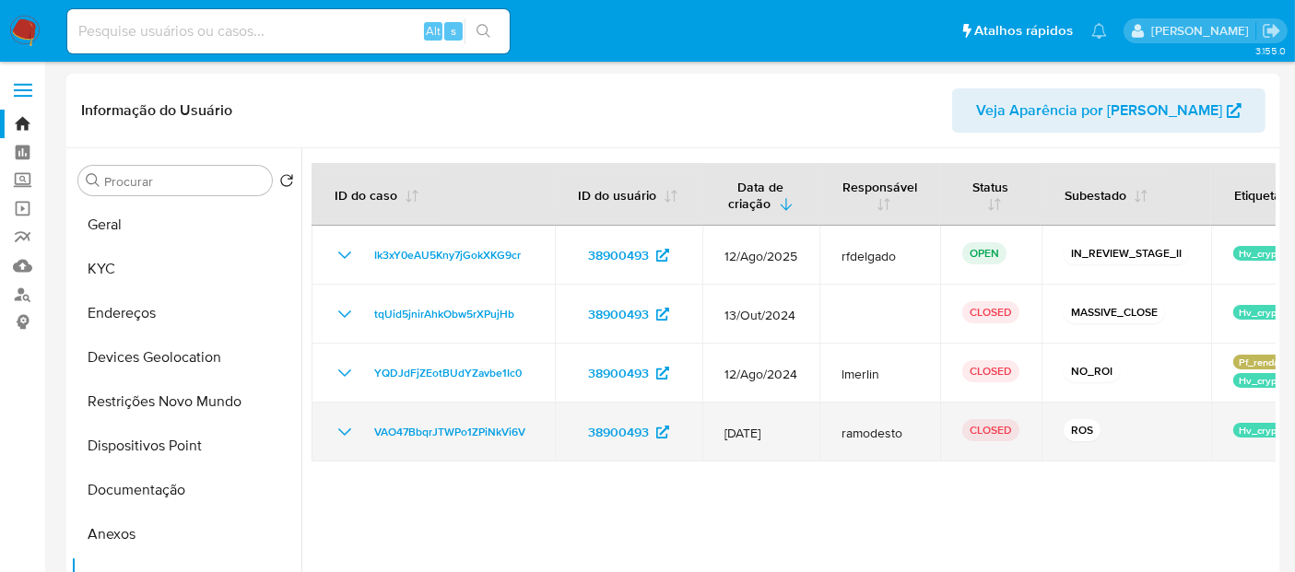
click at [334, 429] on icon "Mostrar/Ocultar" at bounding box center [345, 432] width 22 height 22
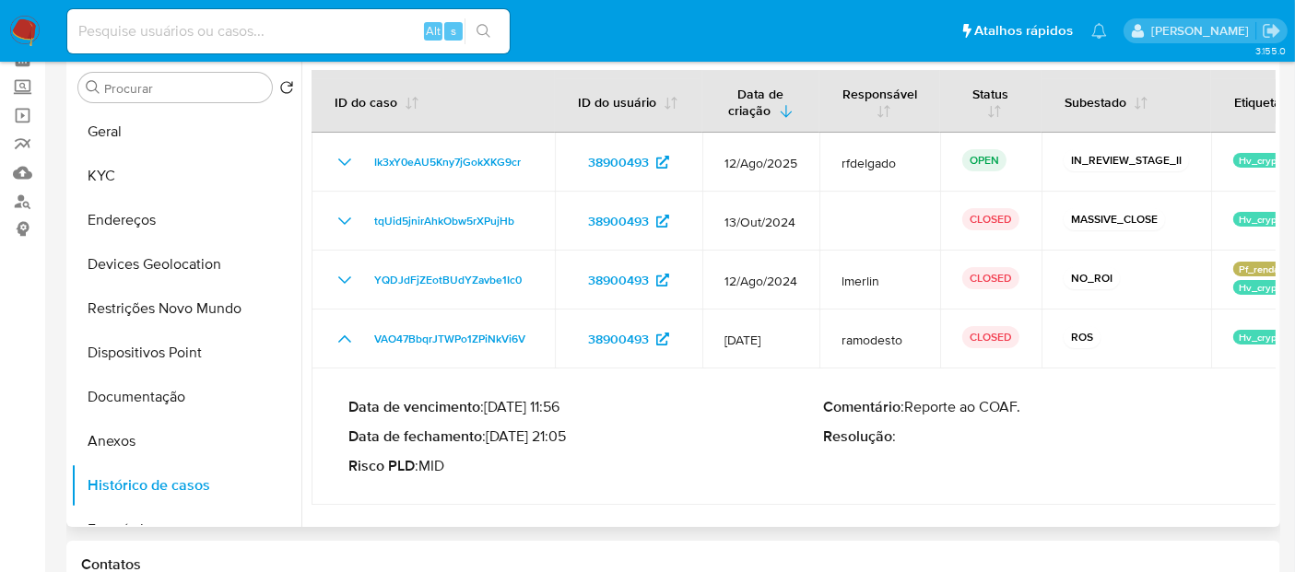
scroll to position [205, 0]
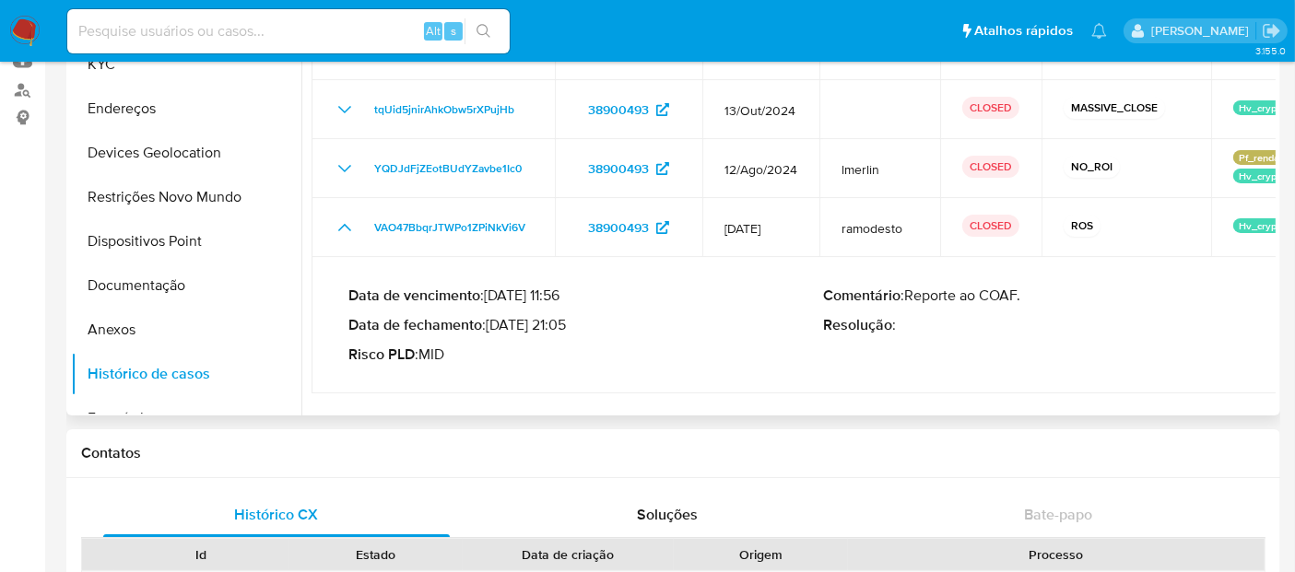
drag, startPoint x: 571, startPoint y: 328, endPoint x: 497, endPoint y: 330, distance: 74.7
click at [492, 330] on p "Data de fechamento : 21/06/2024 21:05" at bounding box center [586, 325] width 476 height 18
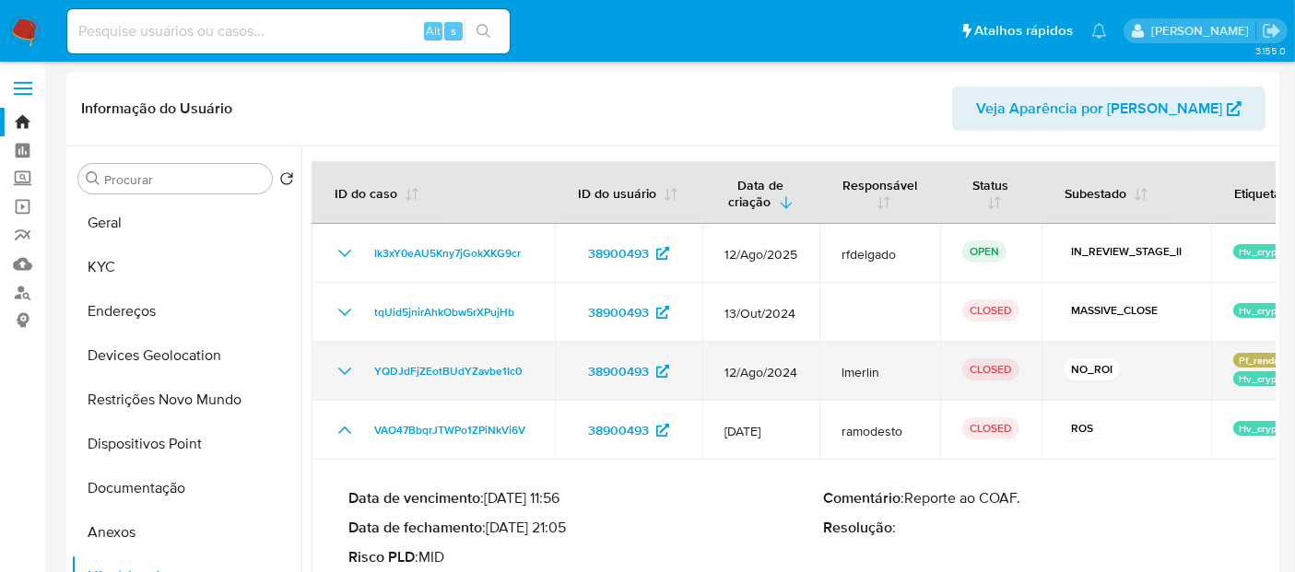
scroll to position [0, 0]
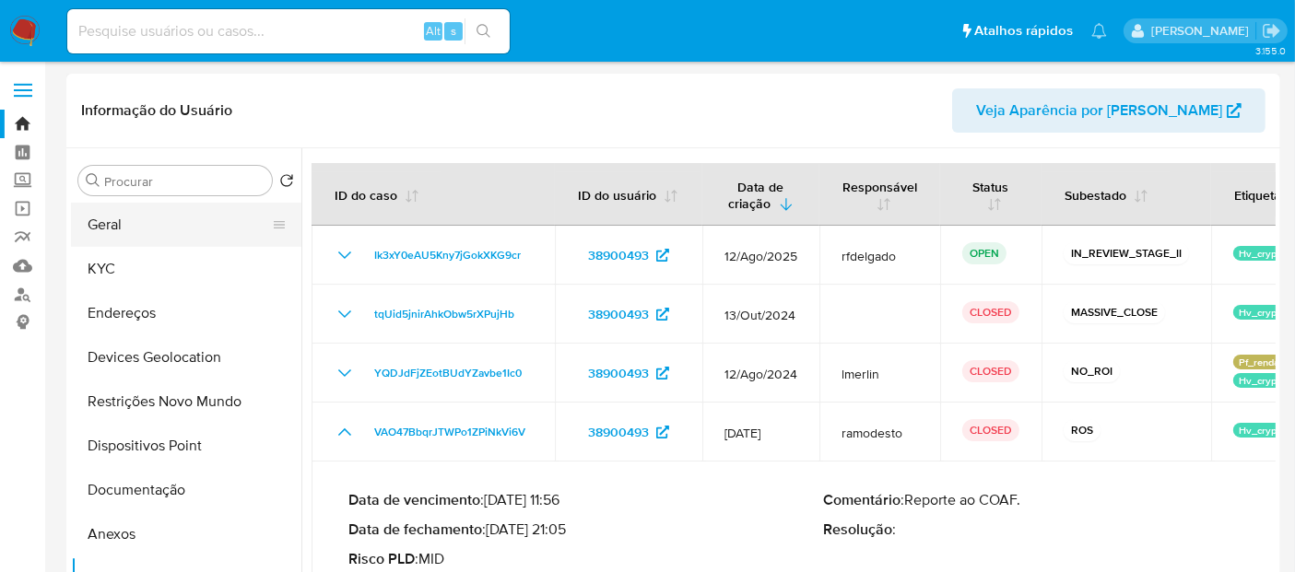
click at [154, 219] on button "Geral" at bounding box center [179, 225] width 216 height 44
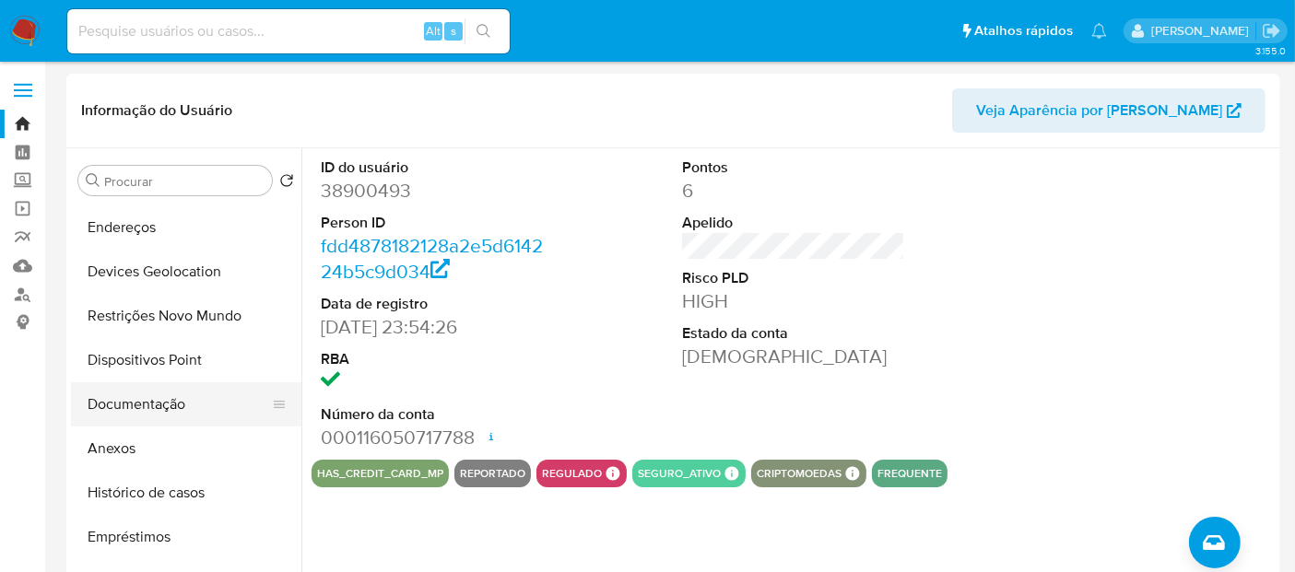
scroll to position [205, 0]
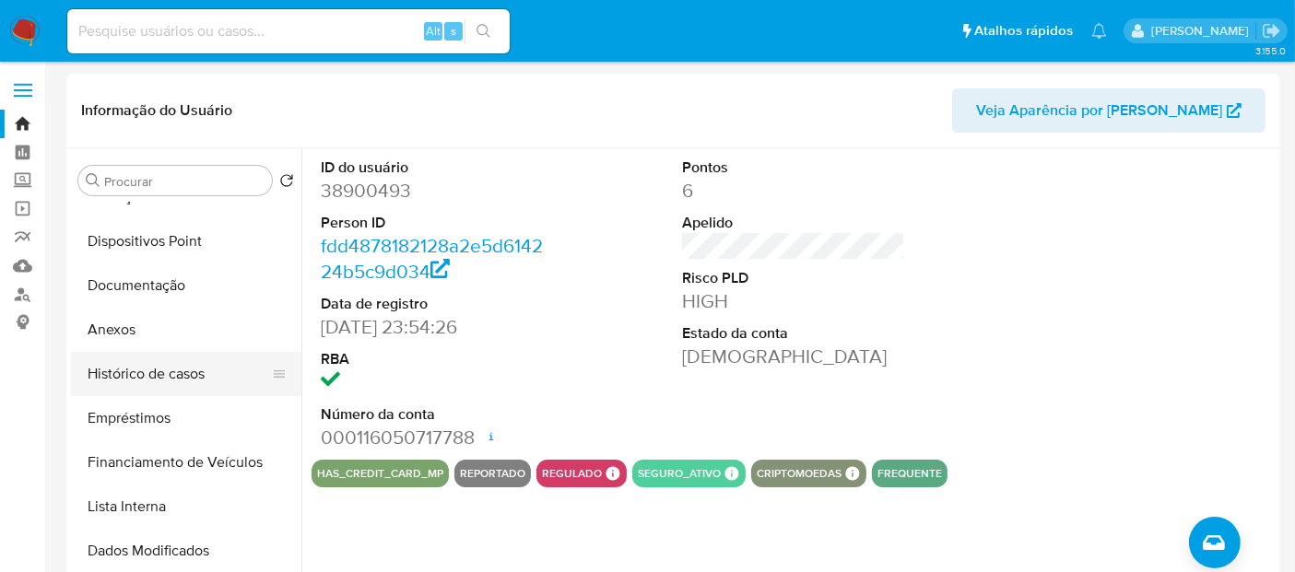
click at [173, 370] on button "Histórico de casos" at bounding box center [179, 374] width 216 height 44
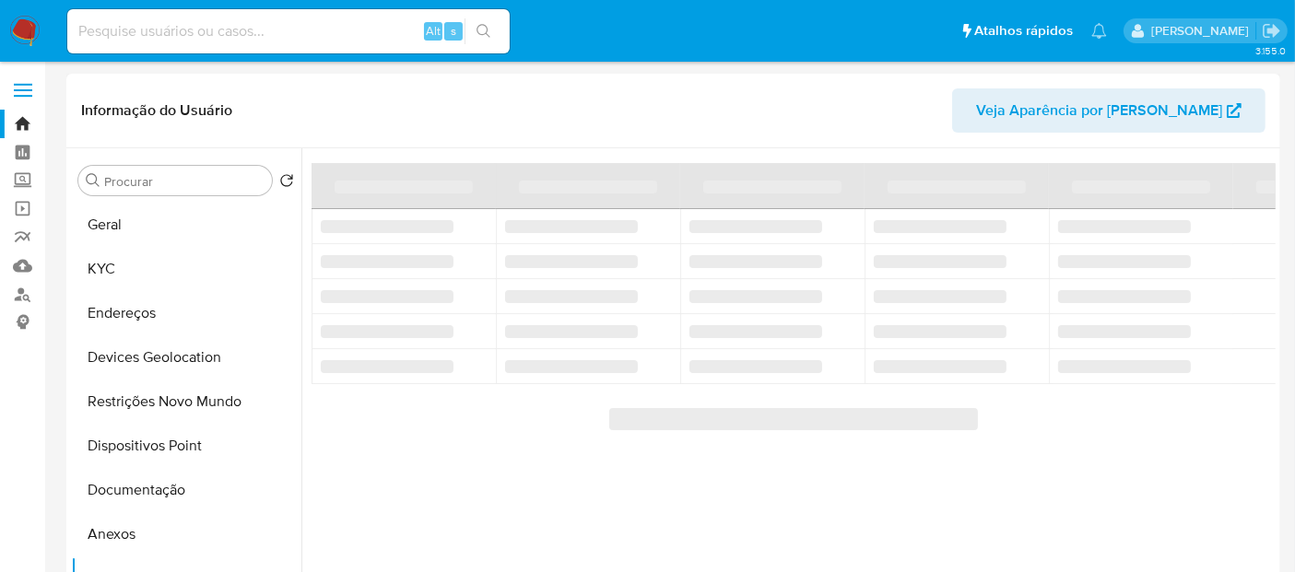
scroll to position [0, 0]
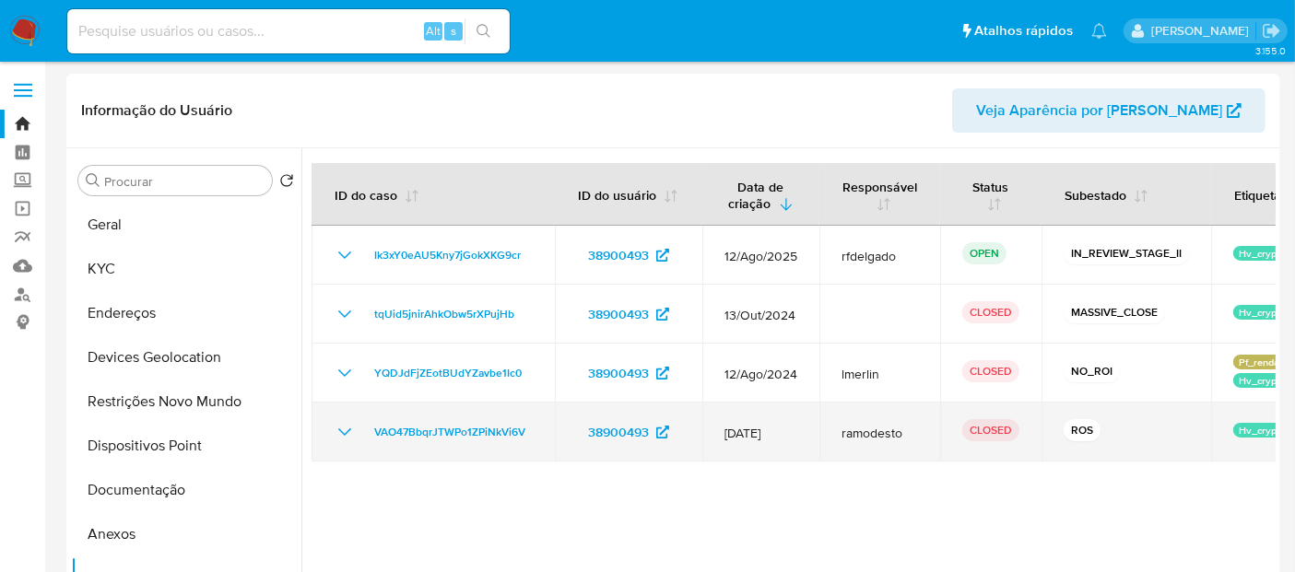
drag, startPoint x: 643, startPoint y: 442, endPoint x: 889, endPoint y: 451, distance: 246.2
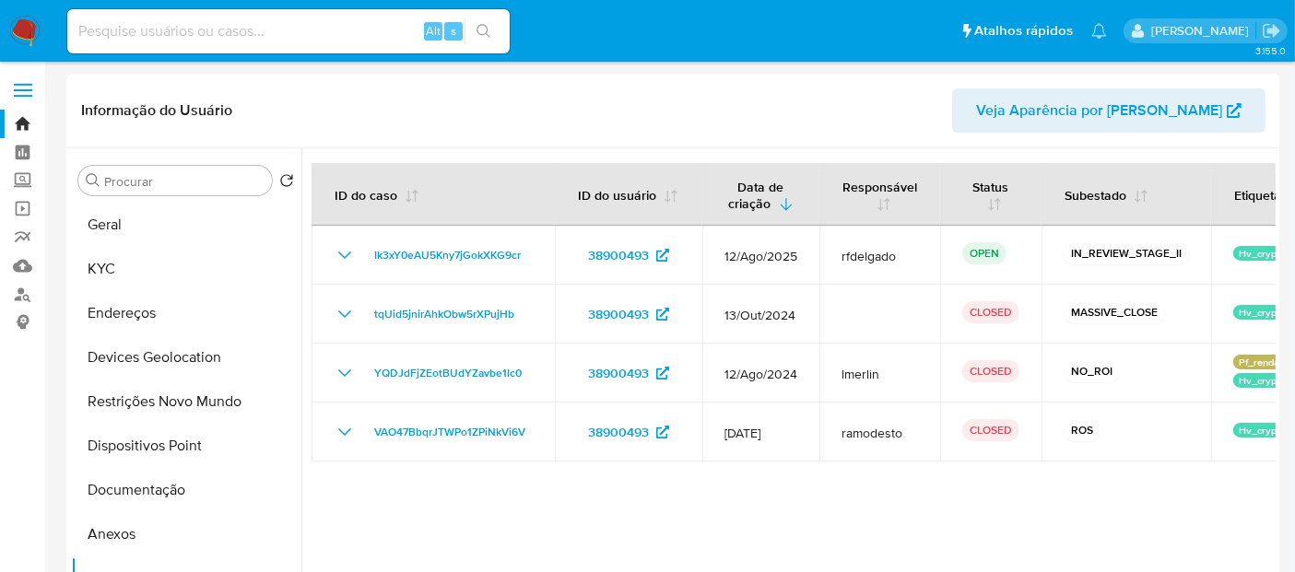
click at [21, 25] on img at bounding box center [24, 31] width 31 height 31
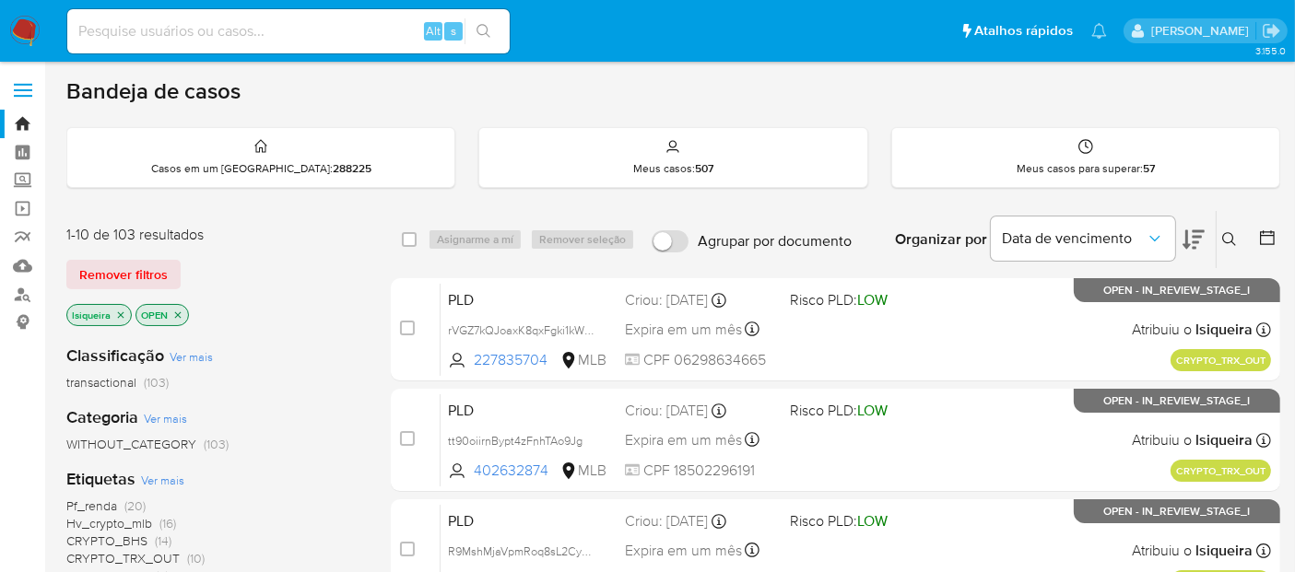
click at [13, 25] on img at bounding box center [24, 31] width 31 height 31
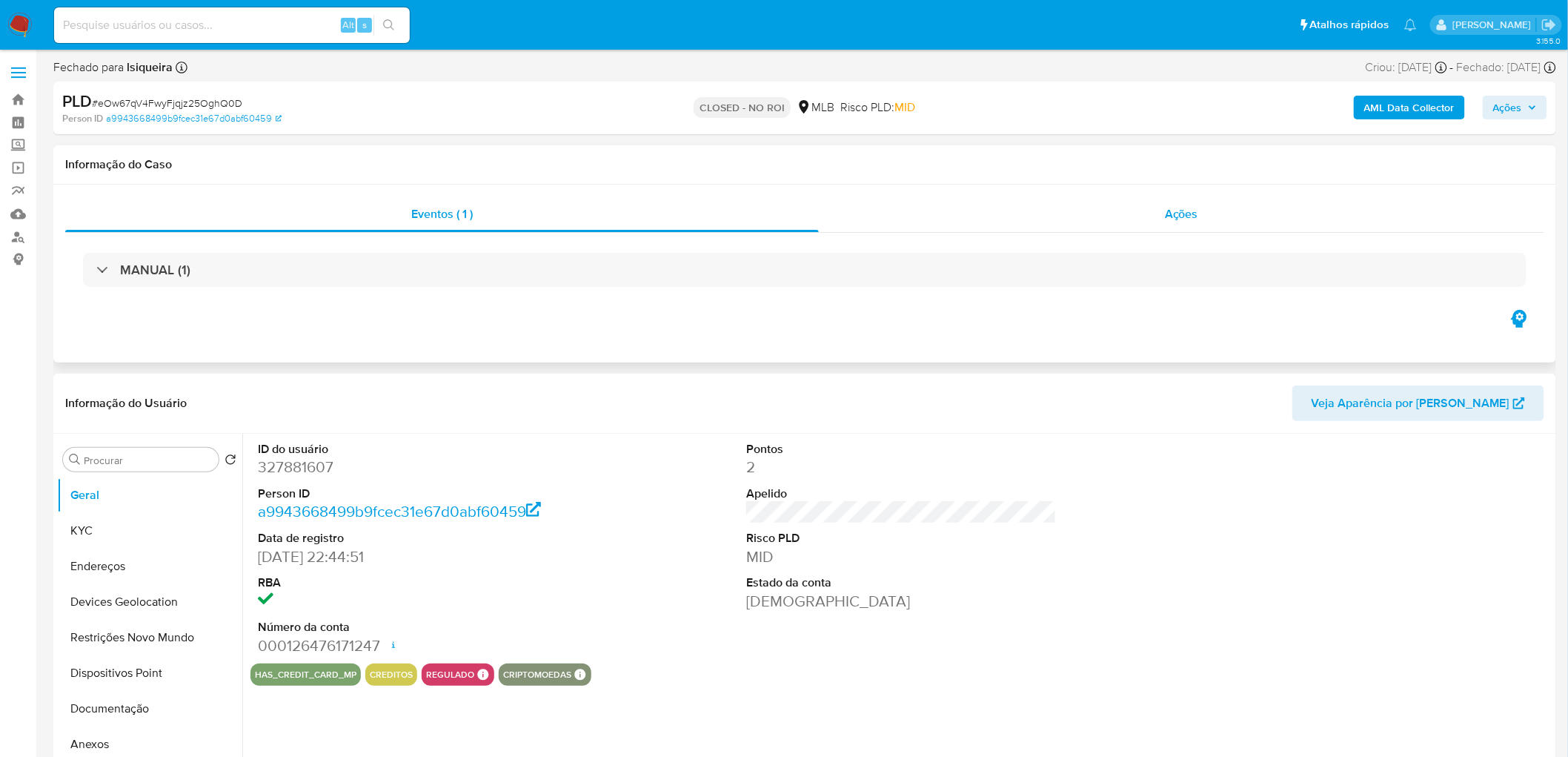
click at [1270, 213] on div "Ações" at bounding box center [1181, 214] width 725 height 35
select select "10"
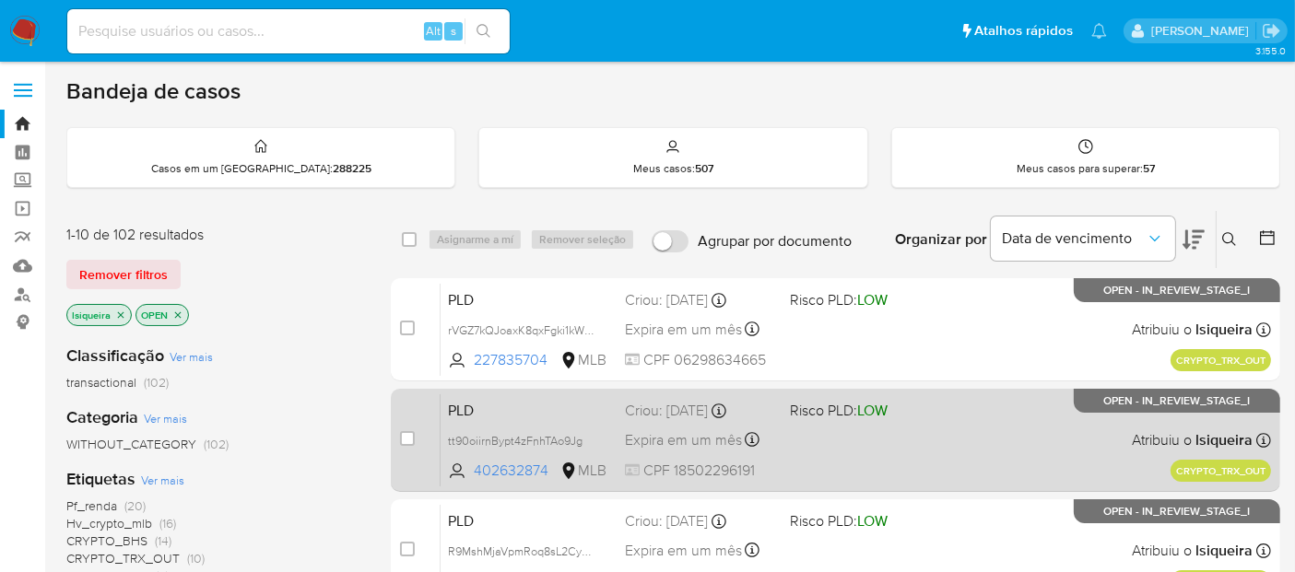
click at [958, 447] on div "PLD tt90oiirnBypt4zFnhTAo9Jg 402632874 MLB Risco PLD: LOW Criou: 19/08/2025 Cri…" at bounding box center [856, 440] width 830 height 93
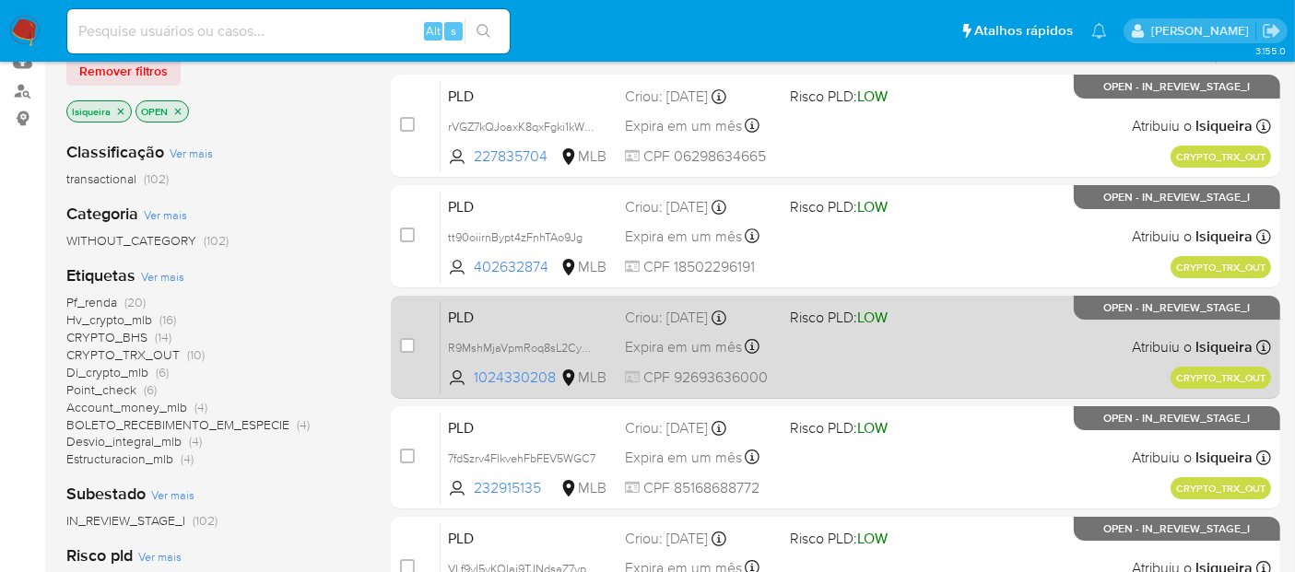
scroll to position [205, 0]
click at [982, 355] on div "PLD R9MshMjaVpmRoq8sL2CyflWj 1024330208 MLB Risco PLD: LOW Criou: 19/08/2025 Cr…" at bounding box center [856, 346] width 830 height 93
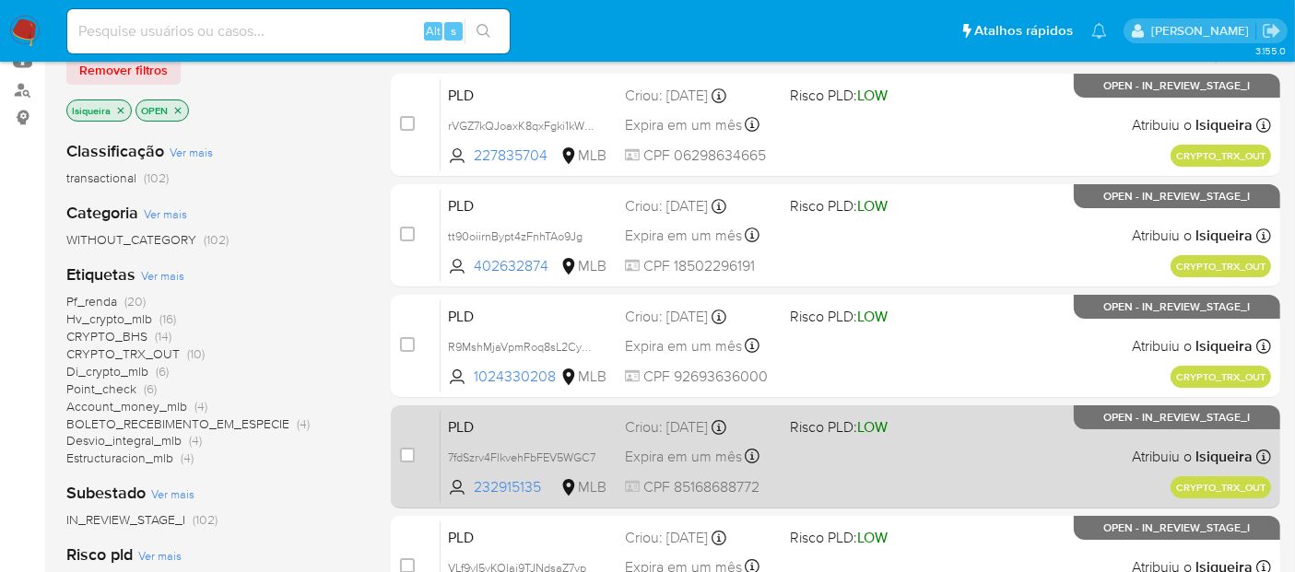
click at [974, 464] on div "PLD 7fdSzrv4FlkvehFbFEV5WGC7 232915135 MLB Risco PLD: LOW Criou: 19/08/2025 Cri…" at bounding box center [856, 456] width 830 height 93
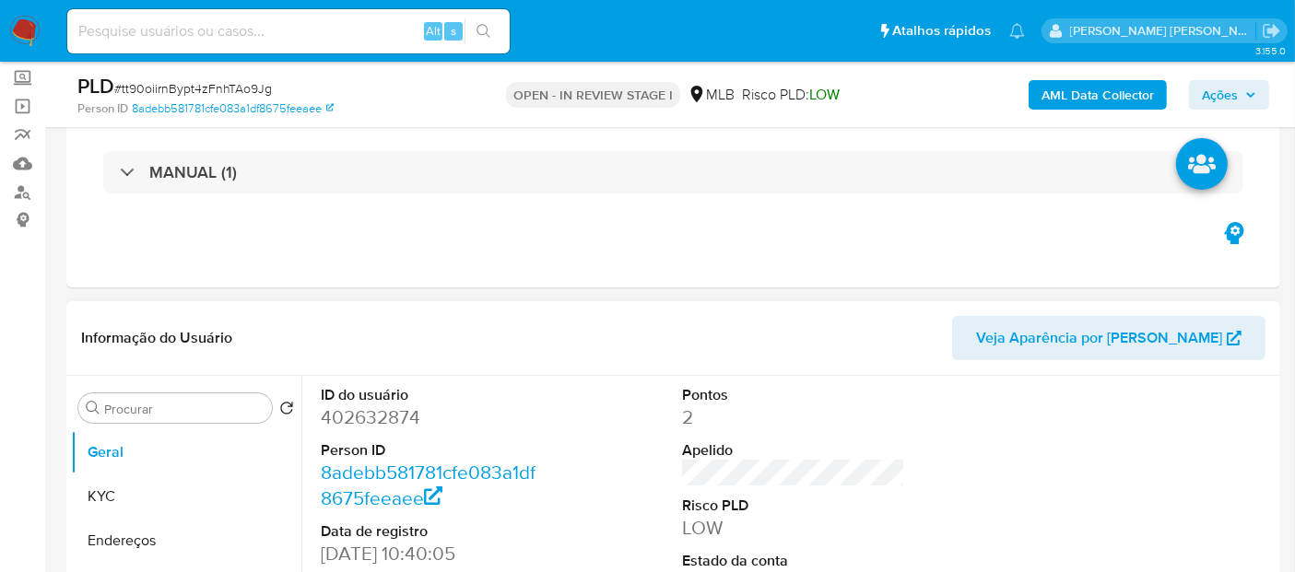
click at [365, 417] on dd "402632874" at bounding box center [432, 418] width 223 height 26
copy dd "402632874"
select select "10"
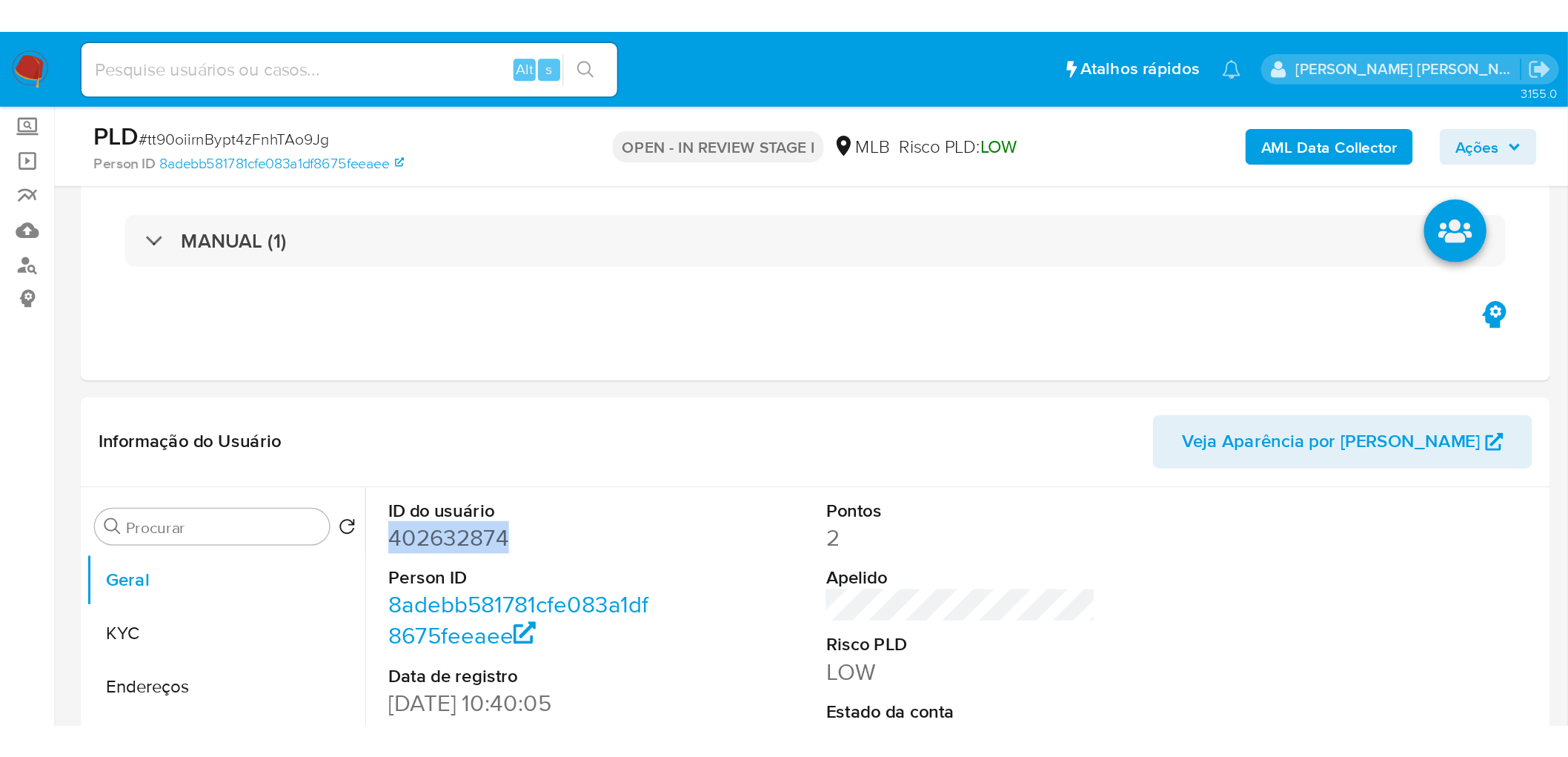
scroll to position [82, 0]
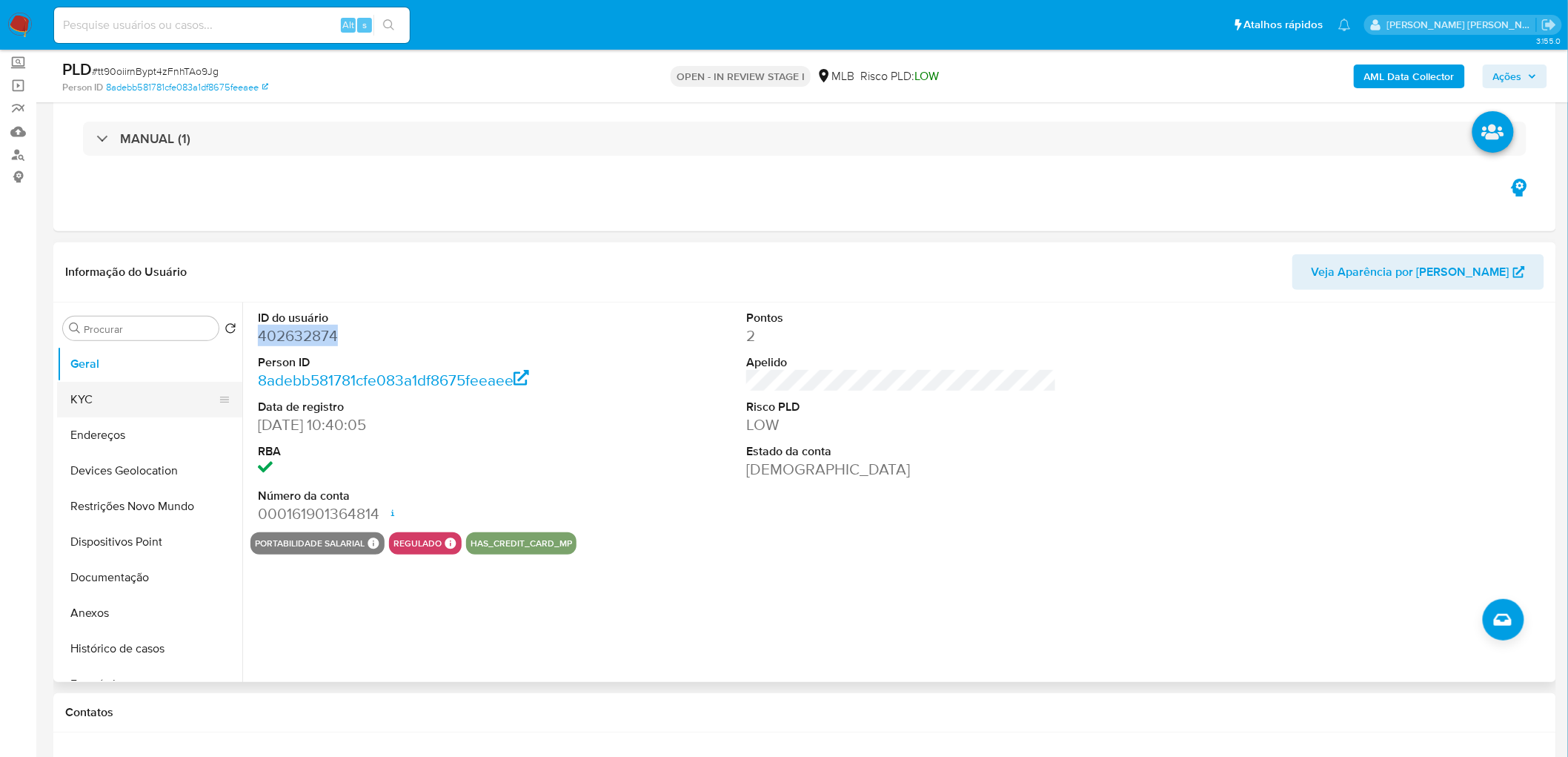
click at [122, 391] on button "KYC" at bounding box center [144, 400] width 174 height 35
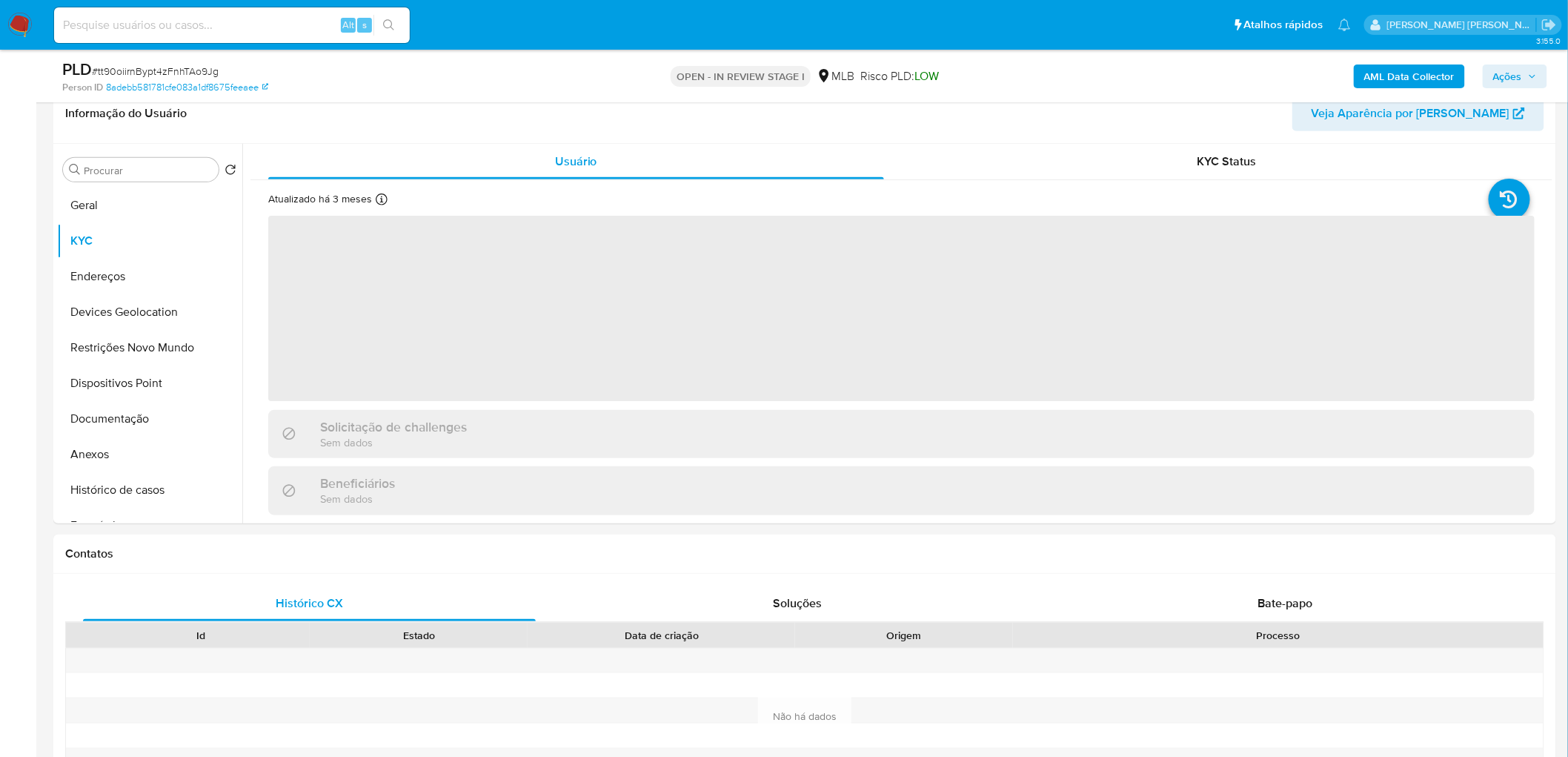
scroll to position [247, 0]
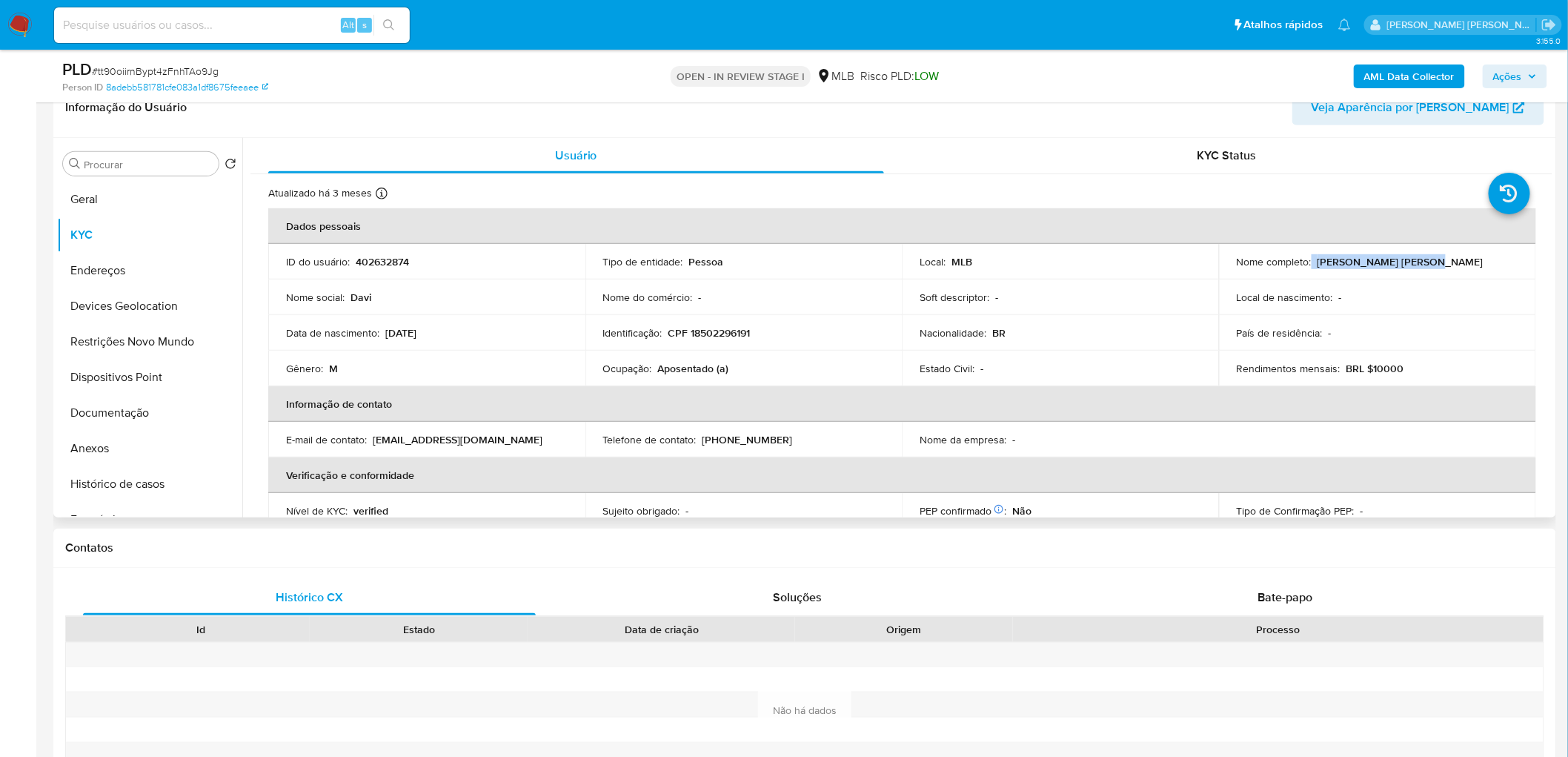
drag, startPoint x: 1427, startPoint y: 263, endPoint x: 1309, endPoint y: 263, distance: 118.0
click at [1053, 263] on div "Nome completo : Davi Alves Cavalcante" at bounding box center [1377, 261] width 281 height 14
copy div "Davi Alves Cavalcante"
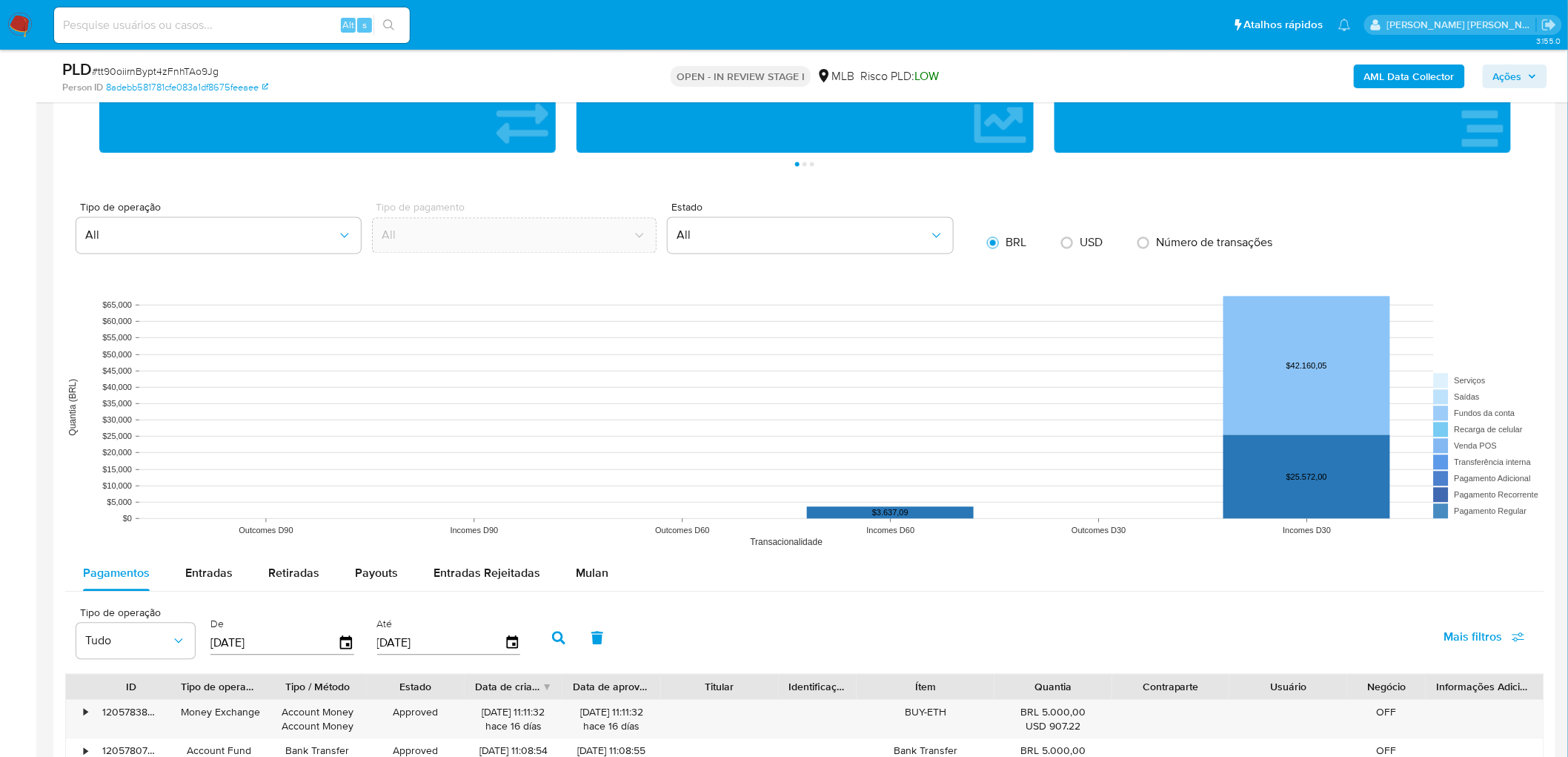
scroll to position [1483, 0]
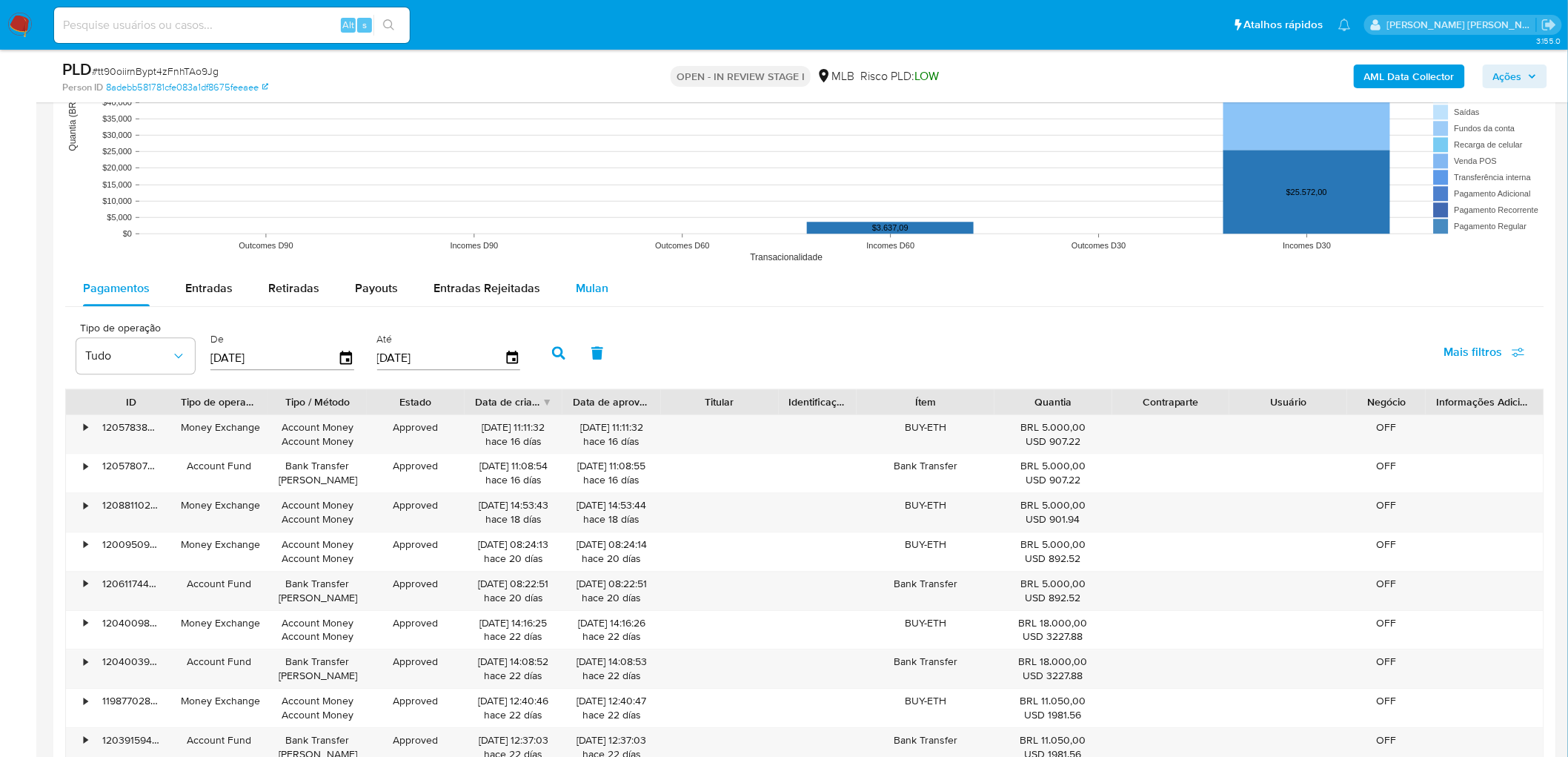
click at [581, 289] on span "Mulan" at bounding box center [592, 287] width 33 height 17
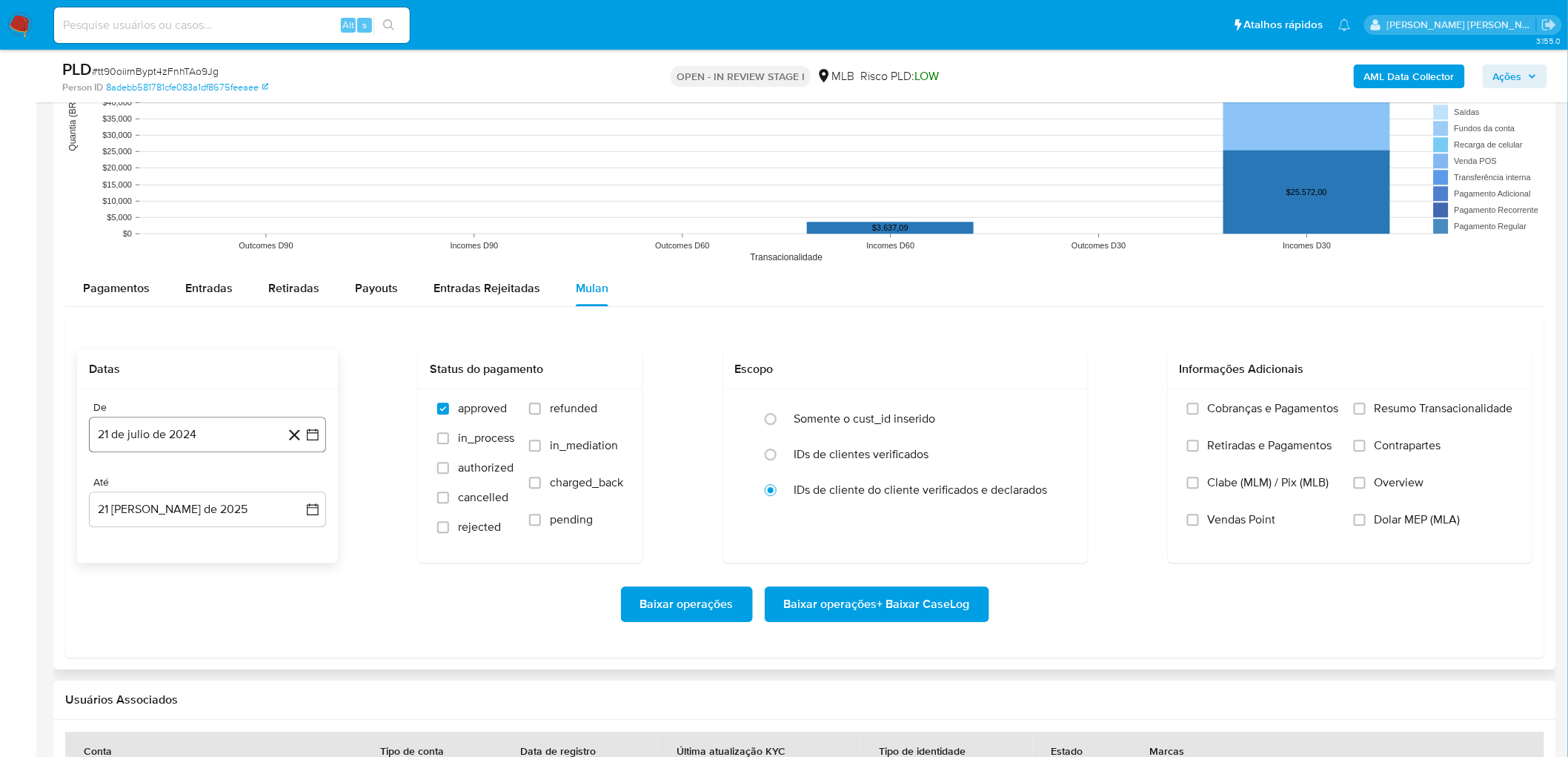
click at [152, 442] on button "21 de julio de 2024" at bounding box center [207, 434] width 237 height 35
click at [195, 459] on span "julio 2024" at bounding box center [200, 488] width 55 height 14
click at [291, 459] on icon "Año siguiente" at bounding box center [297, 488] width 18 height 18
click at [146, 459] on span "[DATE]" at bounding box center [142, 625] width 33 height 12
click at [150, 459] on button "1" at bounding box center [148, 542] width 23 height 23
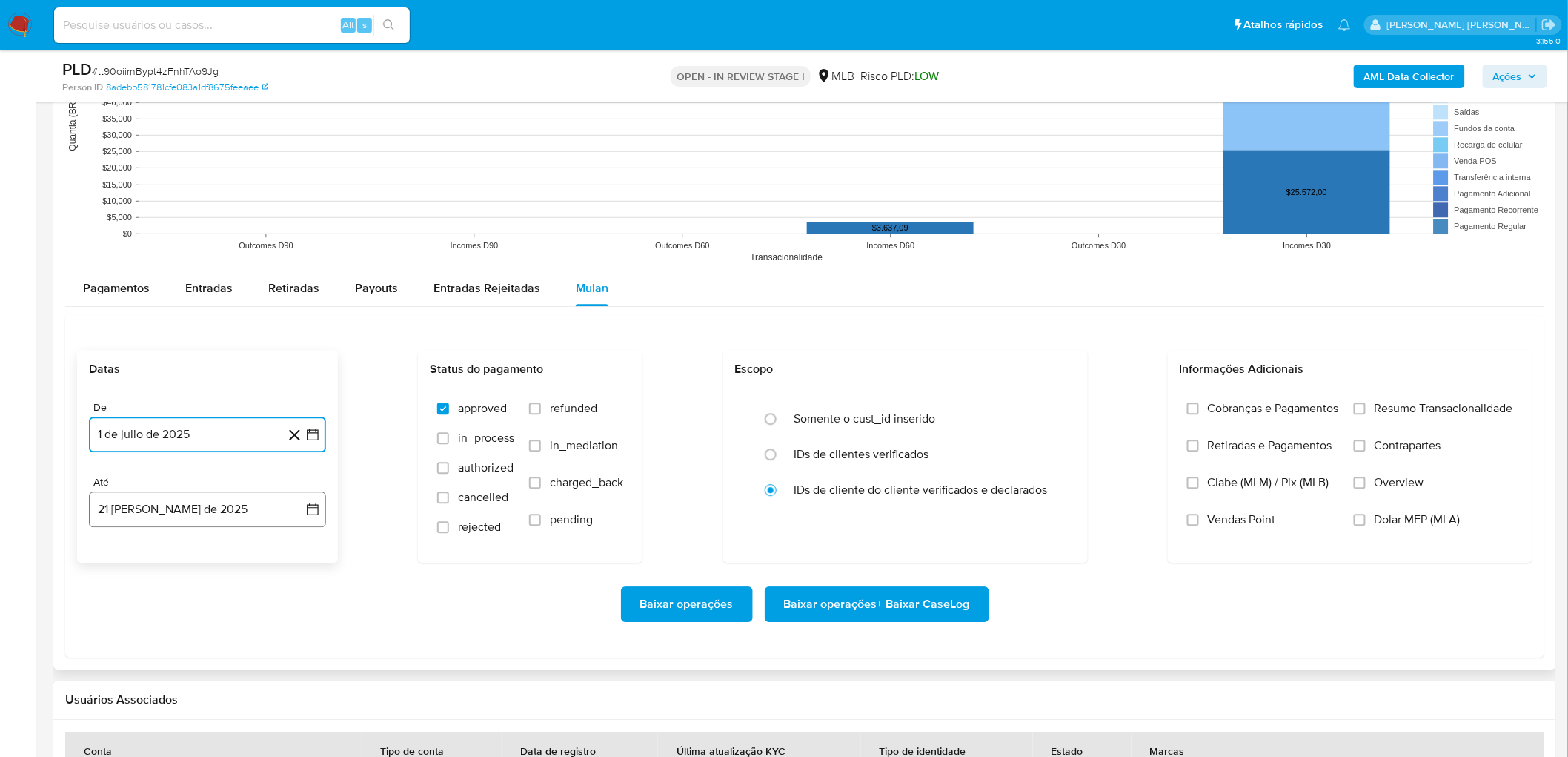
click at [213, 459] on button "21 [PERSON_NAME] de 2025" at bounding box center [207, 509] width 237 height 35
click at [151, 426] on button "19" at bounding box center [148, 426] width 23 height 23
click at [1053, 413] on input "Resumo Transacionalidade" at bounding box center [1360, 408] width 12 height 12
click at [1053, 459] on span "Vendas Point" at bounding box center [1242, 520] width 68 height 14
click at [1053, 459] on input "Vendas Point" at bounding box center [1192, 520] width 12 height 12
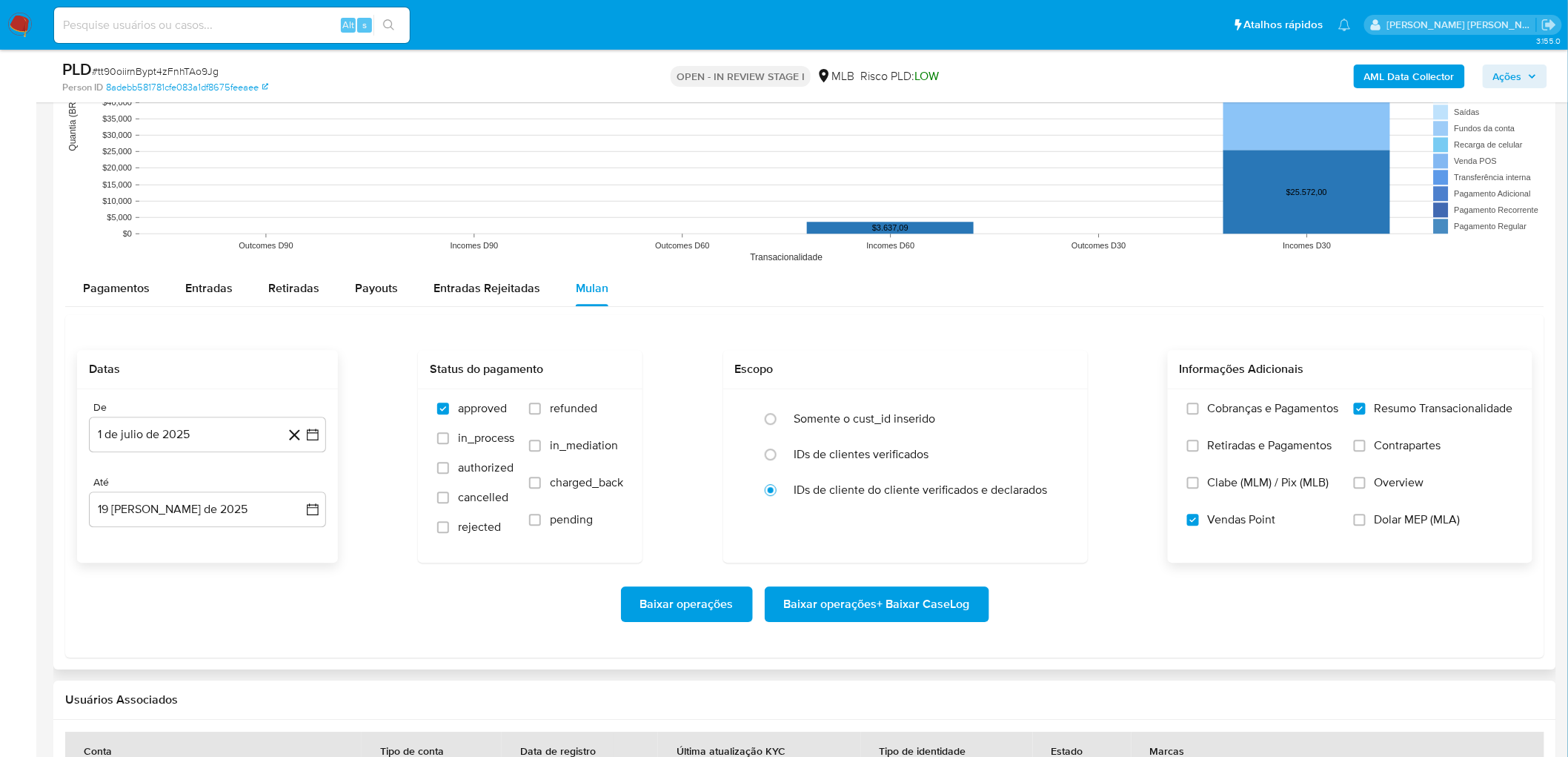
click at [939, 459] on span "Baixar operações + Baixar CaseLog" at bounding box center [876, 604] width 186 height 33
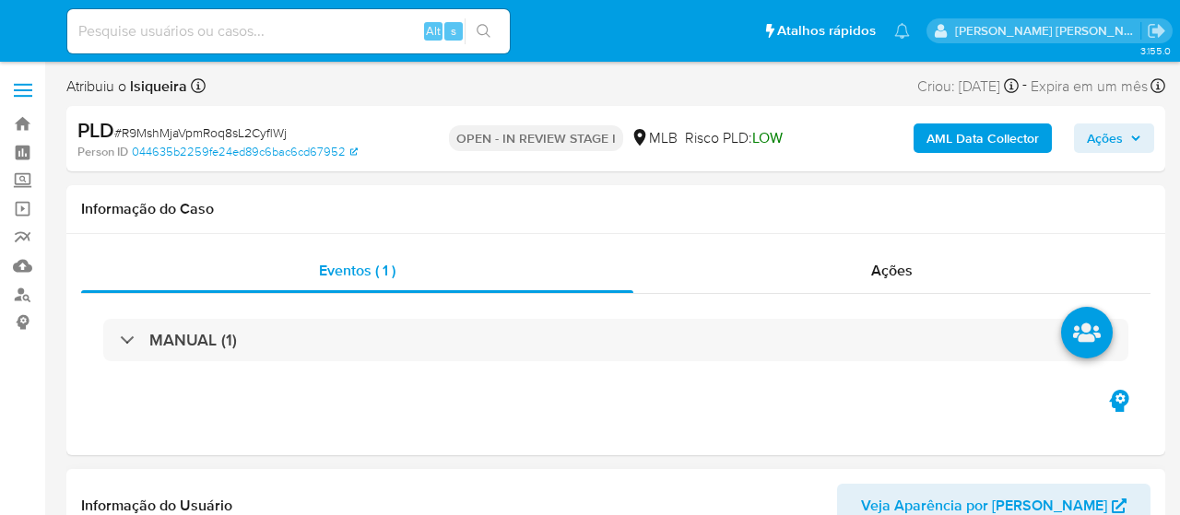
select select "10"
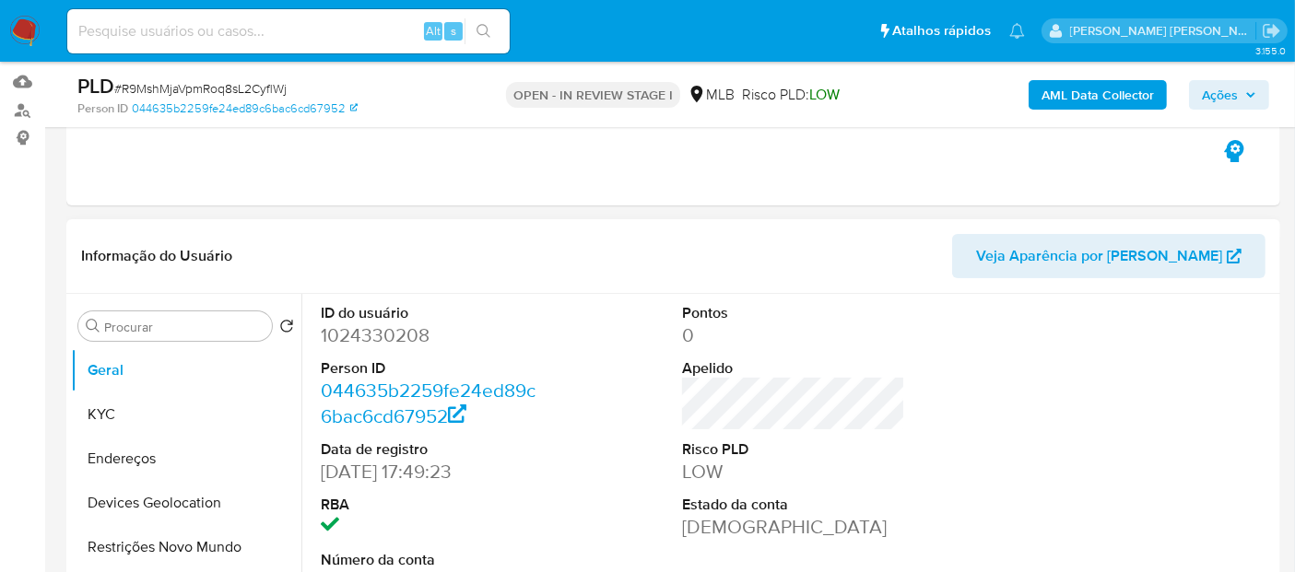
scroll to position [205, 0]
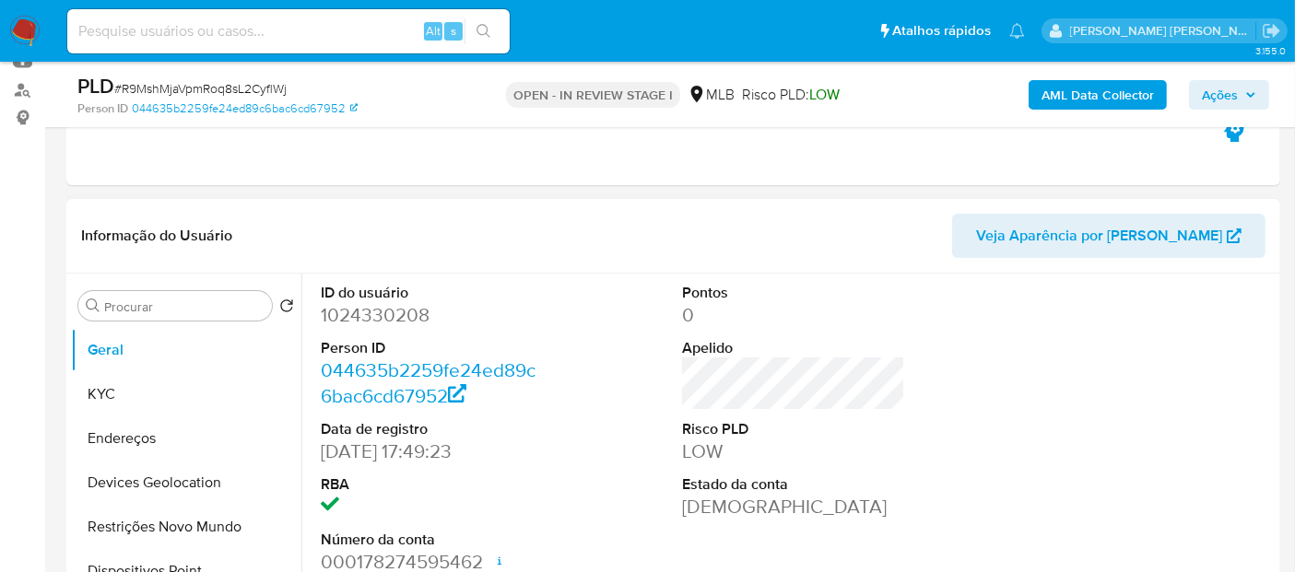
click at [390, 302] on dd "1024330208" at bounding box center [432, 315] width 223 height 26
click at [390, 312] on dd "1024330208" at bounding box center [432, 315] width 223 height 26
copy dd "1024330208"
click at [147, 391] on button "KYC" at bounding box center [179, 394] width 216 height 44
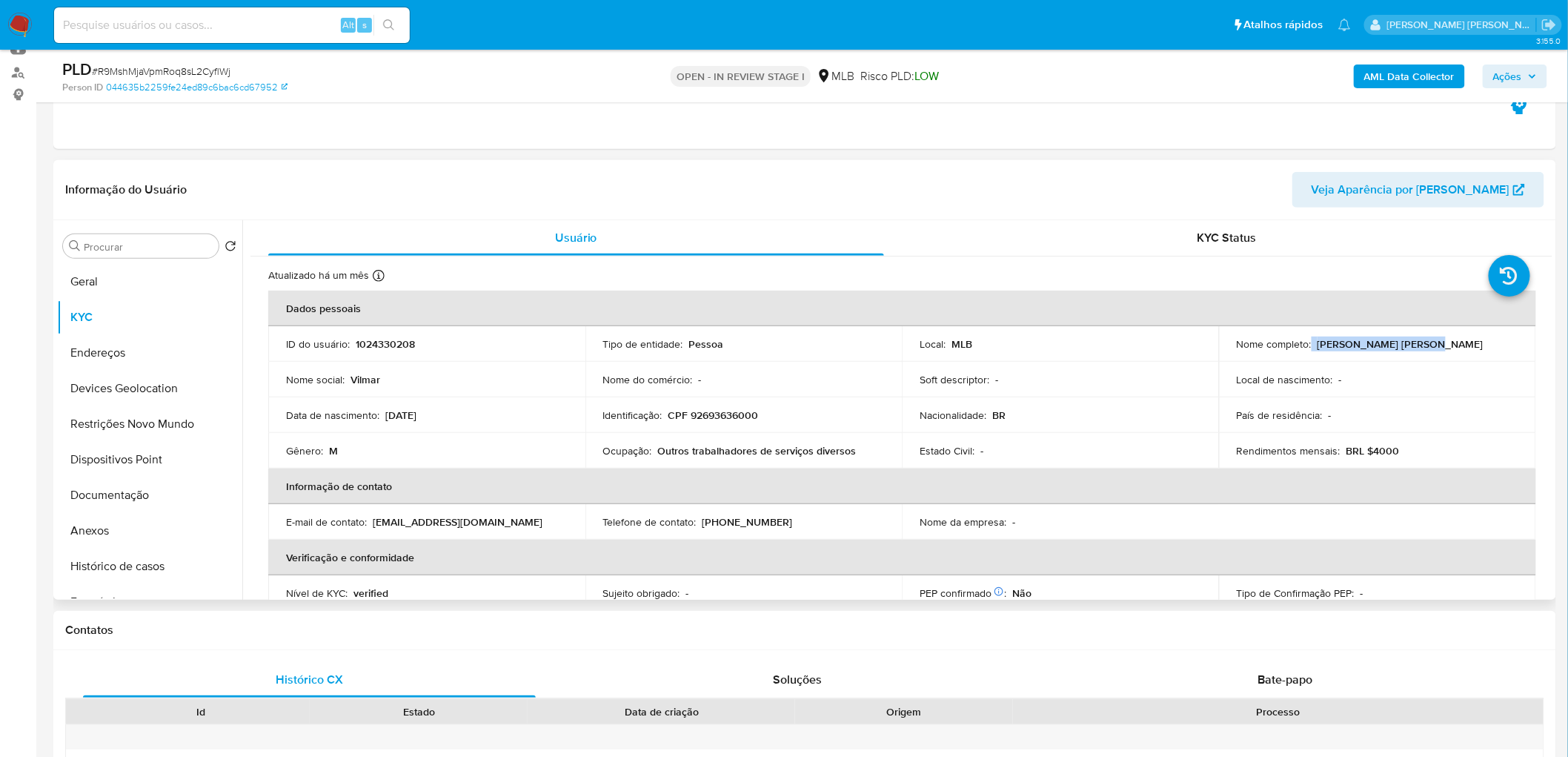
drag, startPoint x: 1434, startPoint y: 345, endPoint x: 1309, endPoint y: 345, distance: 125.0
click at [948, 345] on div "Nome completo : [PERSON_NAME] [PERSON_NAME]" at bounding box center [1377, 344] width 281 height 14
copy div "[PERSON_NAME] [PERSON_NAME]"
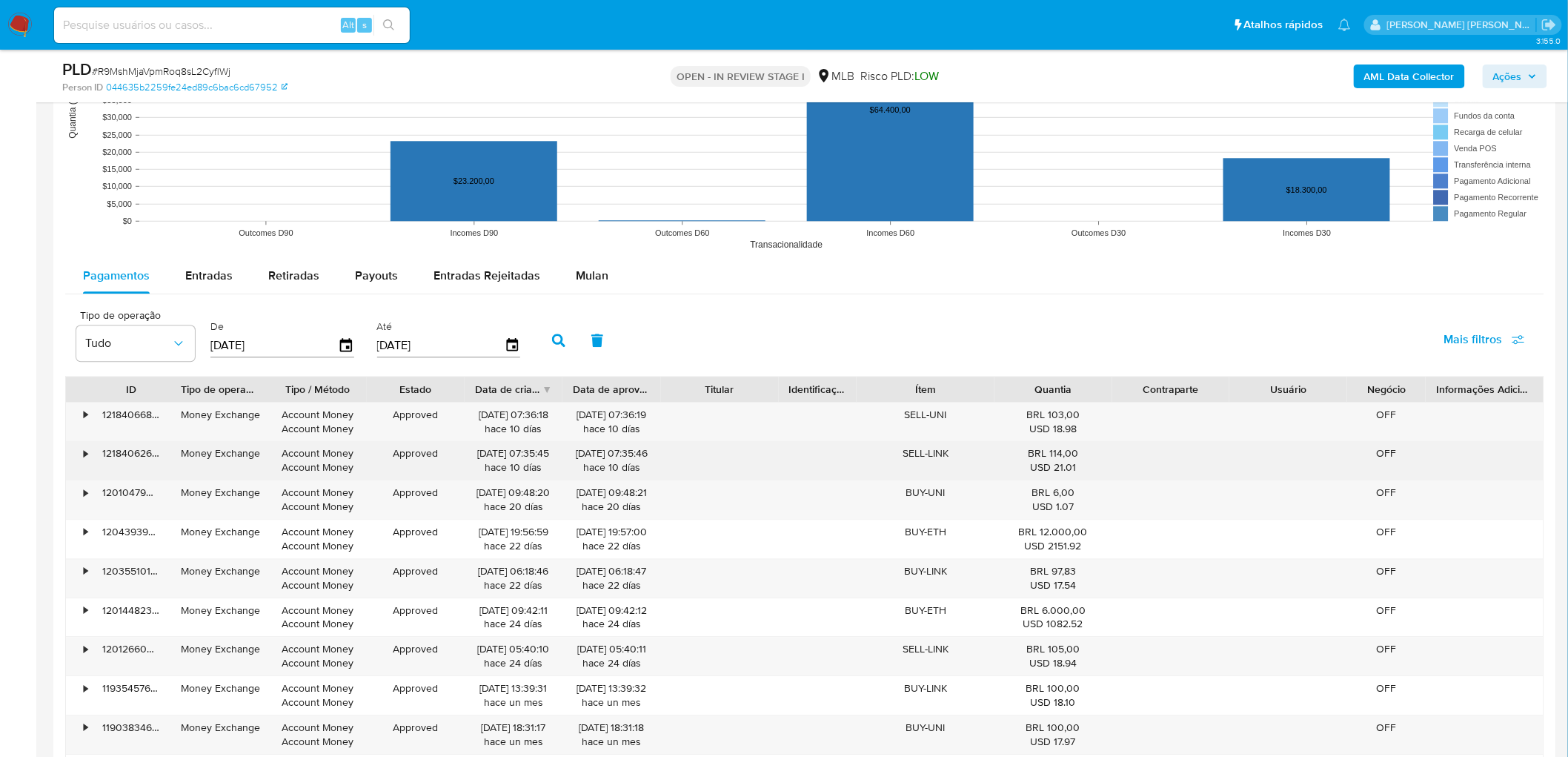
scroll to position [1500, 0]
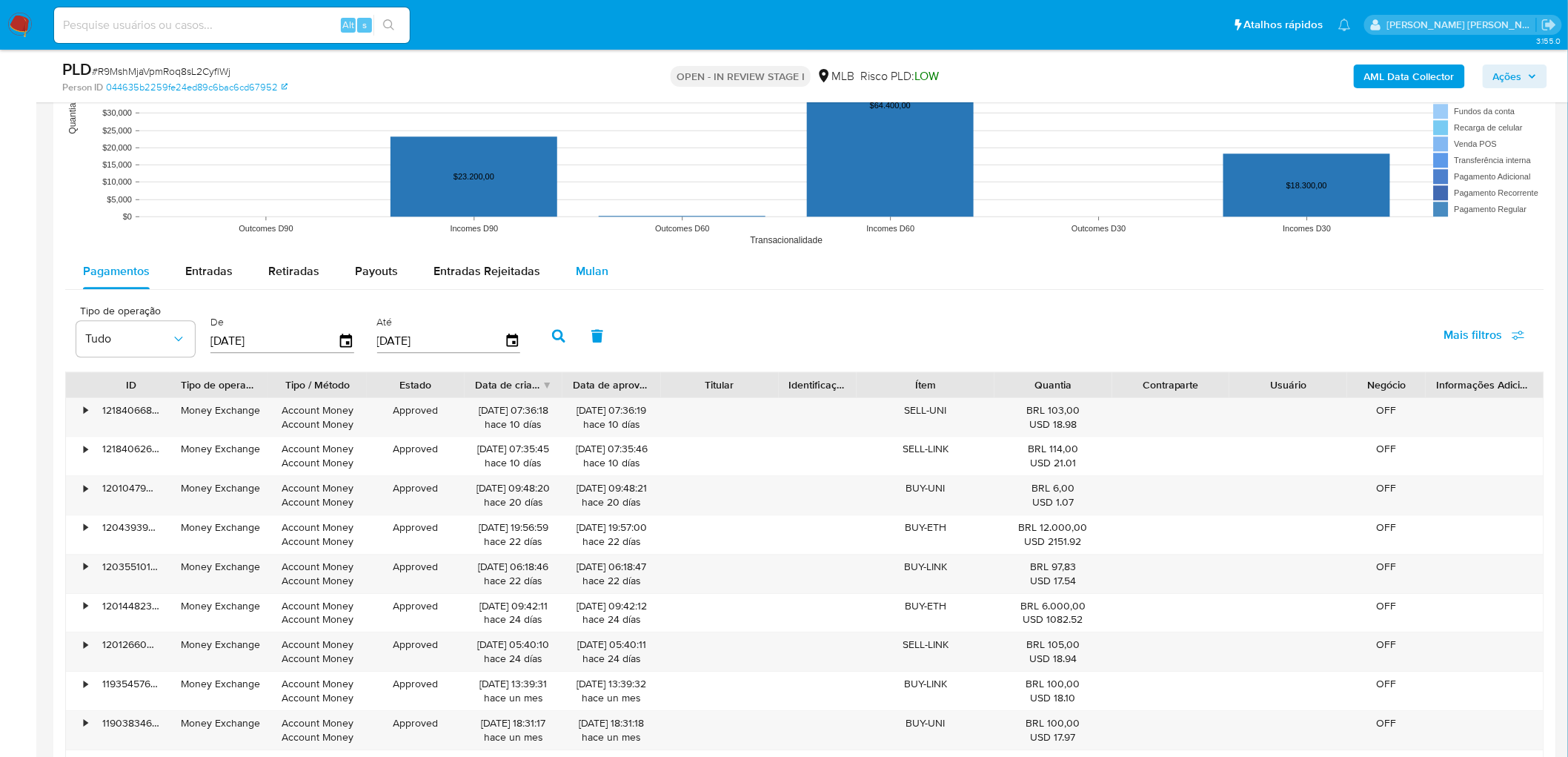
click at [597, 274] on span "Mulan" at bounding box center [592, 270] width 33 height 17
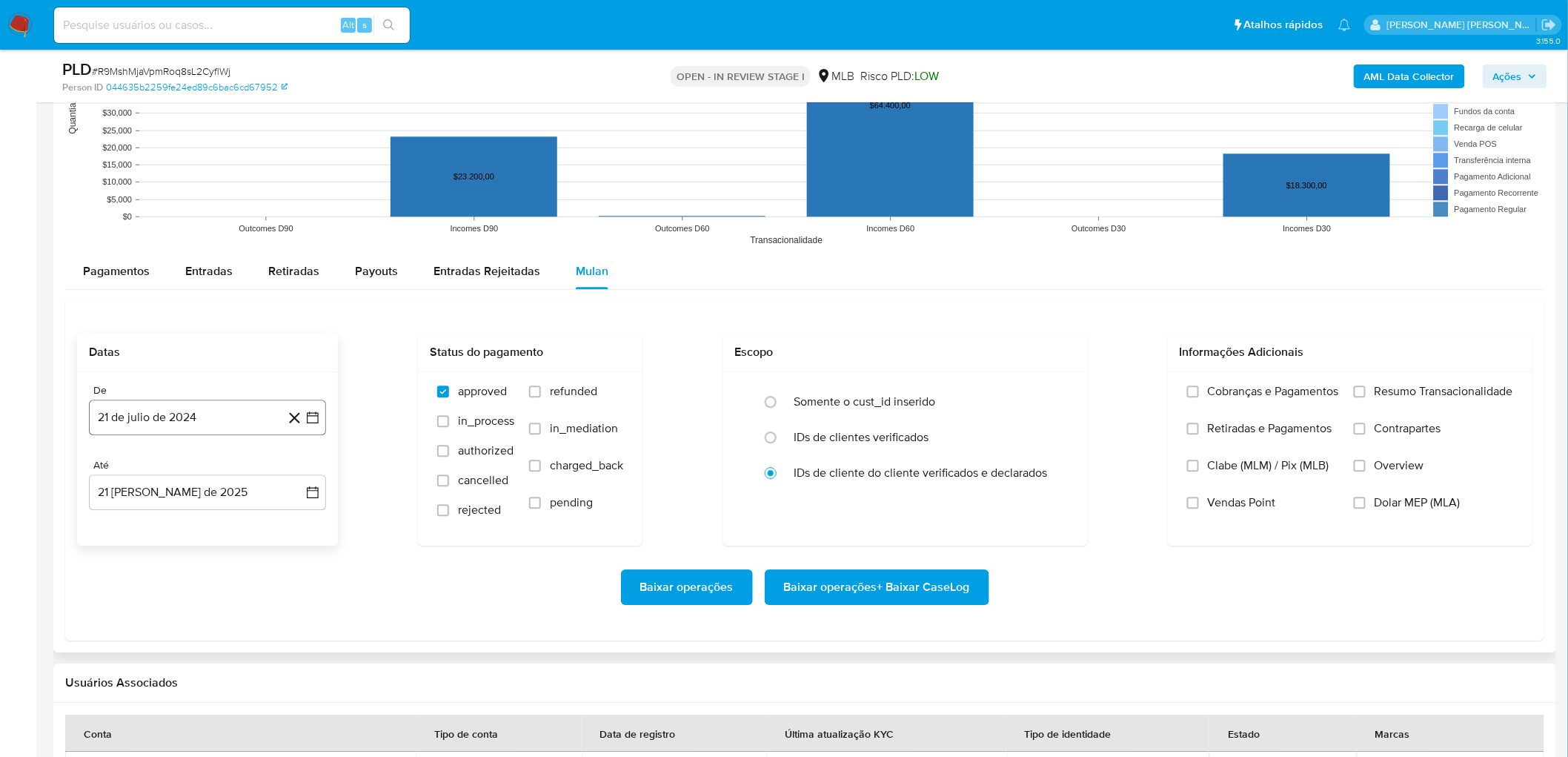
click at [194, 413] on button "21 de julio de 2024" at bounding box center [207, 418] width 237 height 35
click at [195, 413] on span "julio 2024" at bounding box center [200, 471] width 55 height 14
click at [289, 413] on div "2024" at bounding box center [207, 471] width 199 height 18
click at [297, 413] on icon "Año siguiente" at bounding box center [298, 471] width 18 height 18
click at [132, 413] on button "[DATE]" at bounding box center [144, 607] width 42 height 23
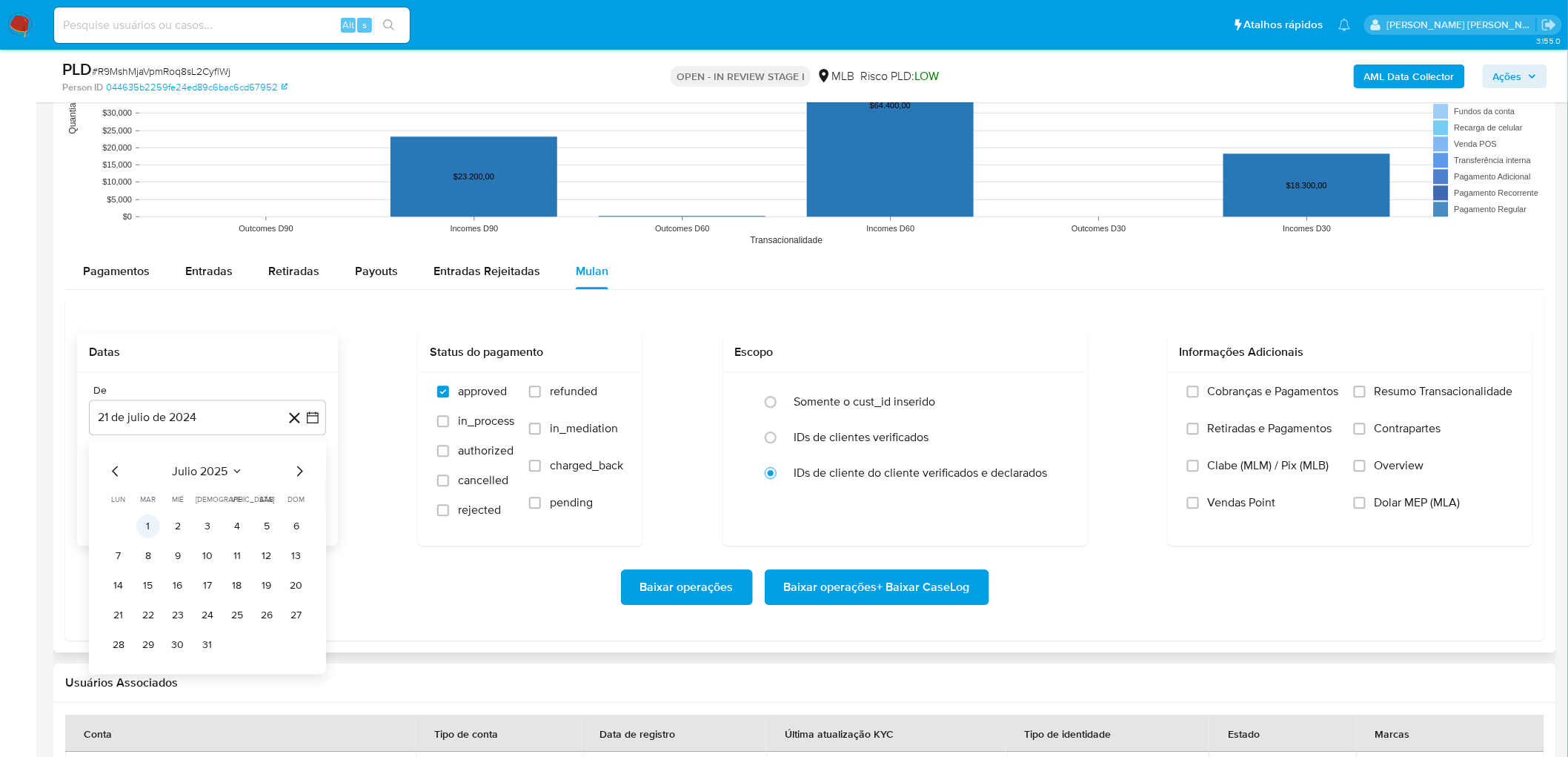
click at [142, 413] on button "1" at bounding box center [148, 525] width 23 height 23
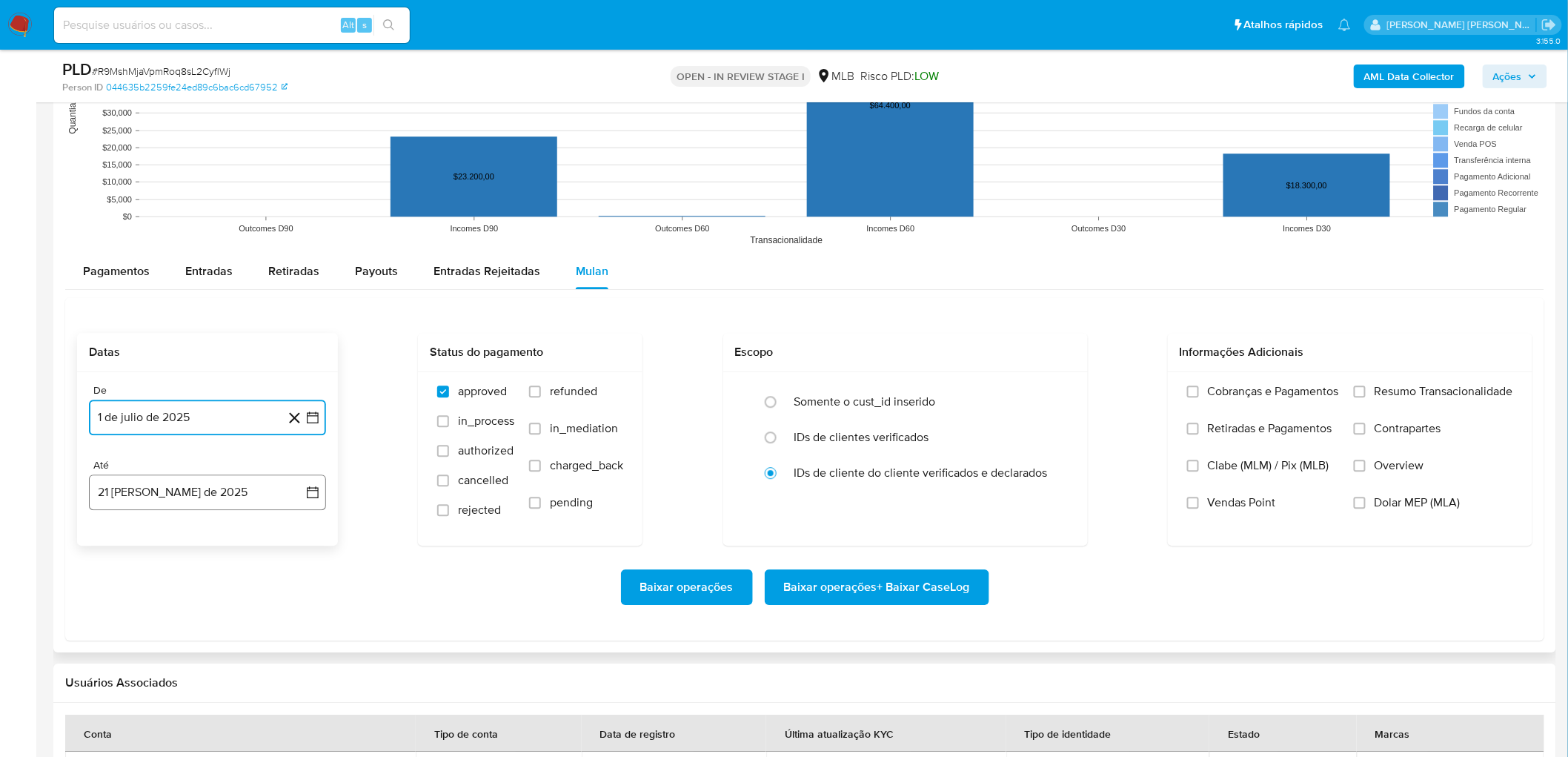
click at [184, 413] on button "21 [PERSON_NAME] de 2025" at bounding box center [207, 492] width 237 height 35
click at [151, 413] on button "19" at bounding box center [148, 689] width 23 height 23
click at [948, 387] on input "Resumo Transacionalidade" at bounding box center [1360, 391] width 12 height 12
click at [948, 413] on span "Vendas Point" at bounding box center [1242, 503] width 68 height 14
click at [948, 413] on input "Vendas Point" at bounding box center [1192, 502] width 12 height 12
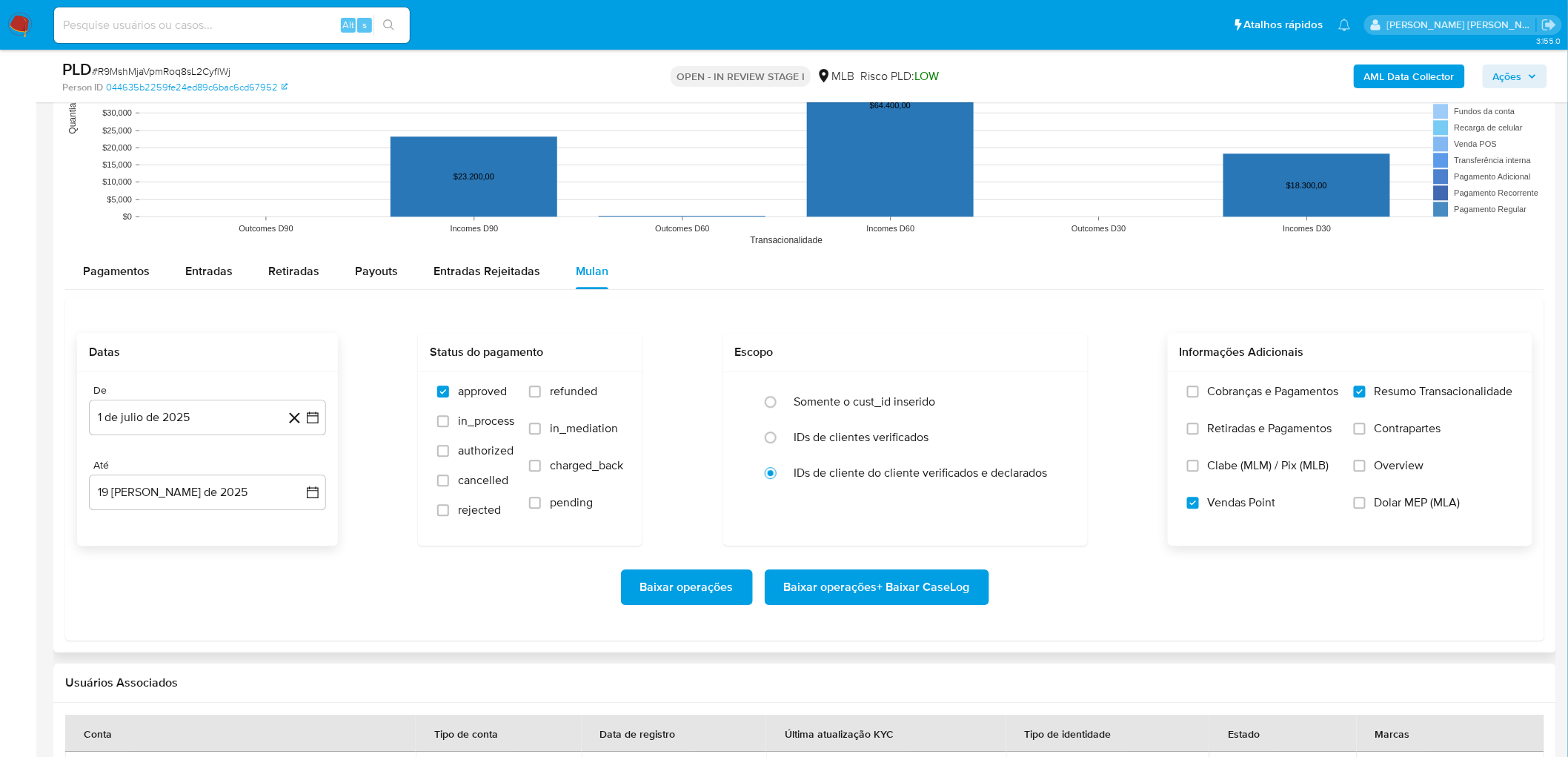
click at [912, 413] on span "Baixar operações + Baixar CaseLog" at bounding box center [876, 587] width 186 height 33
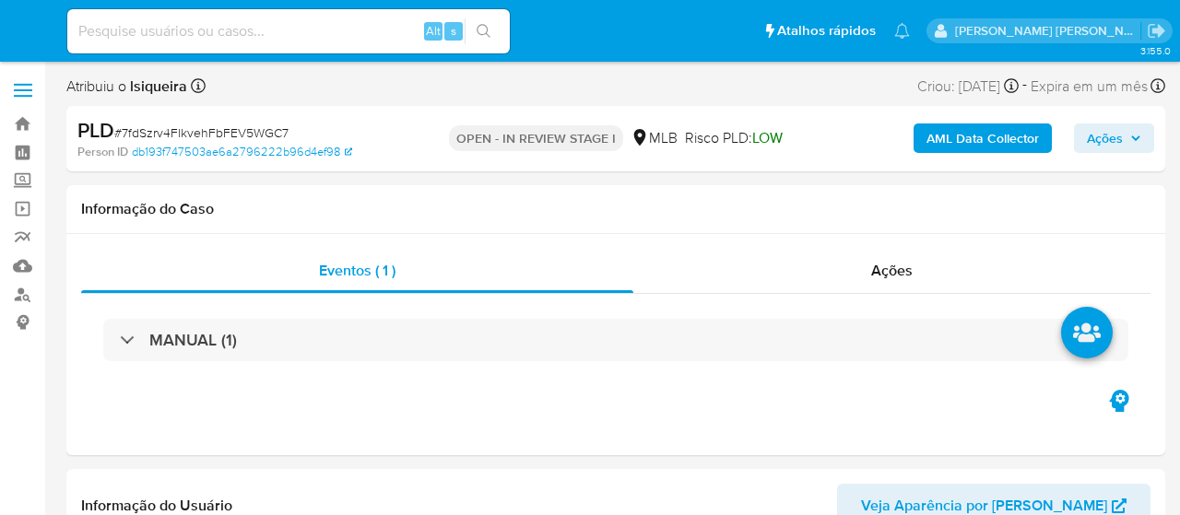
select select "10"
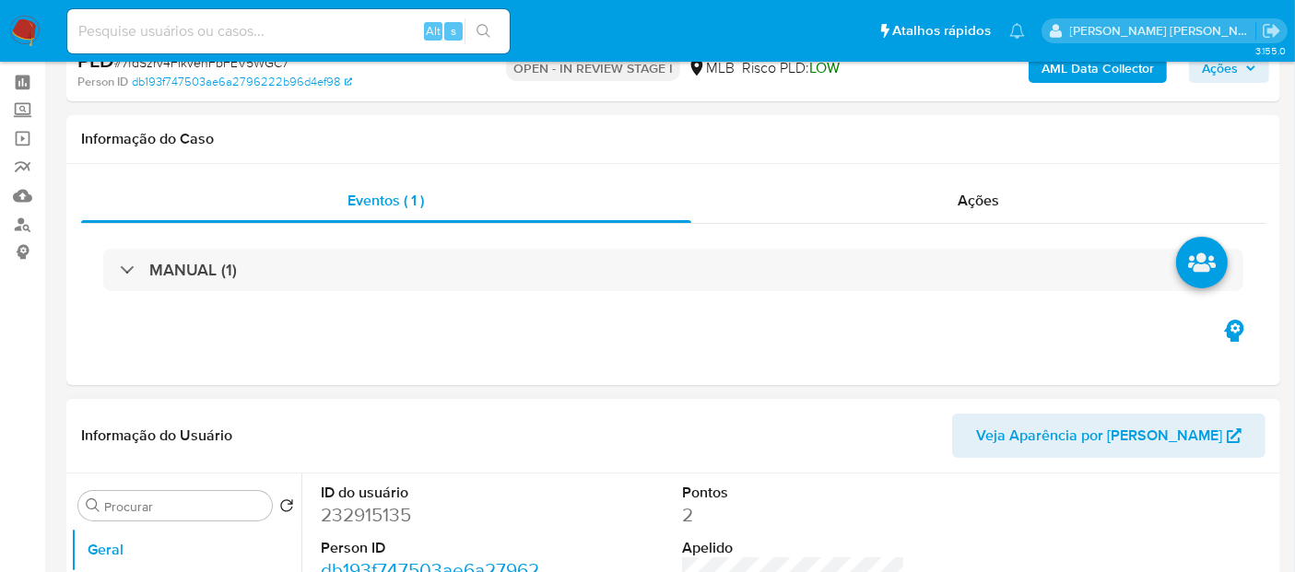
scroll to position [102, 0]
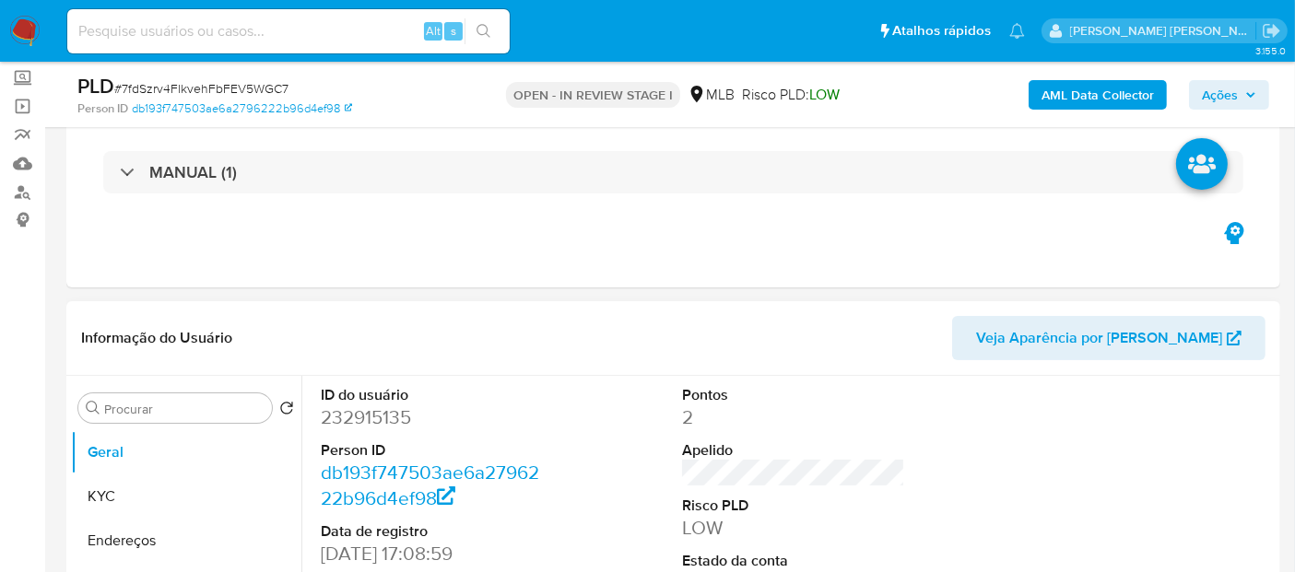
click at [378, 421] on dd "232915135" at bounding box center [432, 418] width 223 height 26
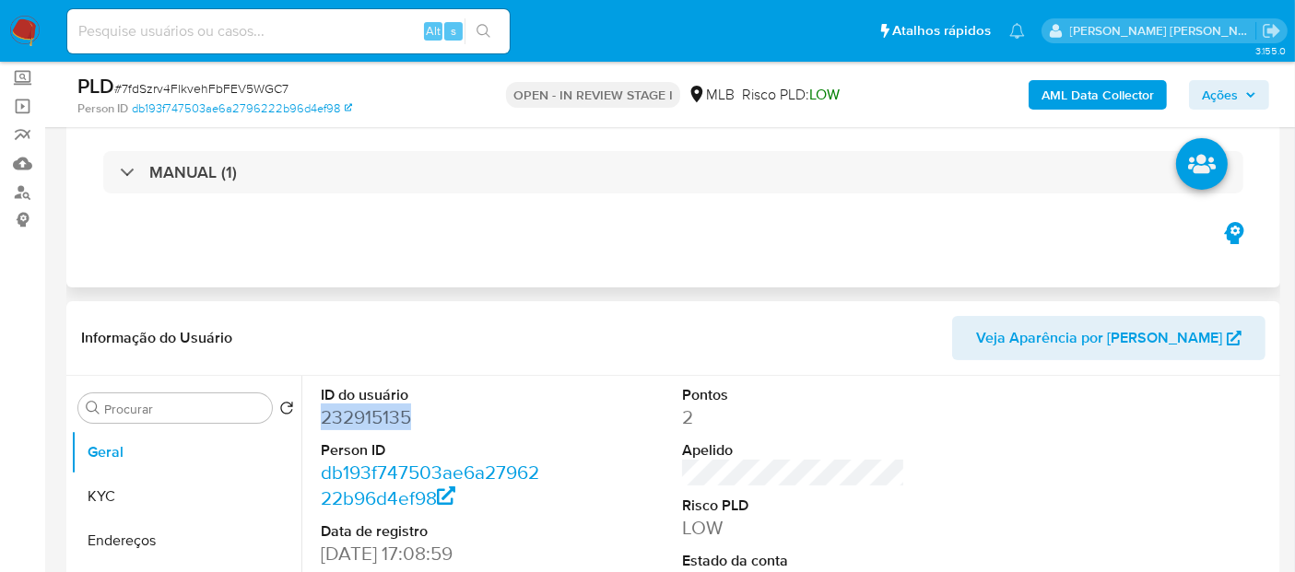
copy dd "232915135"
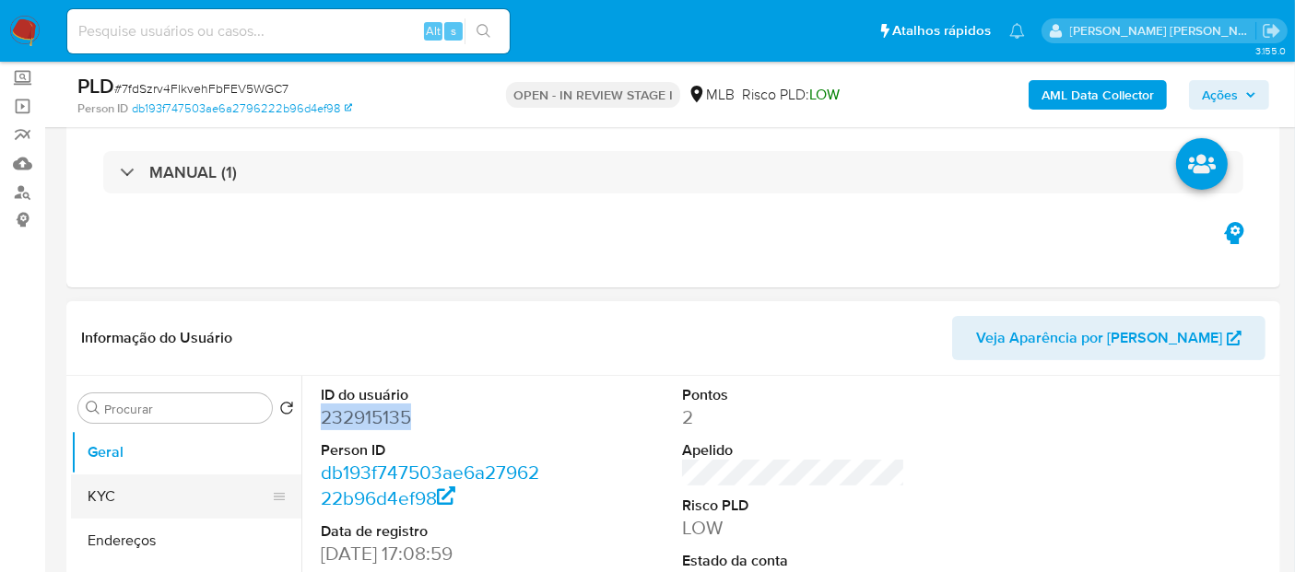
click at [129, 490] on button "KYC" at bounding box center [179, 497] width 216 height 44
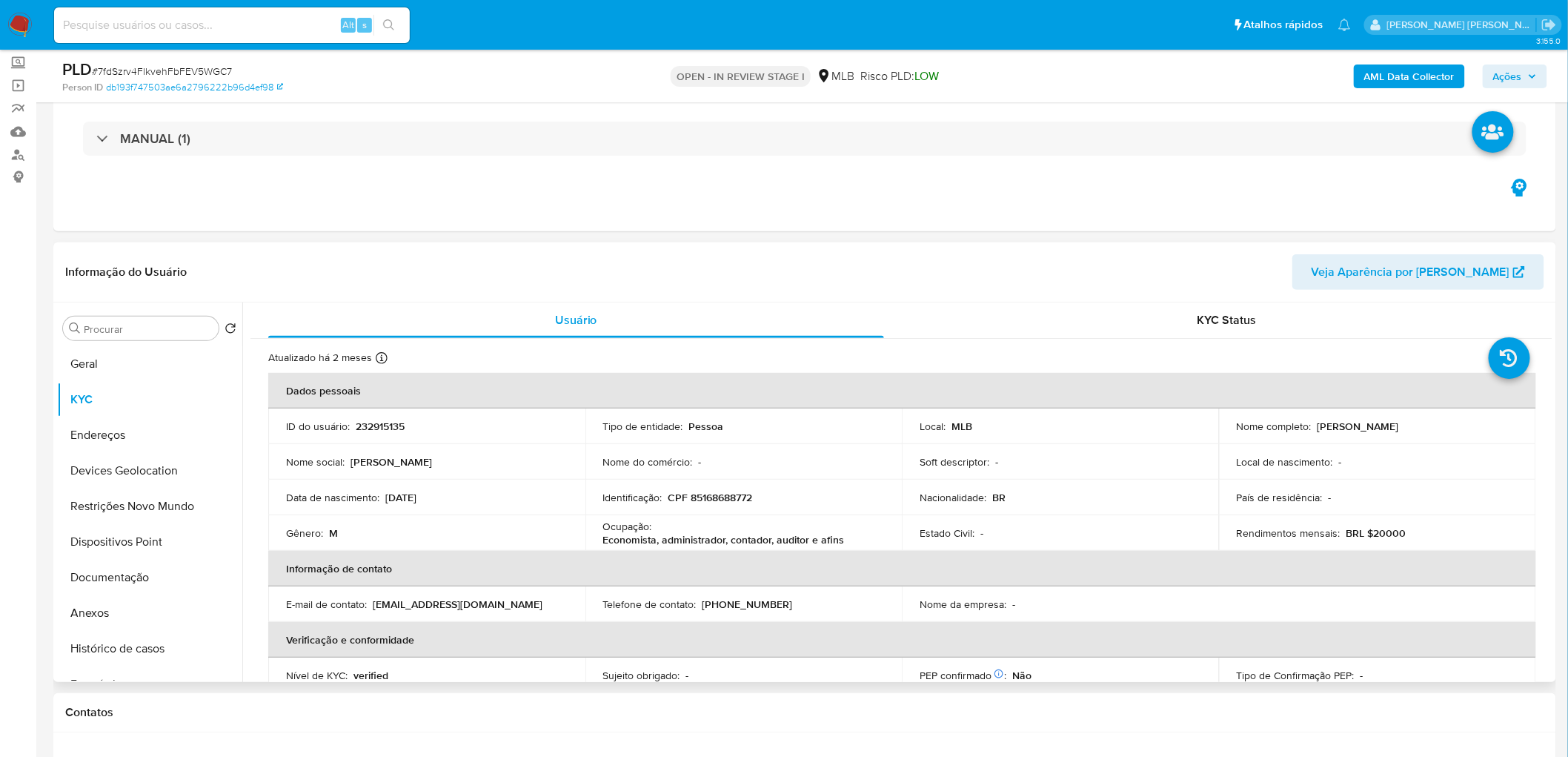
drag, startPoint x: 1434, startPoint y: 423, endPoint x: 1313, endPoint y: 427, distance: 121.1
click at [948, 413] on div "Nome completo : [PERSON_NAME]" at bounding box center [1377, 426] width 281 height 14
copy p "[PERSON_NAME]"
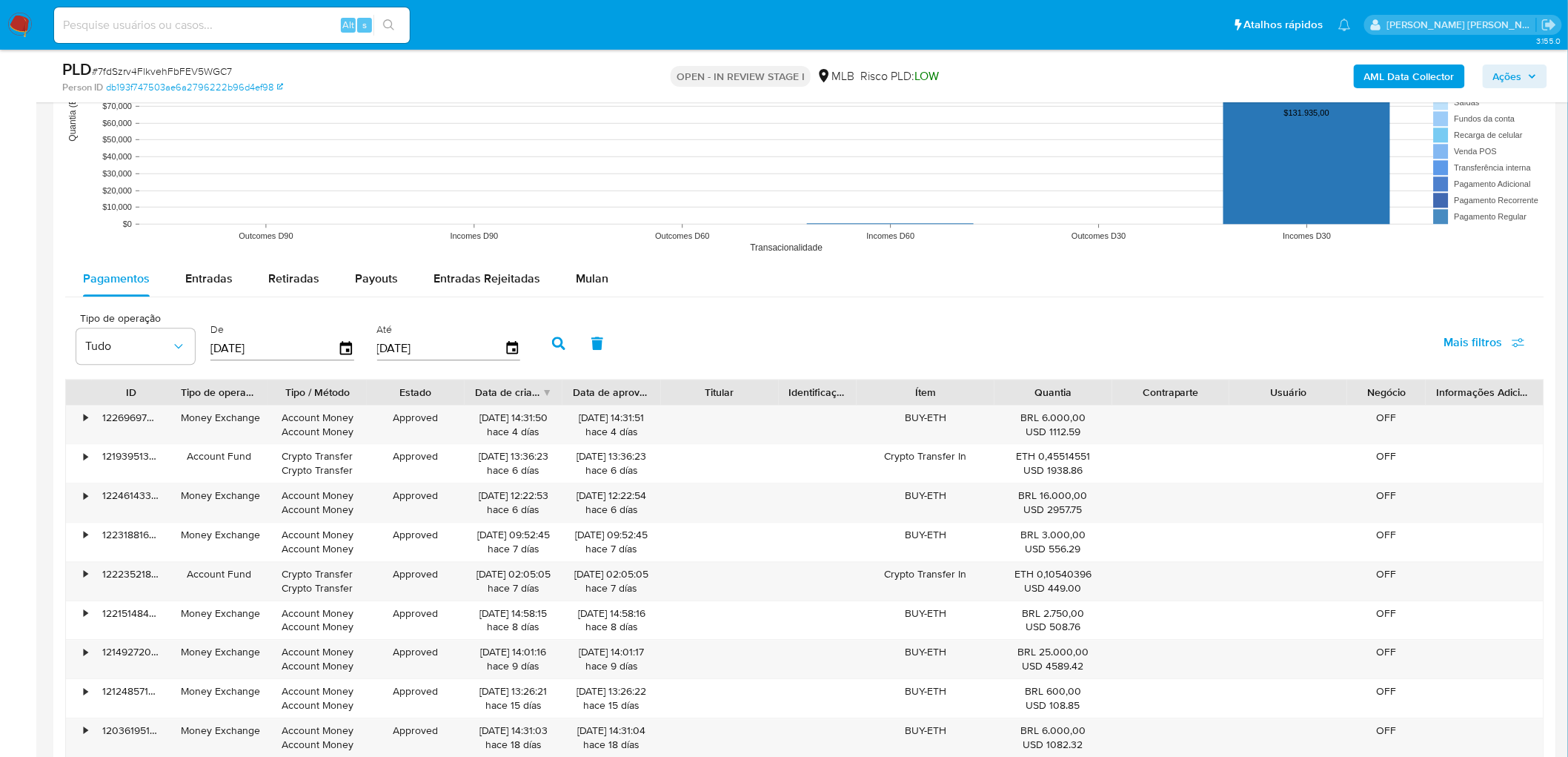
scroll to position [1610, 0]
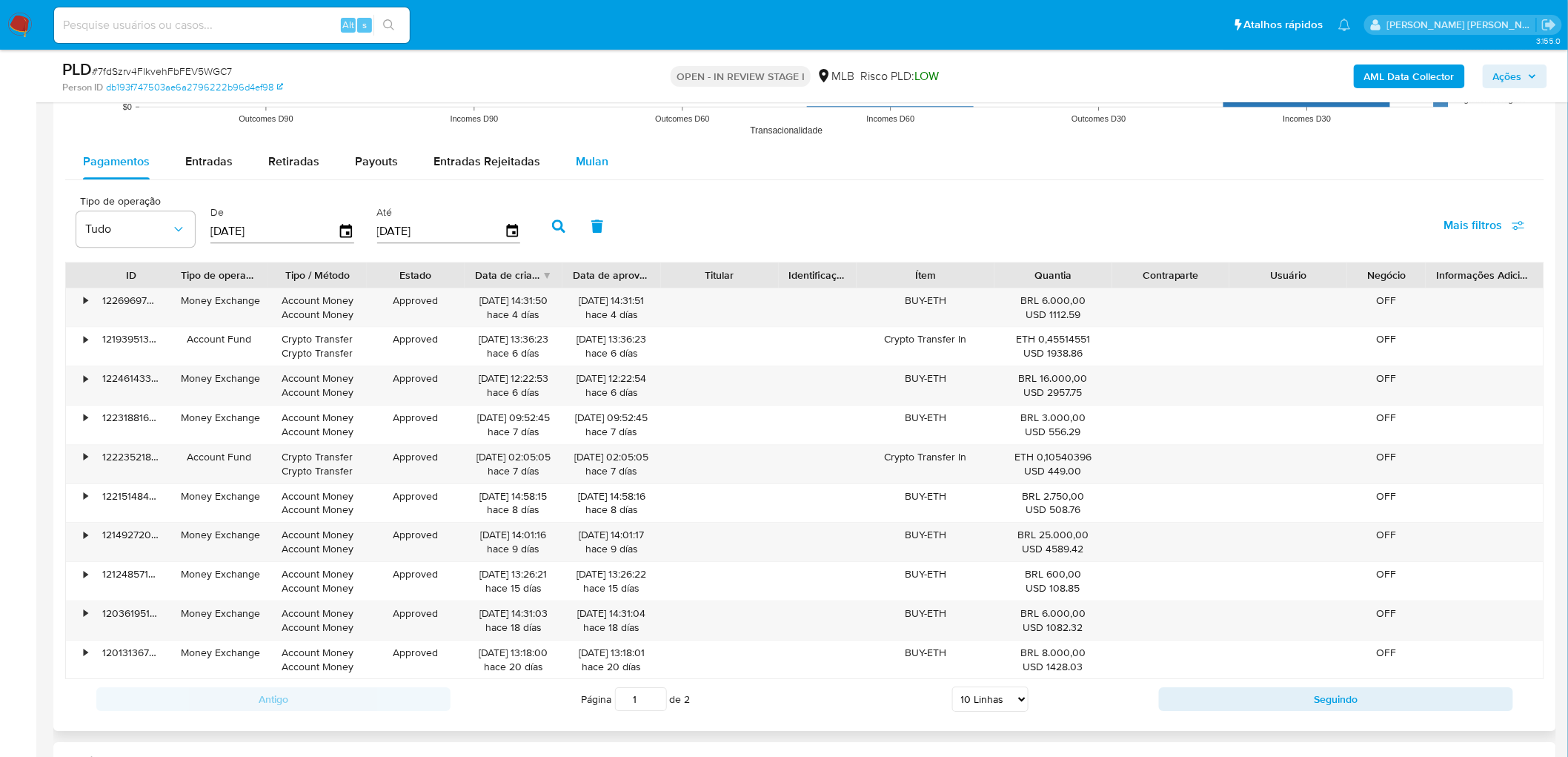
click at [586, 158] on span "Mulan" at bounding box center [592, 161] width 33 height 17
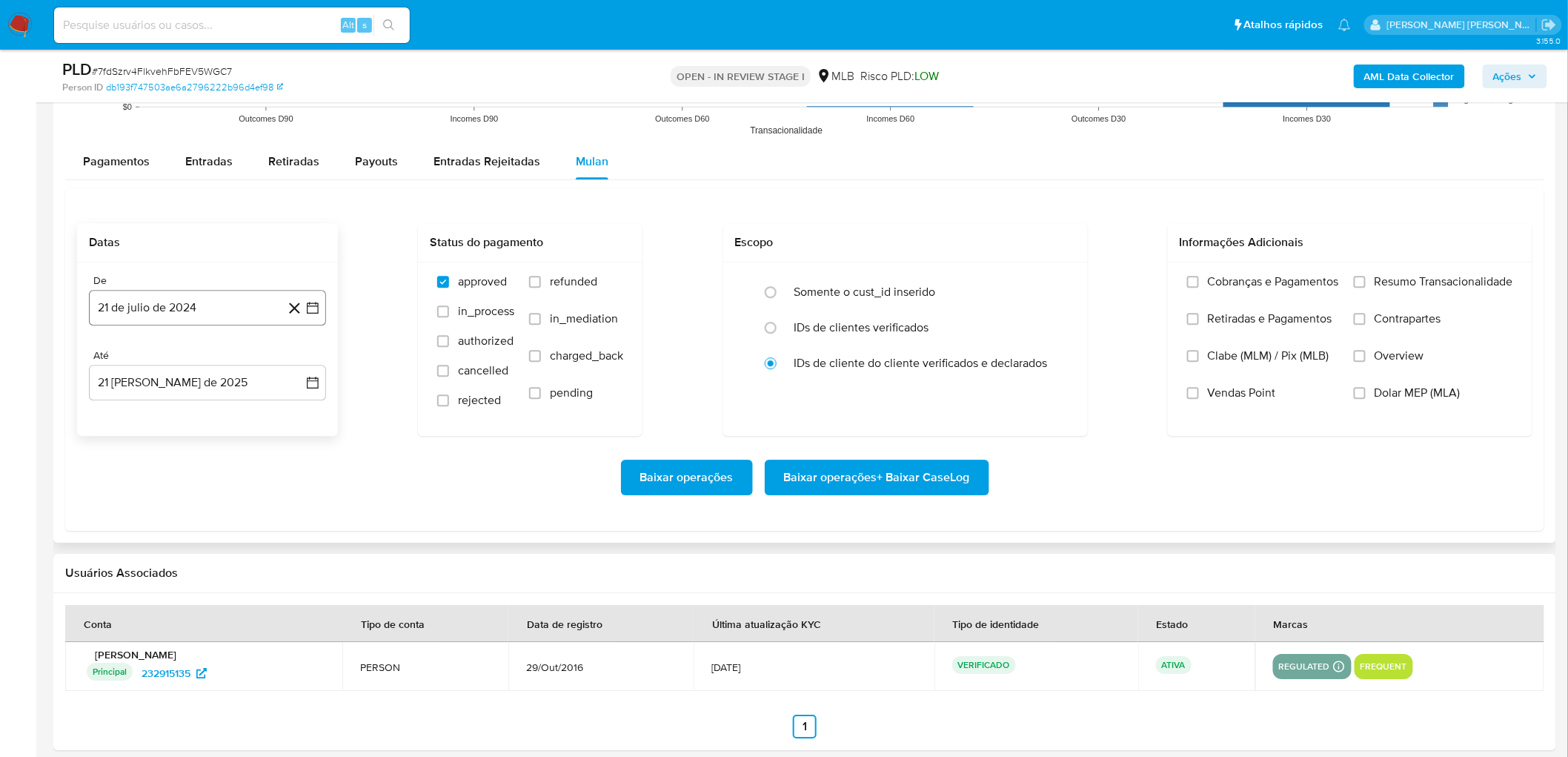
click at [210, 310] on button "21 de julio de 2024" at bounding box center [207, 307] width 237 height 35
click at [202, 368] on span "julio 2024" at bounding box center [200, 361] width 55 height 14
click at [294, 355] on icon "Año siguiente" at bounding box center [297, 361] width 18 height 18
click at [156, 413] on button "[DATE]" at bounding box center [142, 498] width 42 height 23
click at [137, 413] on button "1" at bounding box center [148, 415] width 23 height 23
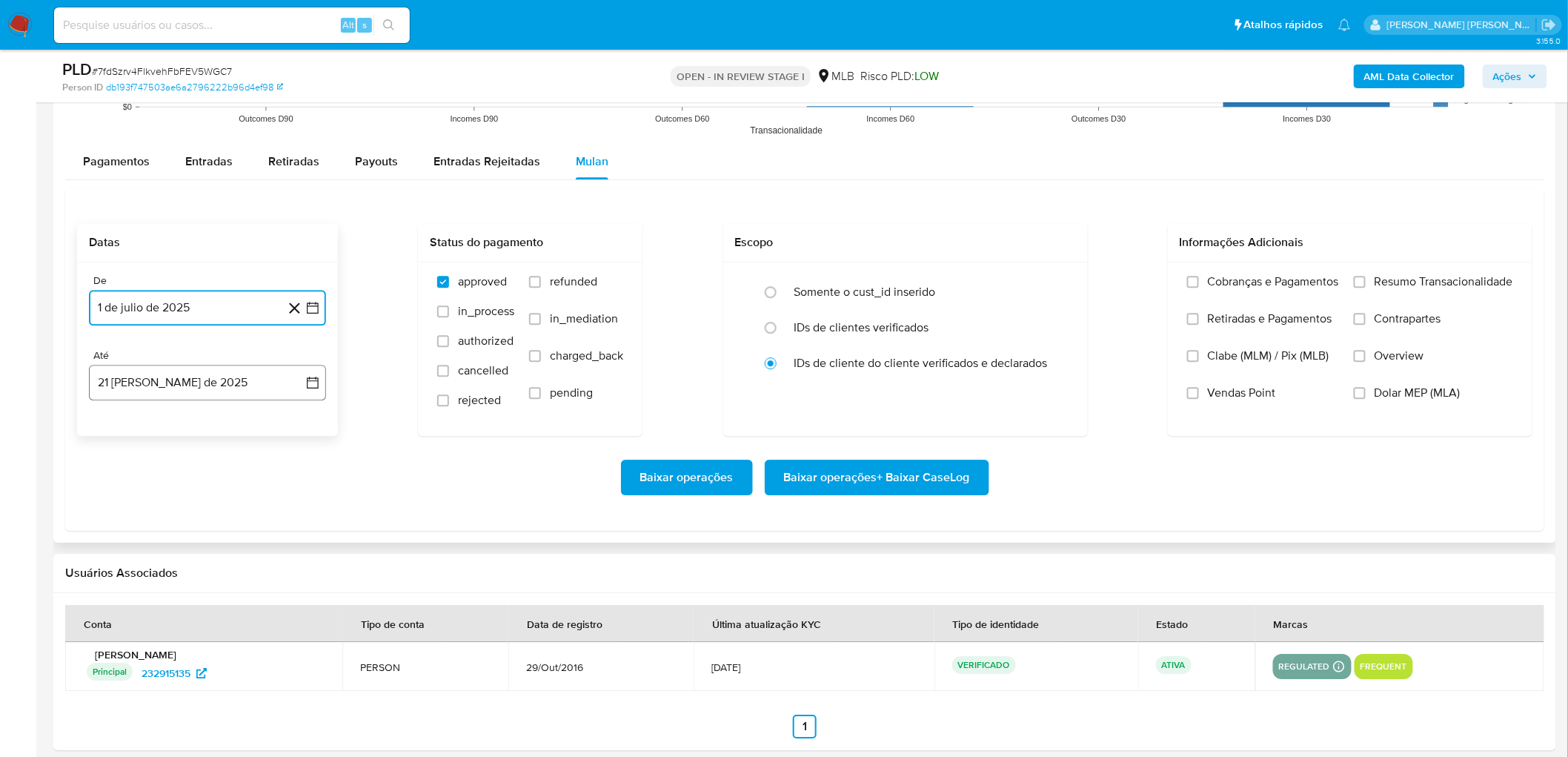
click at [205, 390] on button "21 [PERSON_NAME] de 2025" at bounding box center [207, 382] width 237 height 35
click at [148, 413] on button "19" at bounding box center [148, 579] width 23 height 23
click at [948, 293] on label "Resumo Transacionalidade" at bounding box center [1434, 293] width 159 height 37
click at [948, 288] on input "Resumo Transacionalidade" at bounding box center [1360, 282] width 12 height 12
drag, startPoint x: 1263, startPoint y: 402, endPoint x: 1246, endPoint y: 402, distance: 17.0
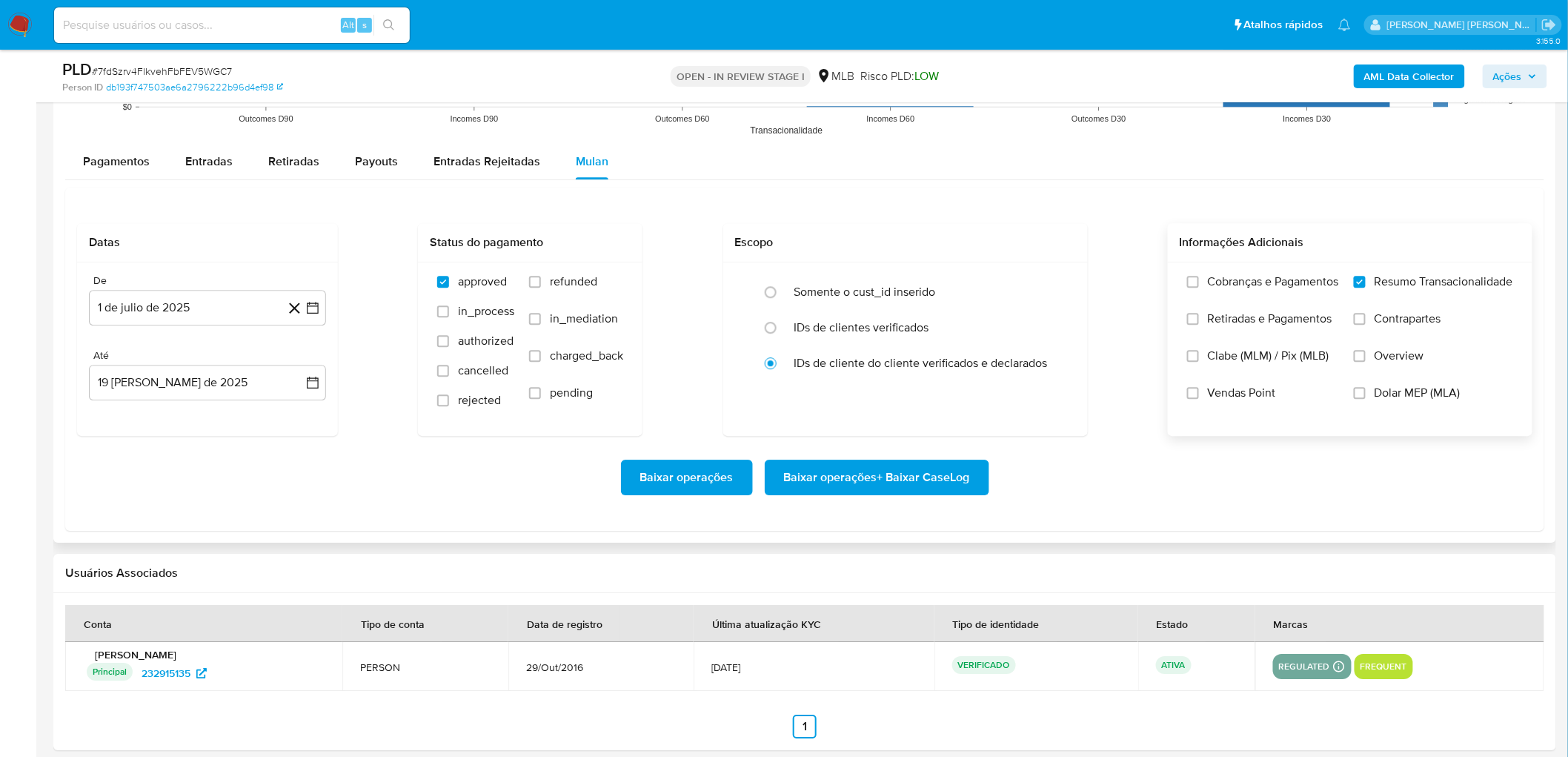
click at [948, 402] on label "Vendas Point" at bounding box center [1262, 404] width 152 height 37
click at [948, 389] on span "Vendas Point" at bounding box center [1242, 393] width 68 height 14
click at [948, 389] on input "Vendas Point" at bounding box center [1192, 393] width 12 height 12
click at [858, 413] on span "Baixar operações + Baixar CaseLog" at bounding box center [876, 477] width 186 height 33
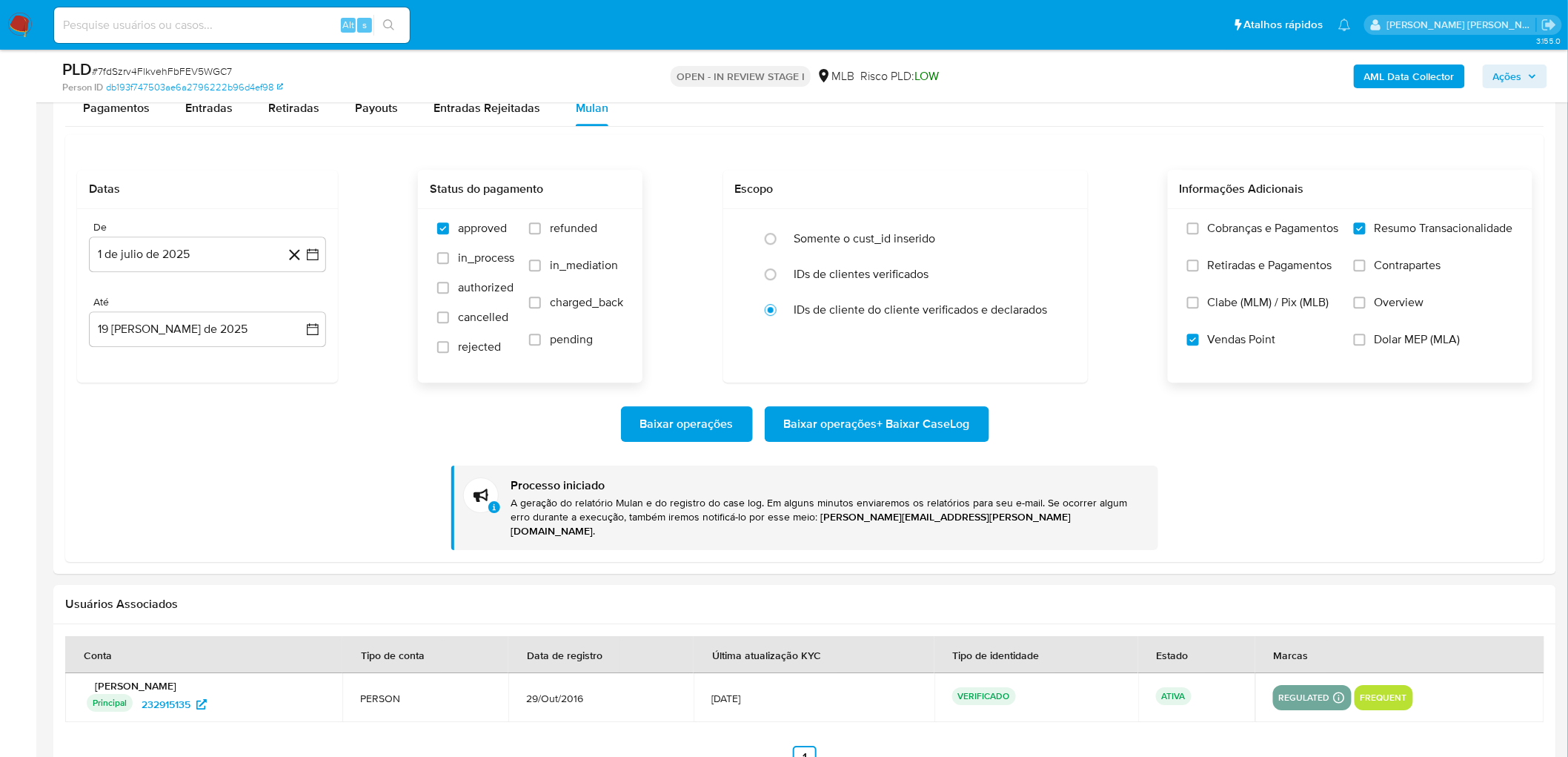
scroll to position [1692, 0]
